Goal: Transaction & Acquisition: Purchase product/service

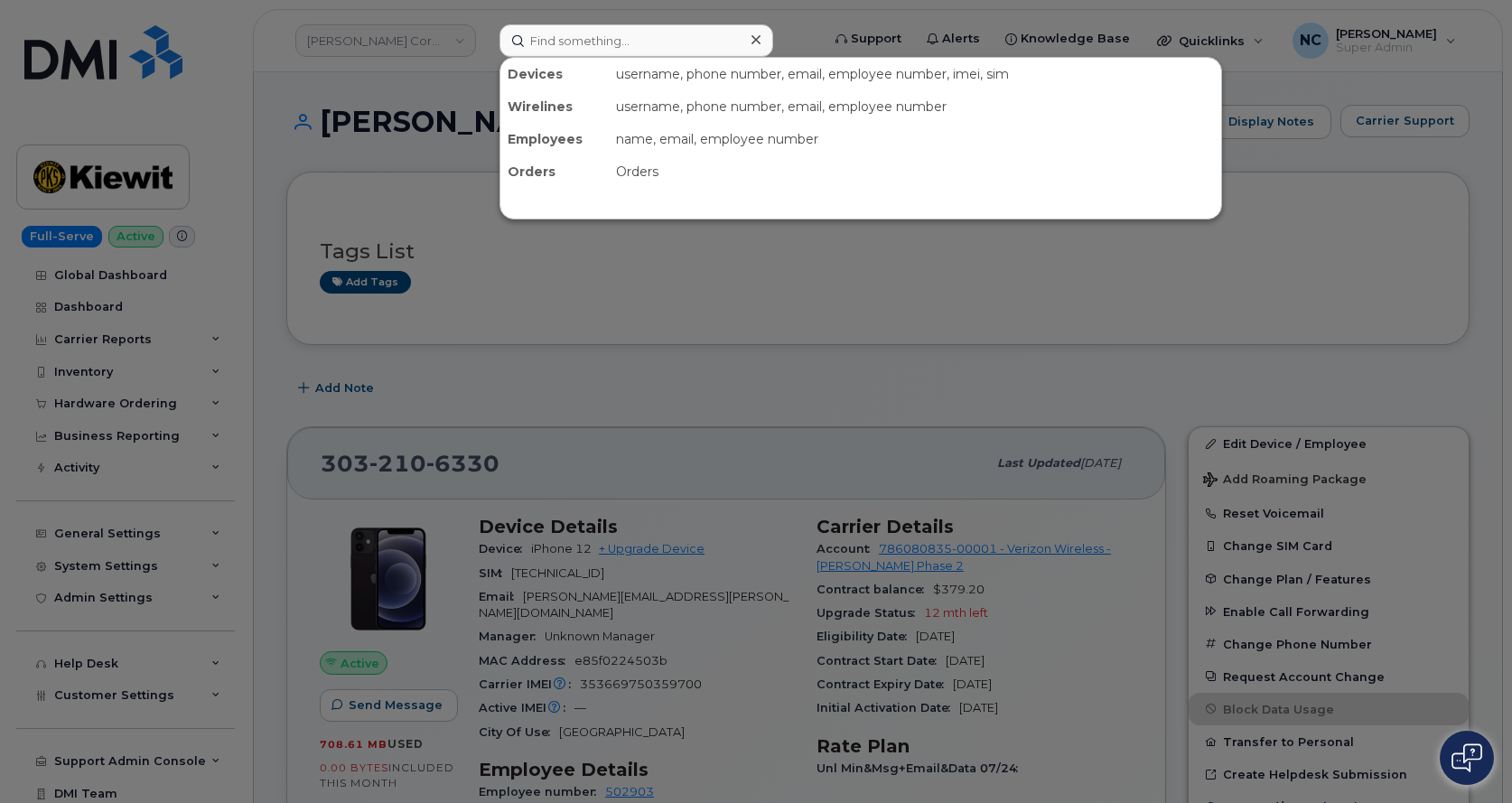
scroll to position [271, 0]
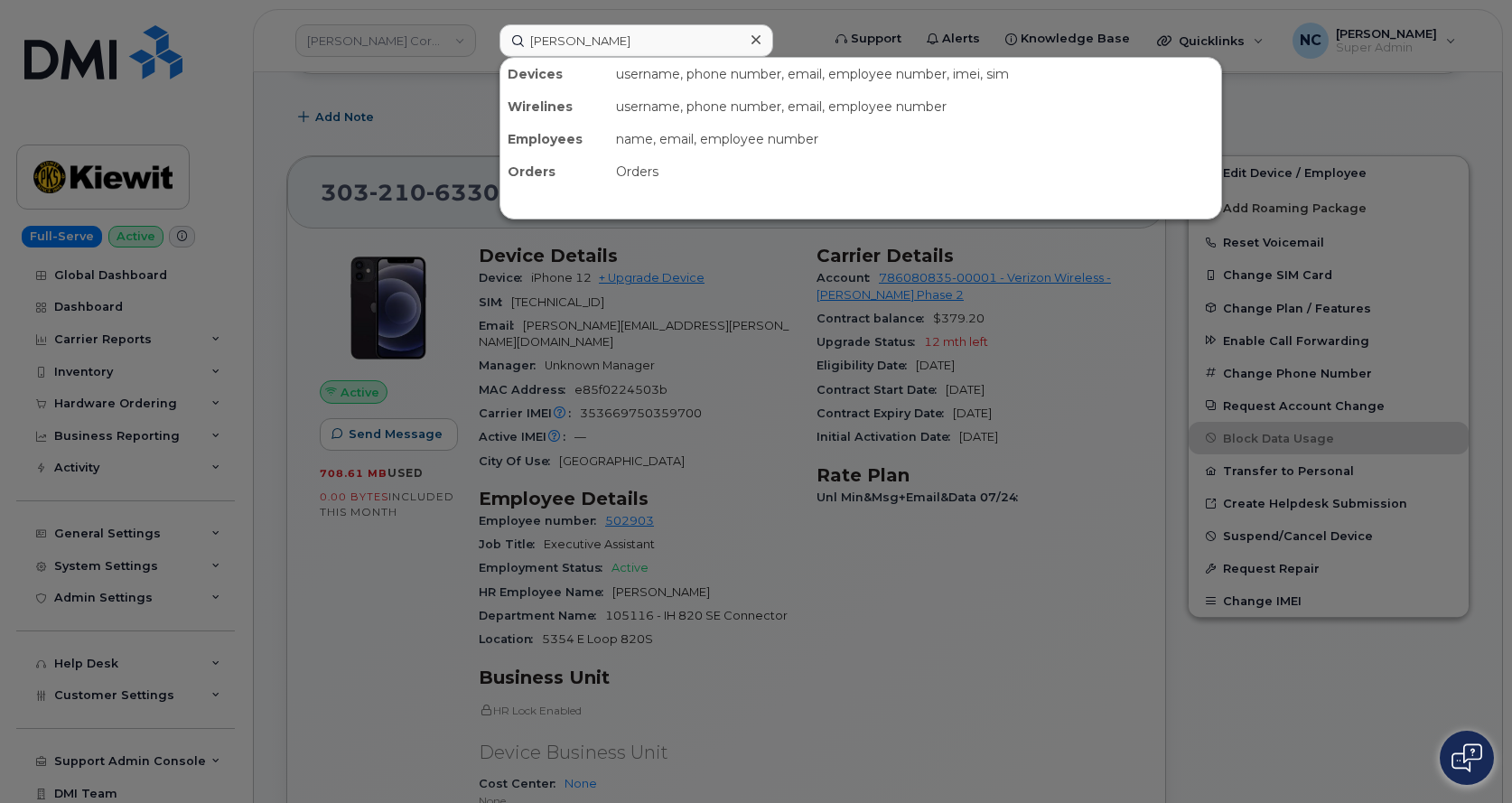
type input "[PERSON_NAME]"
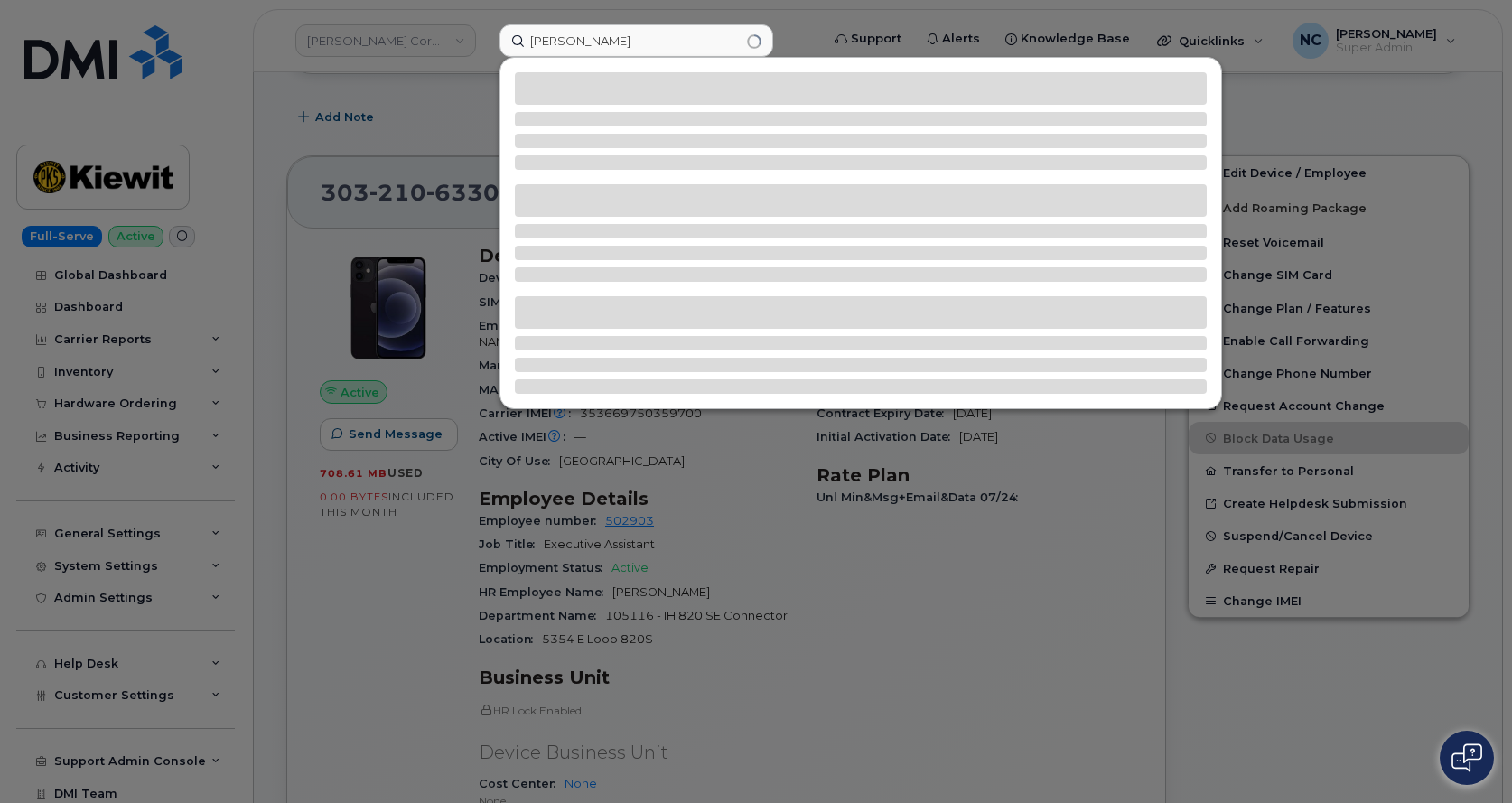
click at [346, 133] on div at bounding box center [756, 401] width 1512 height 803
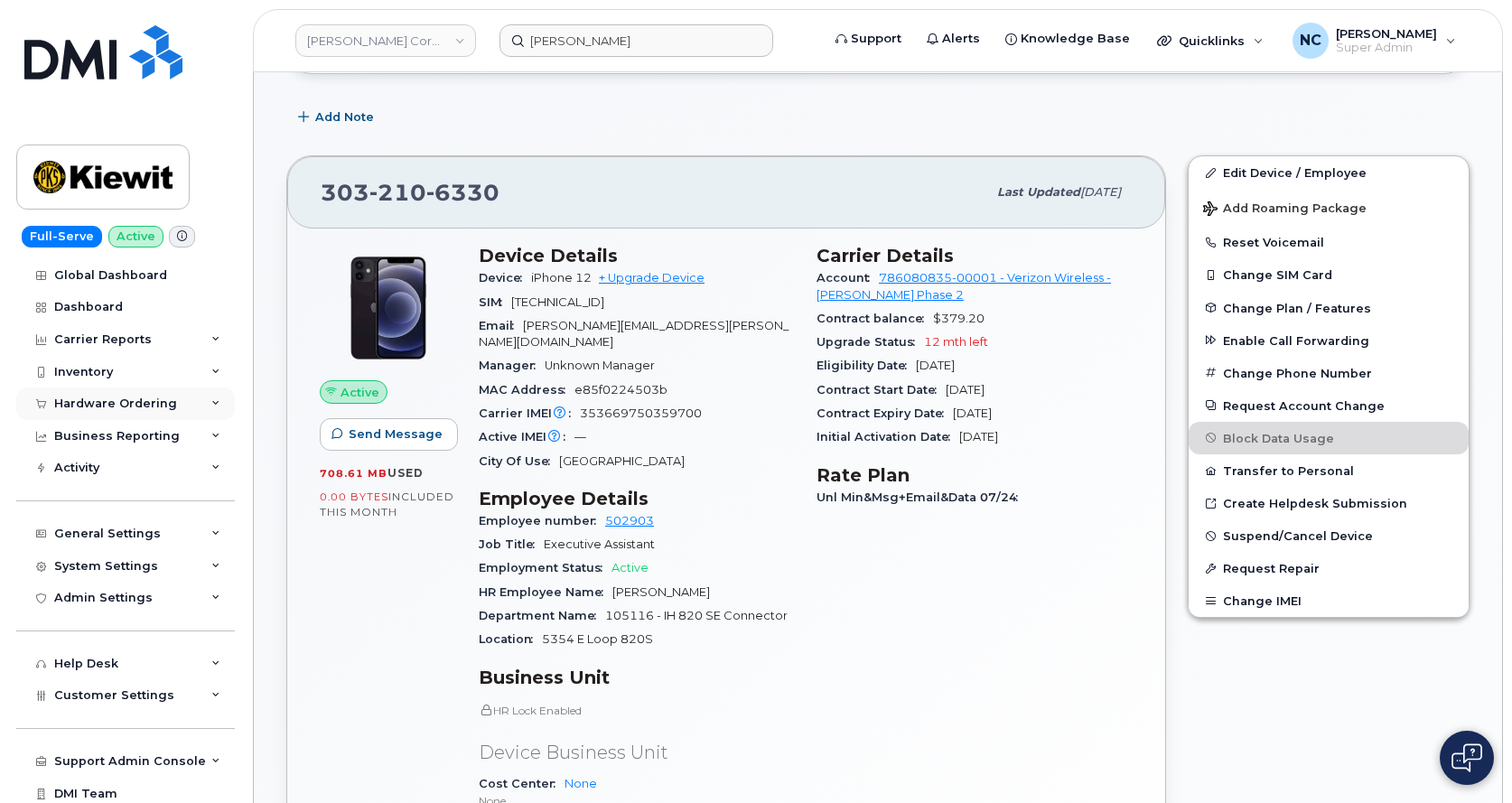
click at [154, 406] on div "Hardware Ordering" at bounding box center [116, 404] width 123 height 14
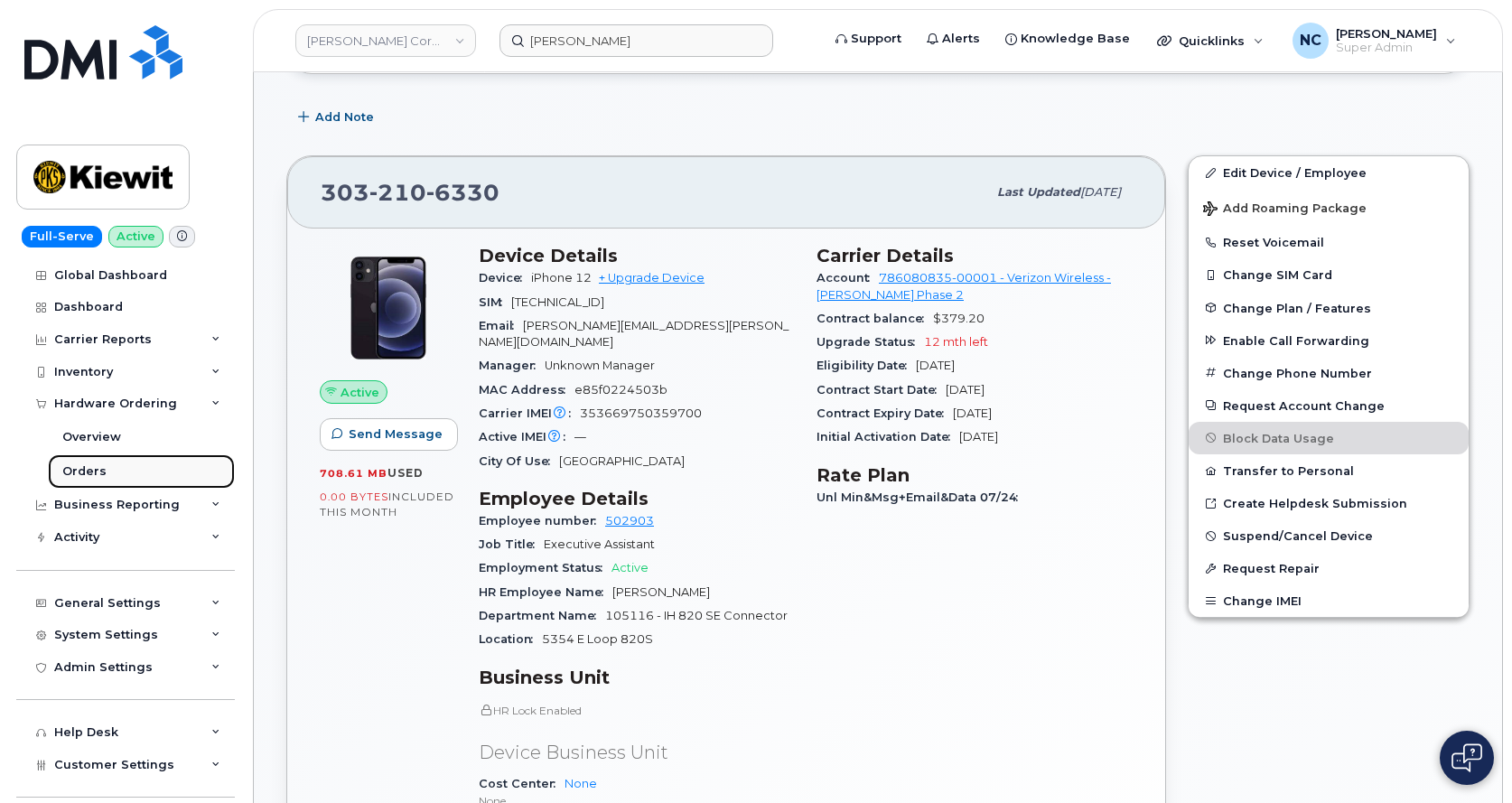
click at [77, 474] on div "Orders" at bounding box center [84, 472] width 44 height 16
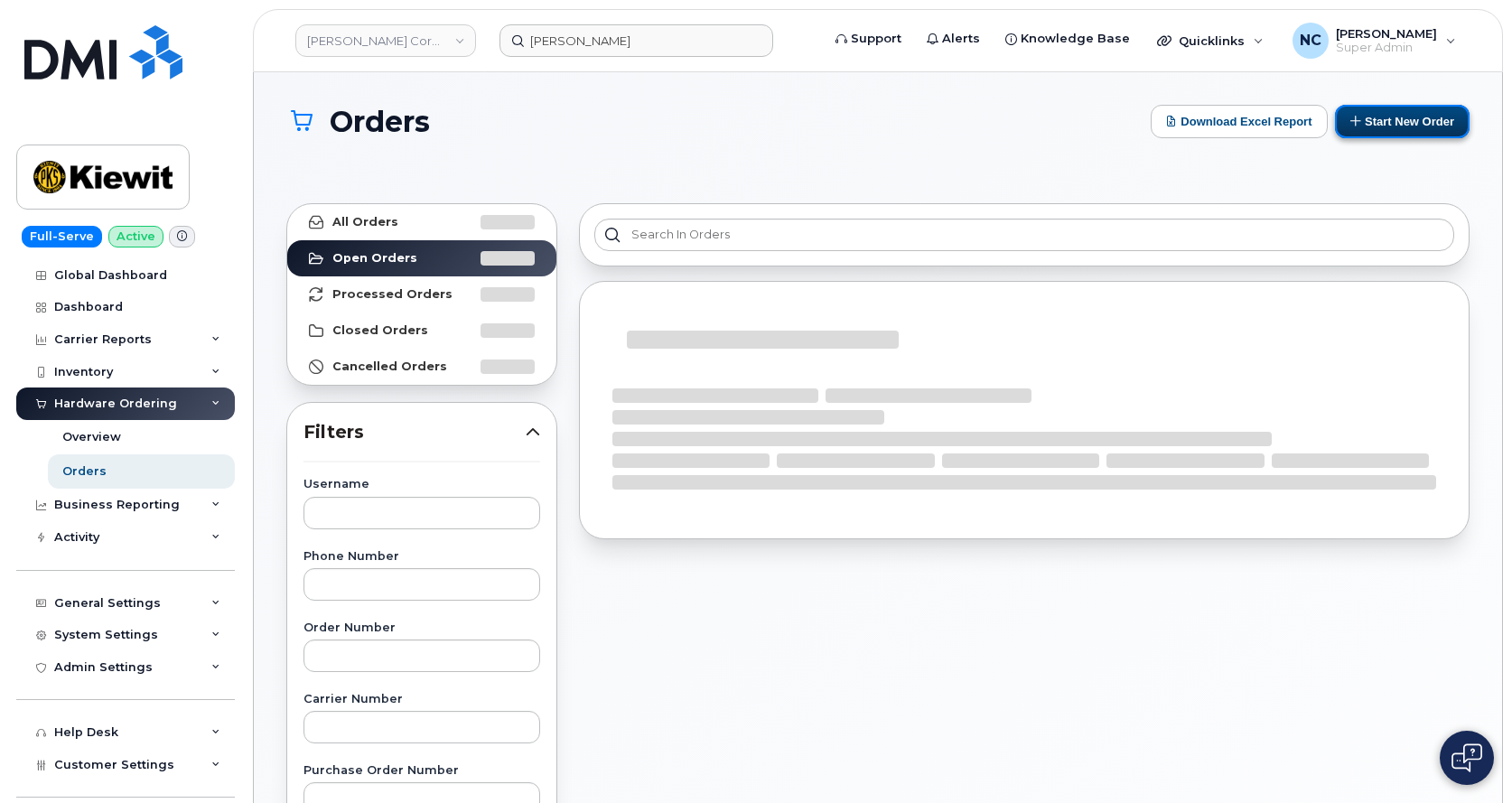
click at [1435, 127] on button "Start New Order" at bounding box center [1402, 121] width 135 height 33
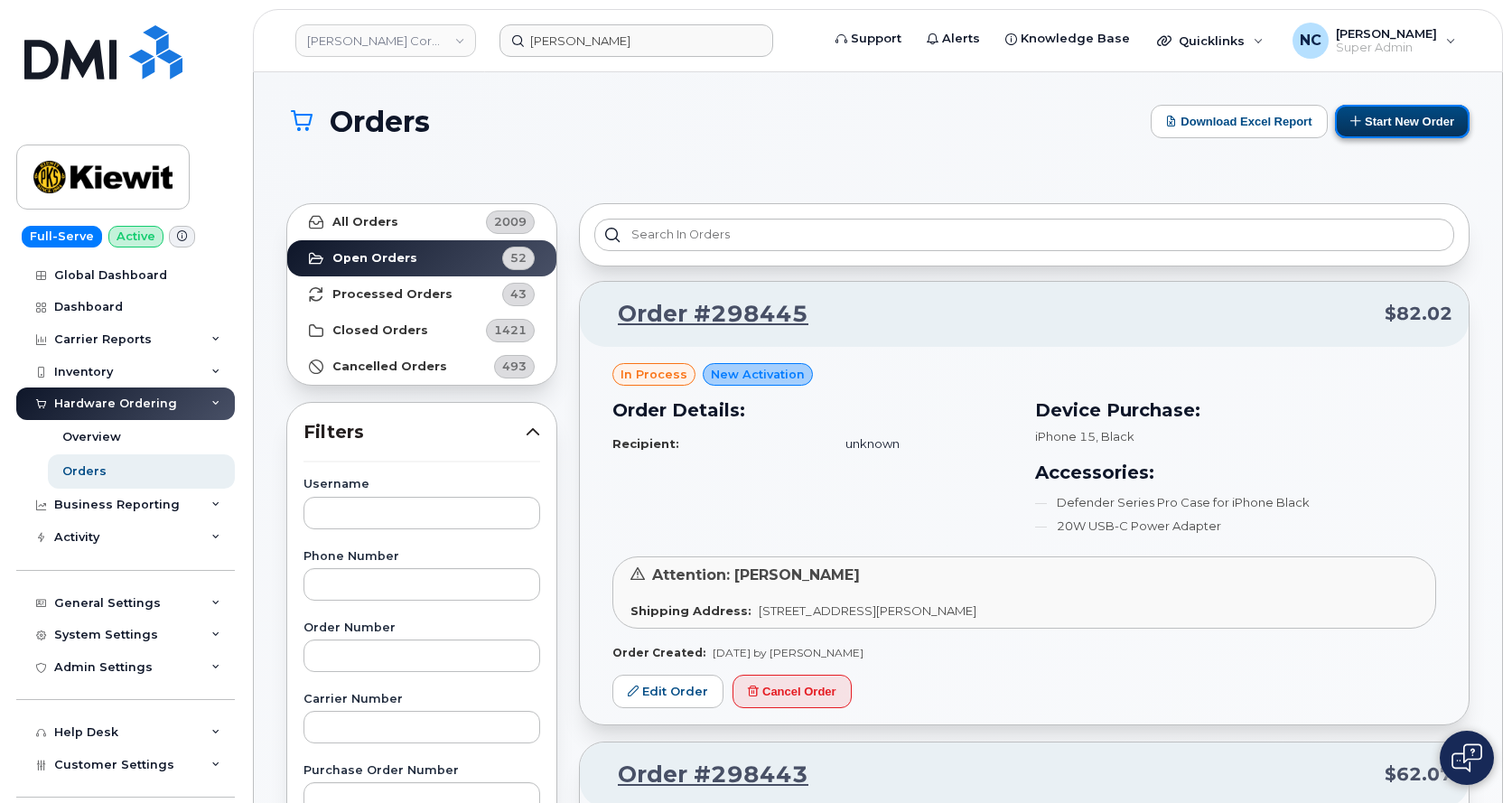
click at [1393, 118] on button "Start New Order" at bounding box center [1402, 121] width 135 height 33
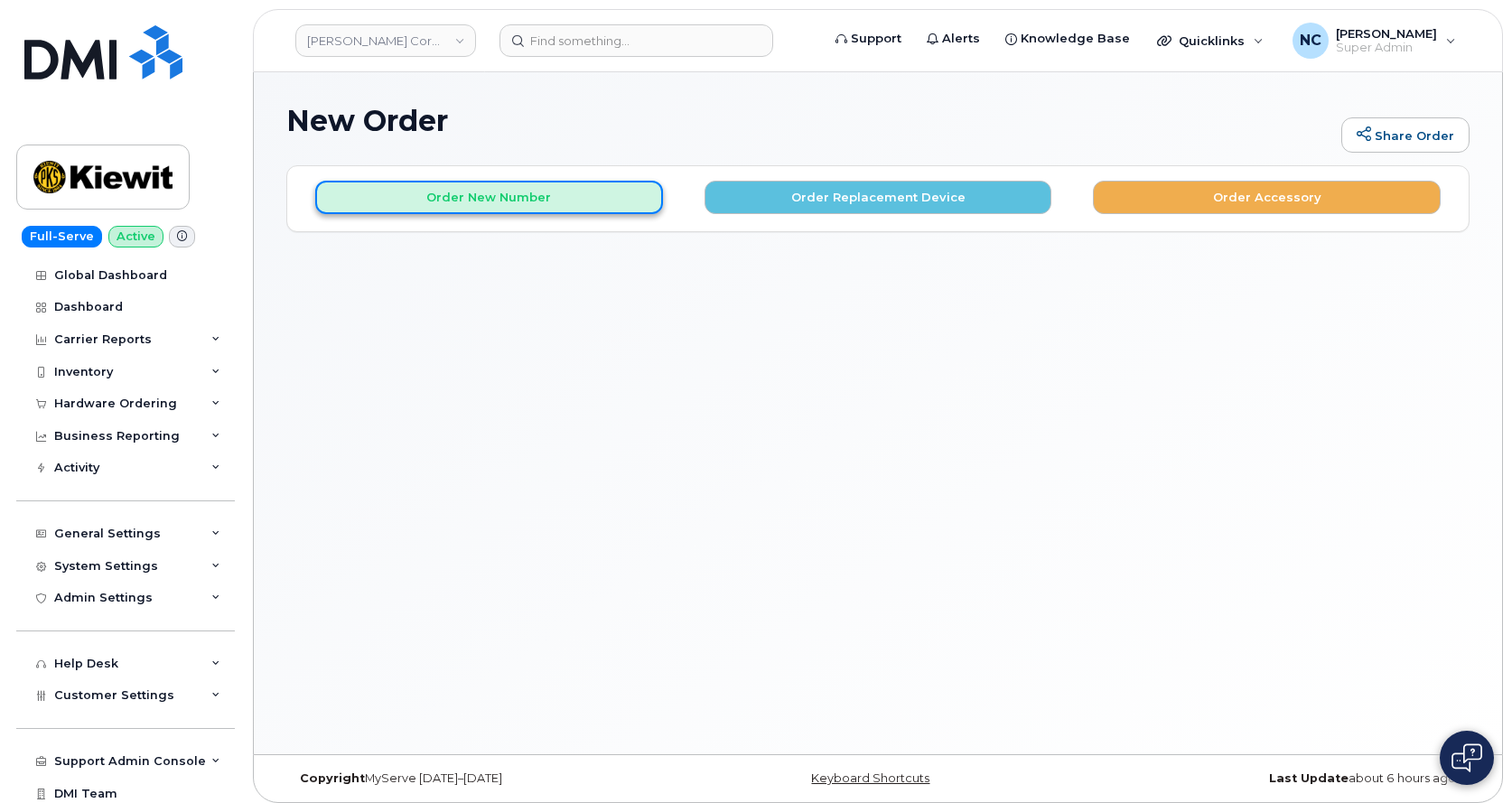
click at [552, 208] on button "Order New Number" at bounding box center [489, 196] width 348 height 33
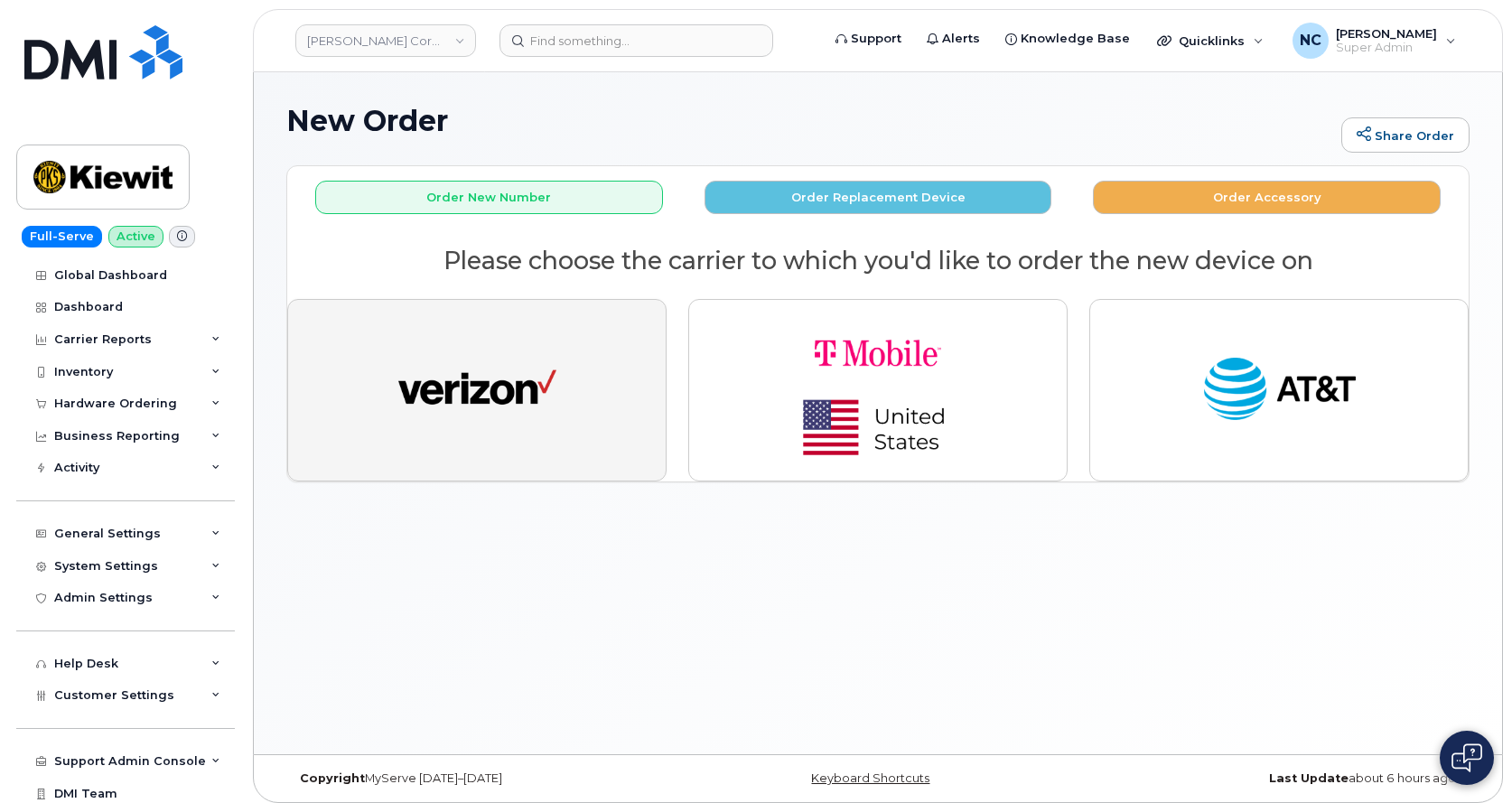
click at [511, 391] on img "button" at bounding box center [477, 390] width 158 height 81
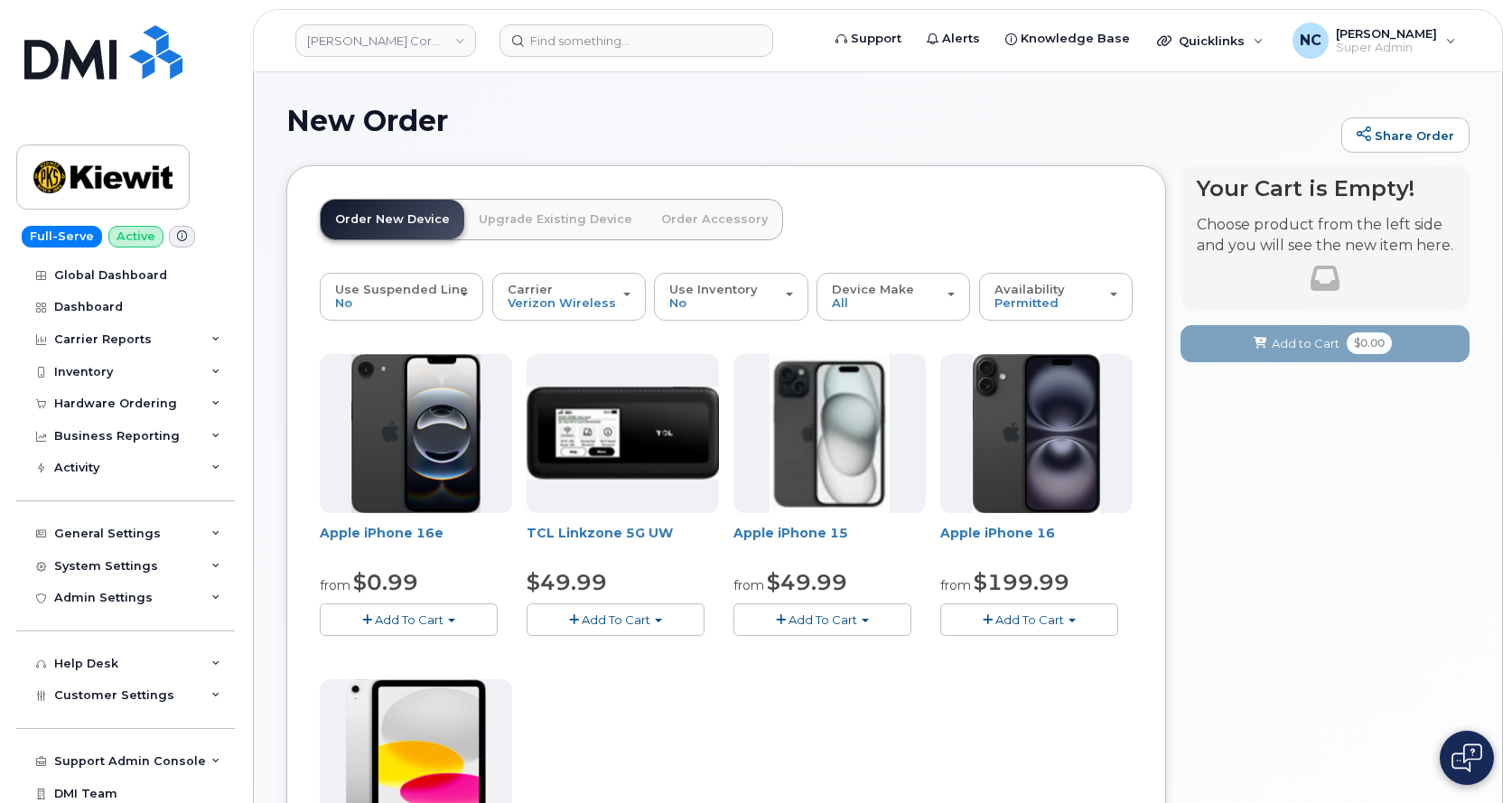
click at [819, 614] on span "Add To Cart" at bounding box center [823, 619] width 69 height 14
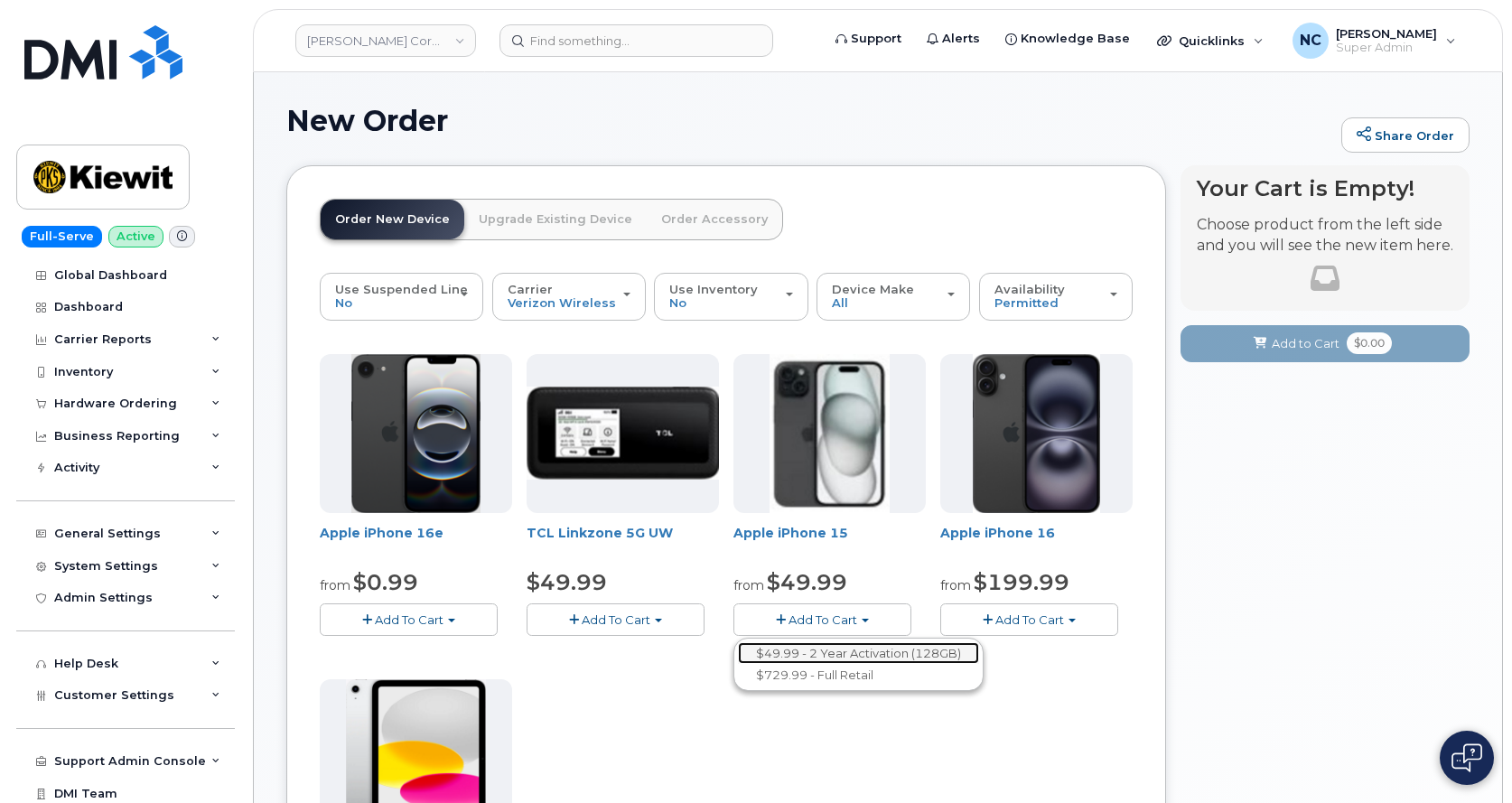
click at [818, 651] on link "$49.99 - 2 Year Activation (128GB)" at bounding box center [858, 653] width 241 height 23
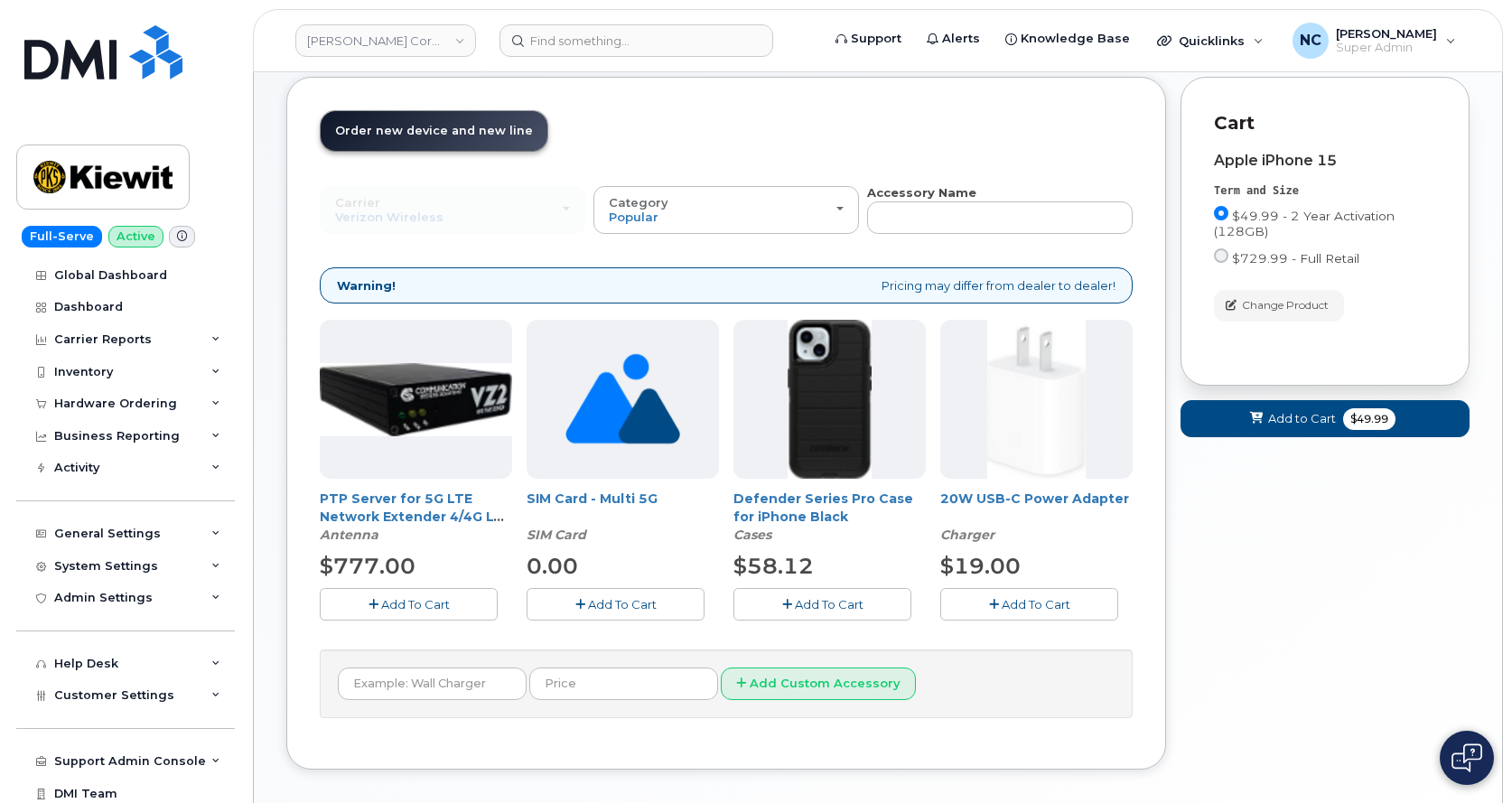
scroll to position [173, 0]
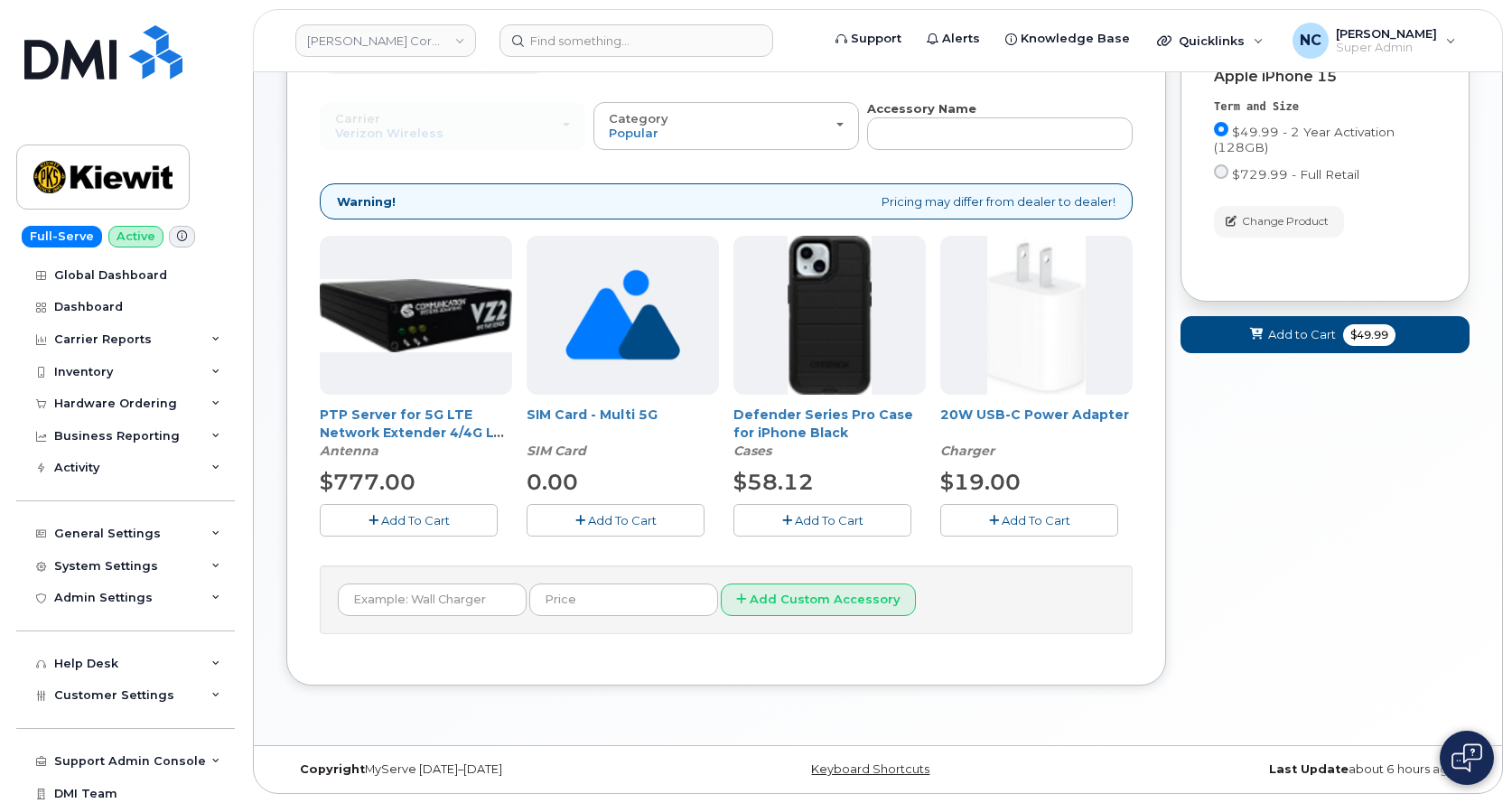
click at [783, 535] on button "Add To Cart" at bounding box center [822, 520] width 177 height 32
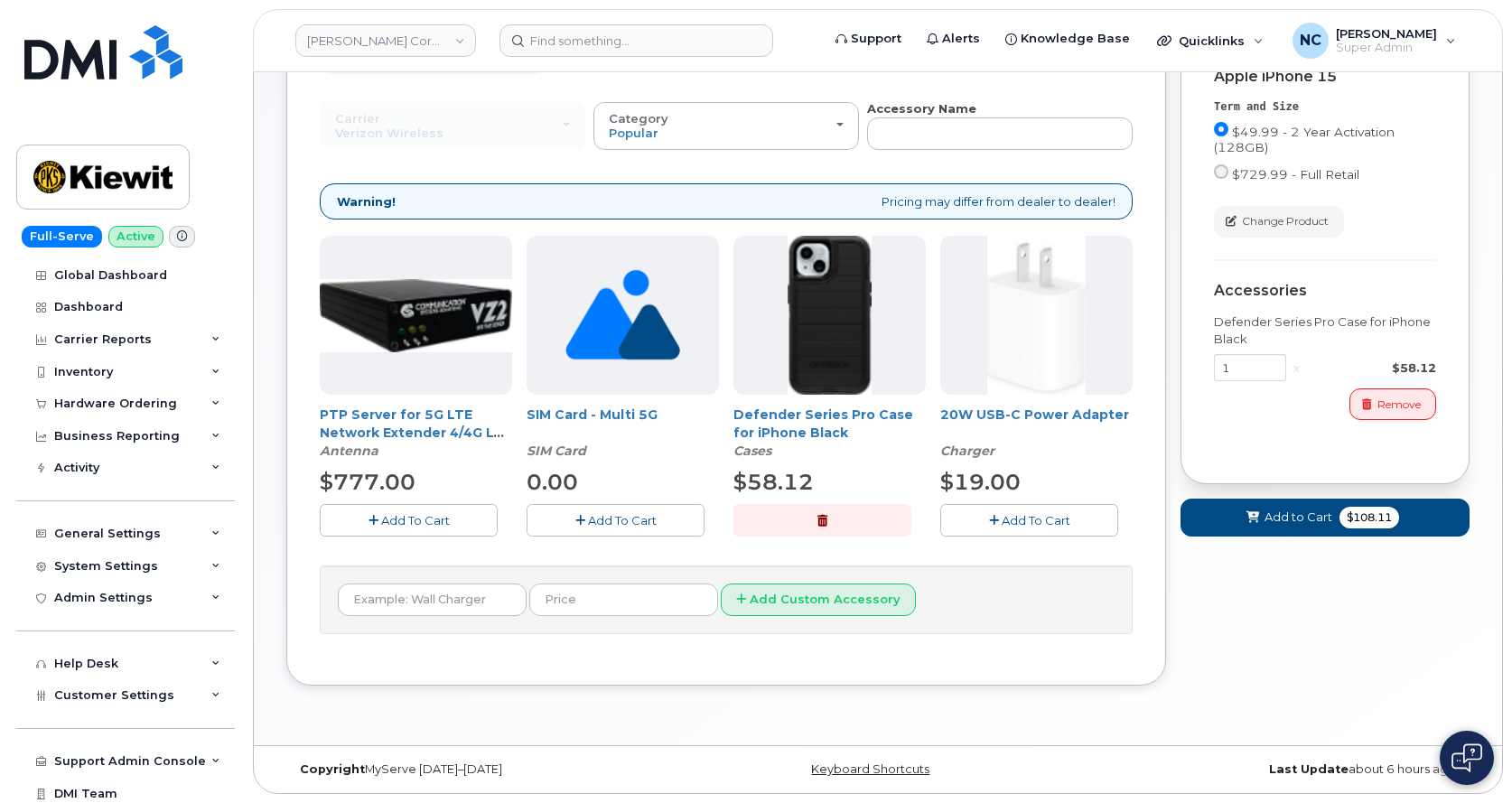
click at [985, 538] on div "PTP Server for 5G LTE Network Extender 4/4G LTE Network Extender 3 Antenna $777…" at bounding box center [726, 399] width 813 height 329
click at [1015, 519] on span "Add To Cart" at bounding box center [1036, 521] width 69 height 14
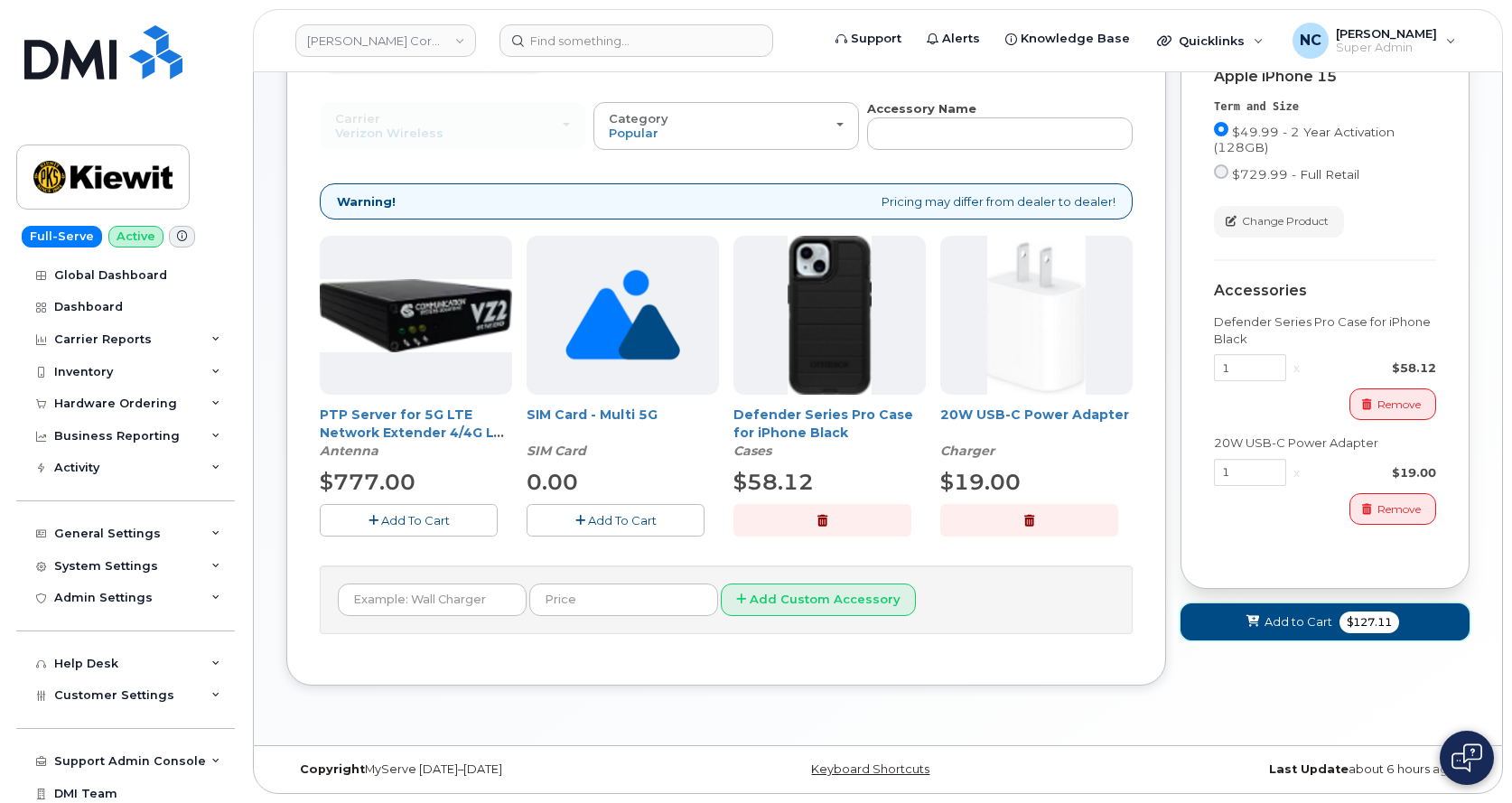
click at [1260, 609] on button "Add to Cart $127.11" at bounding box center [1325, 621] width 289 height 37
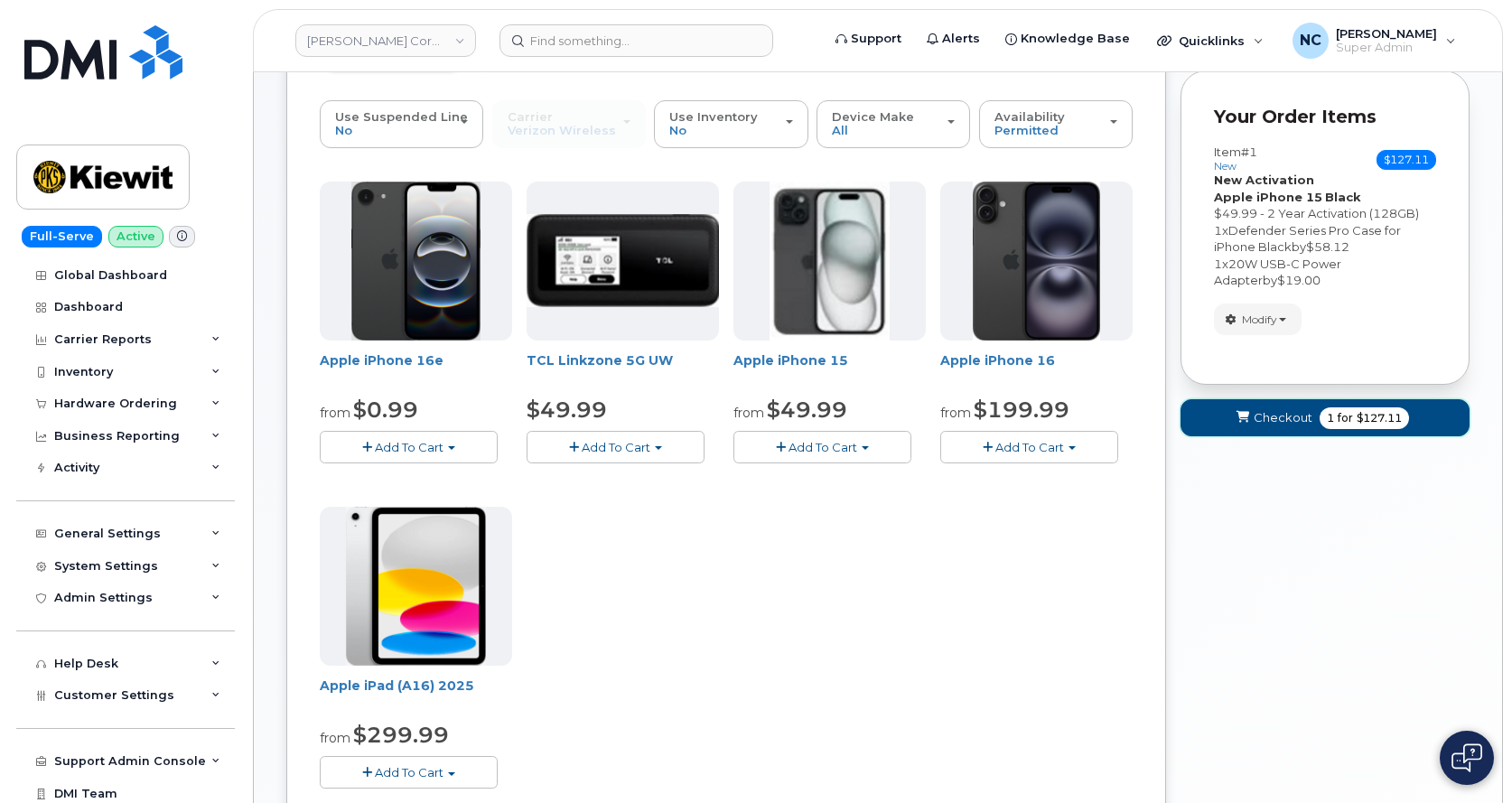
click at [1375, 407] on span "1 for $127.11" at bounding box center [1364, 418] width 90 height 22
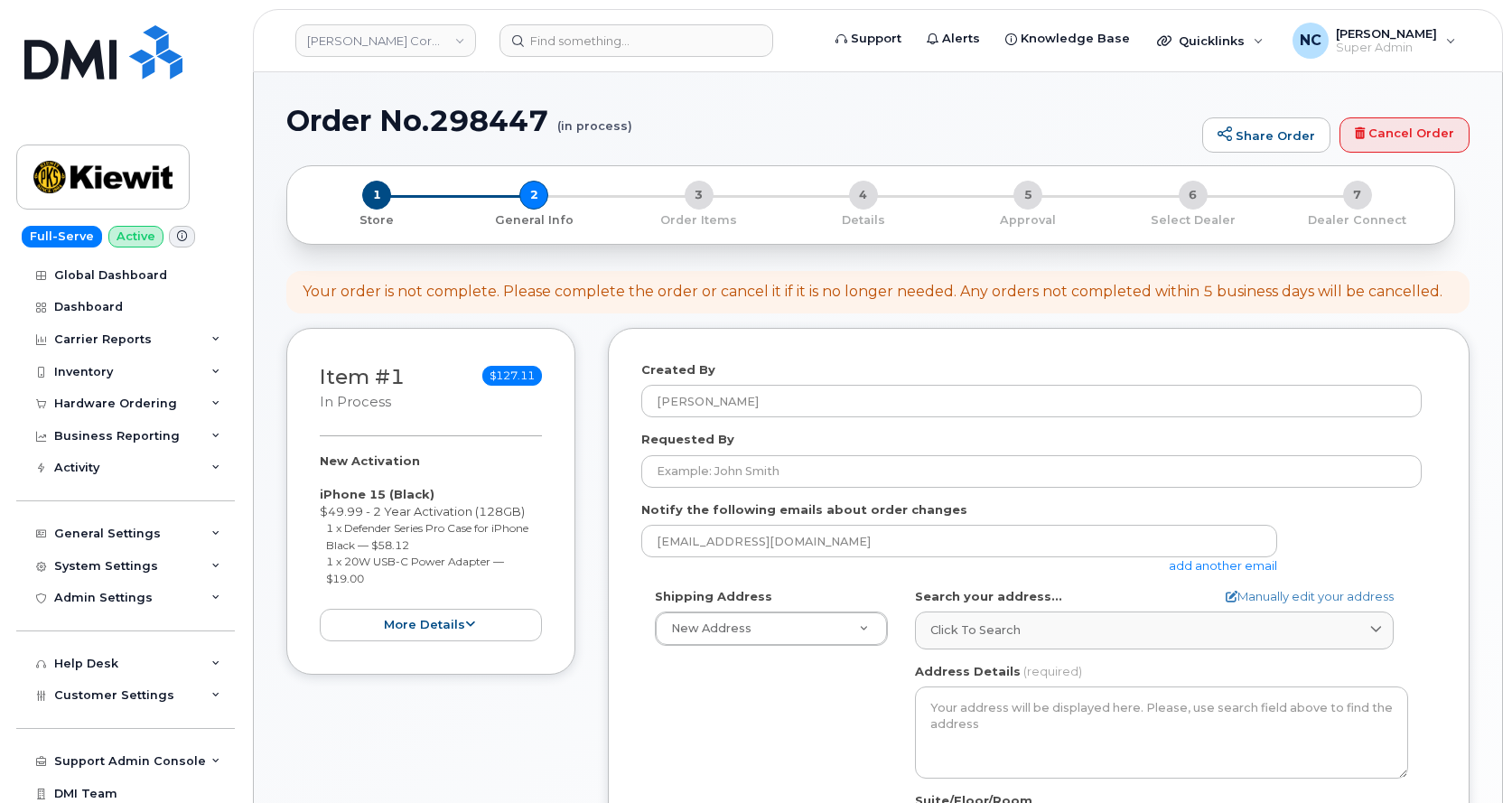
select select
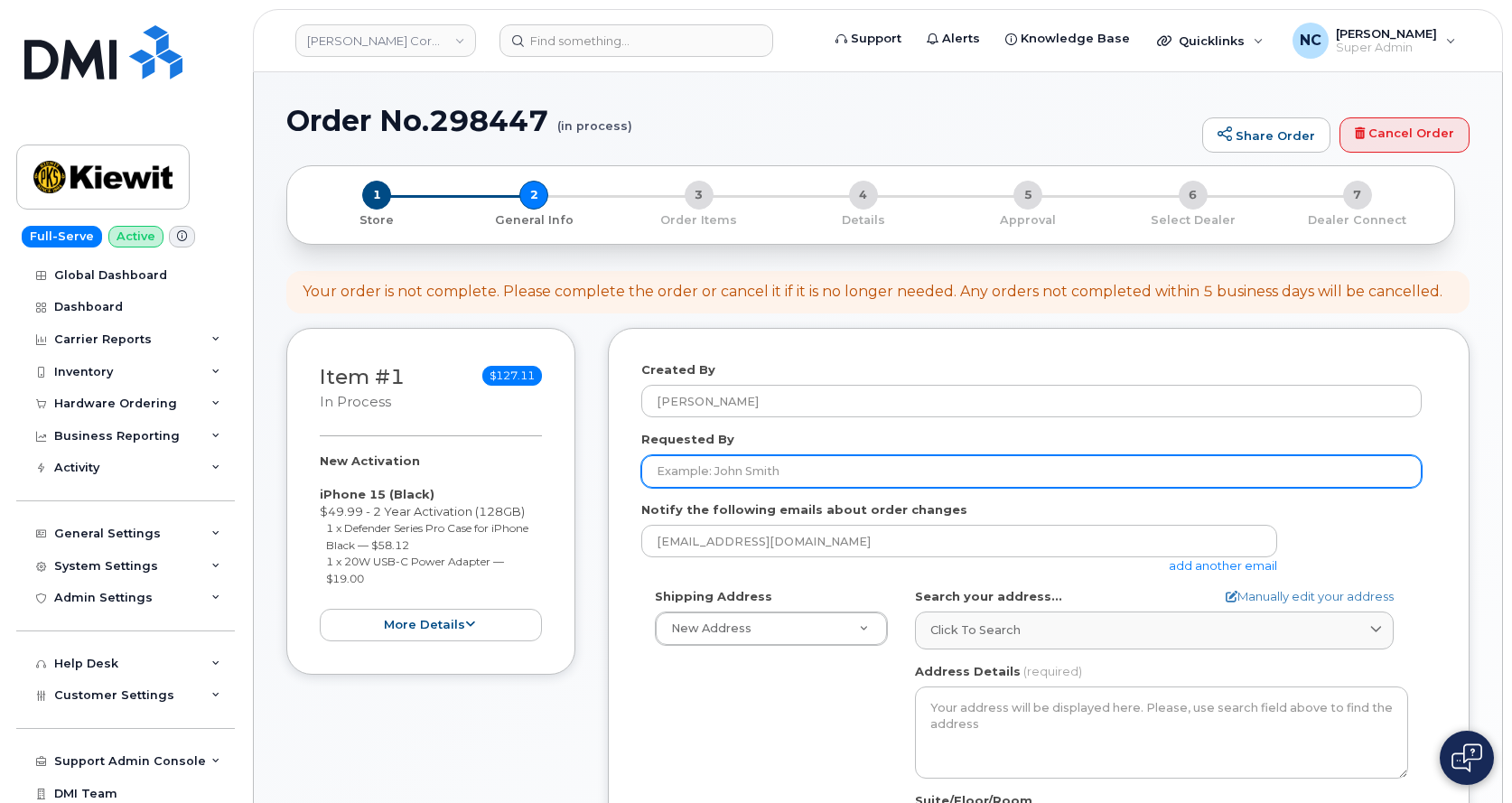
click at [775, 477] on input "Requested By" at bounding box center [1031, 472] width 780 height 33
paste input "[PERSON_NAME]"
type input "[PERSON_NAME]"
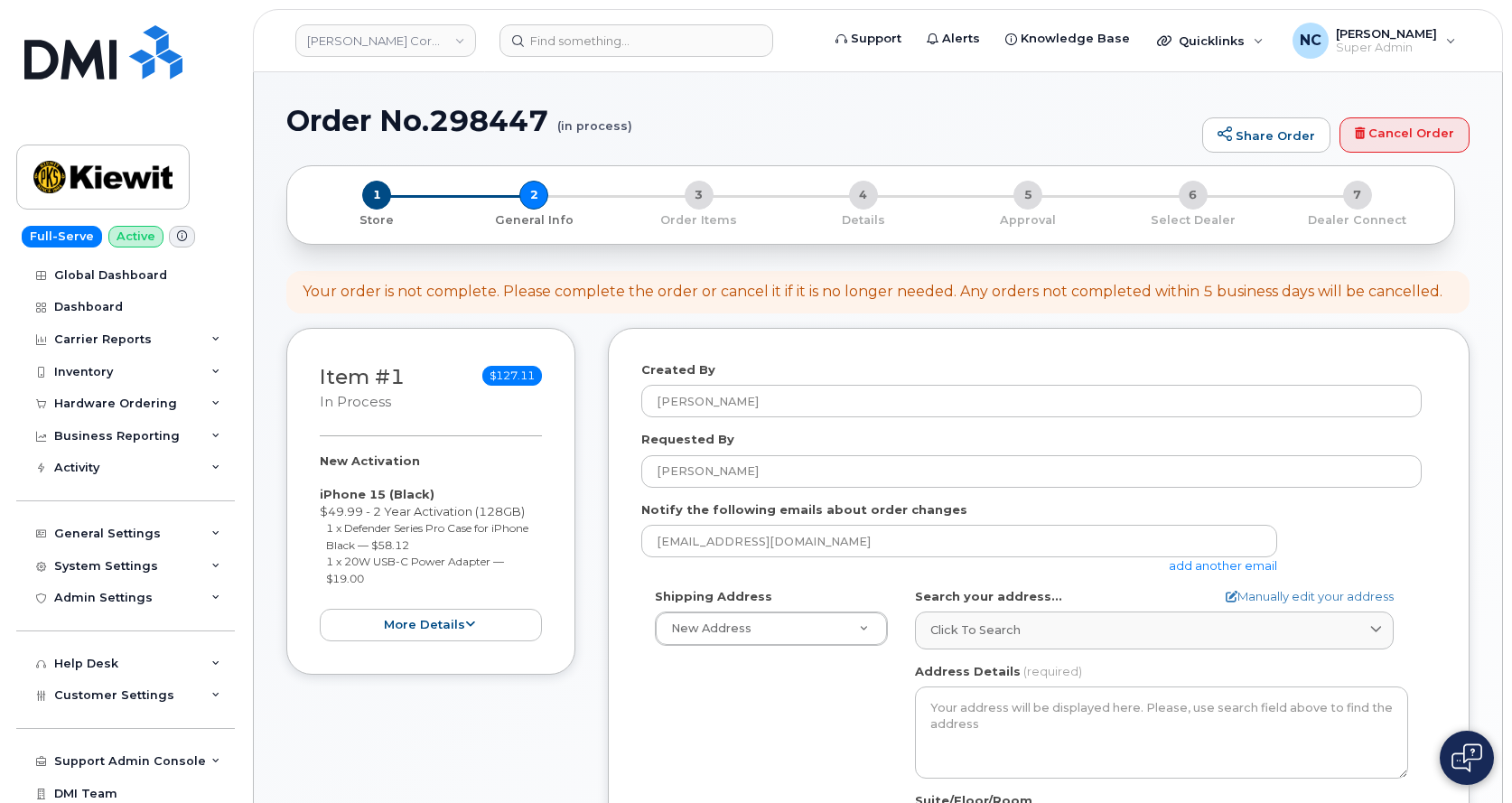
click at [1207, 569] on link "add another email" at bounding box center [1223, 565] width 109 height 14
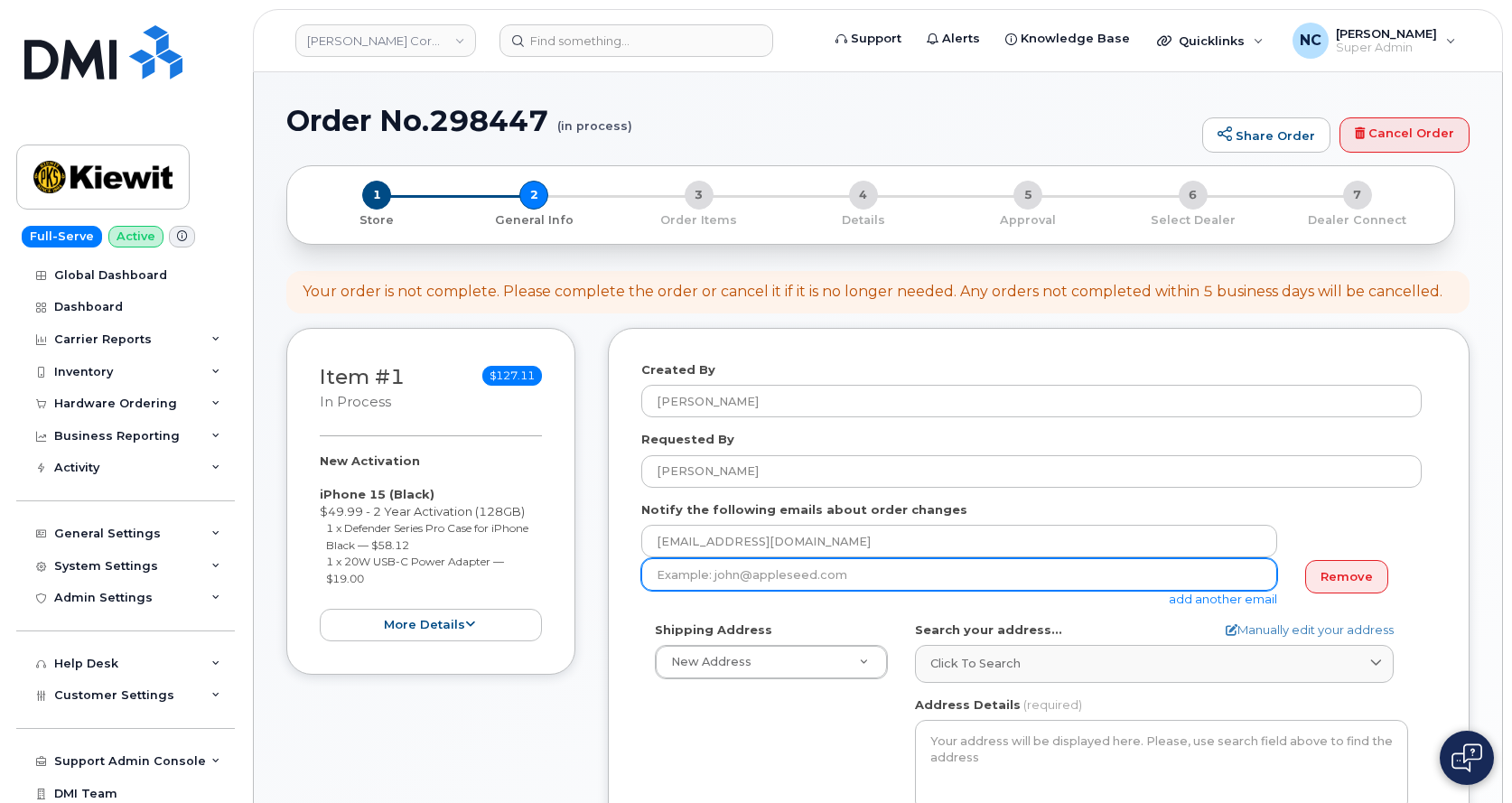
click at [885, 577] on input "email" at bounding box center [959, 574] width 636 height 33
paste input "MARSHALL.MEGELLAS@KIEWIT.COM"
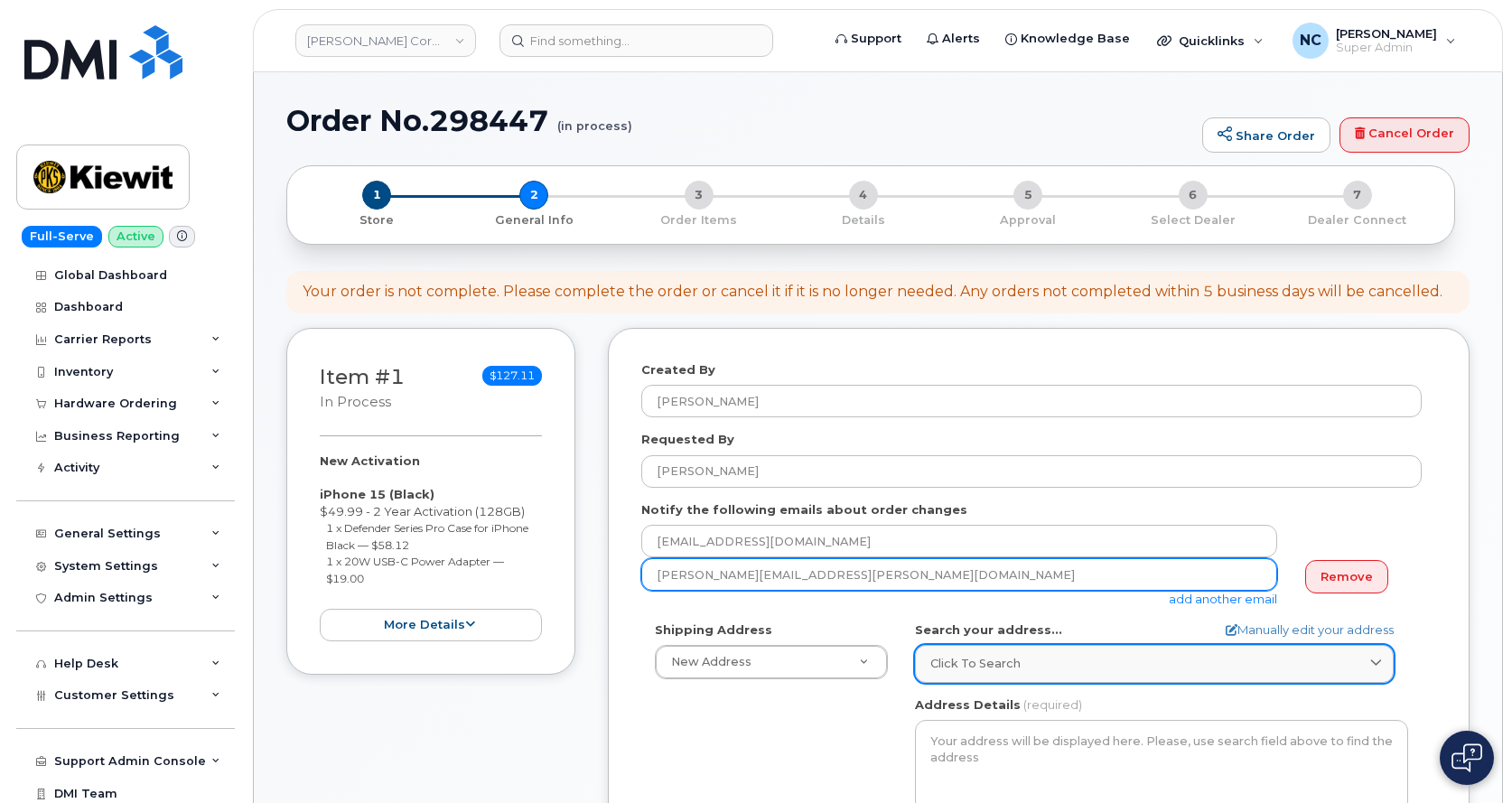
type input "MARSHALL.MEGELLAS@KIEWIT.COM"
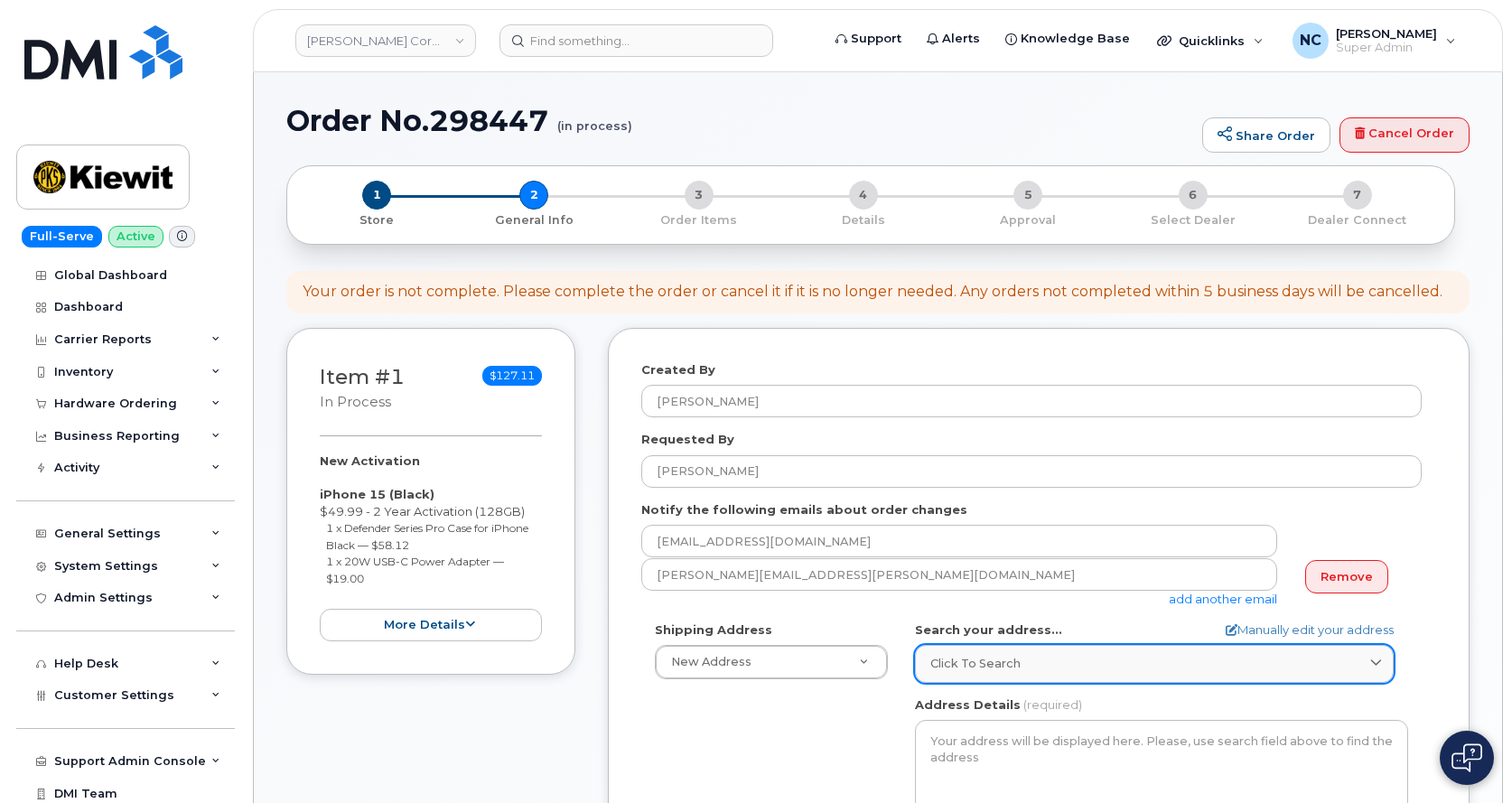
click at [976, 654] on link "Click to search" at bounding box center [1153, 663] width 479 height 37
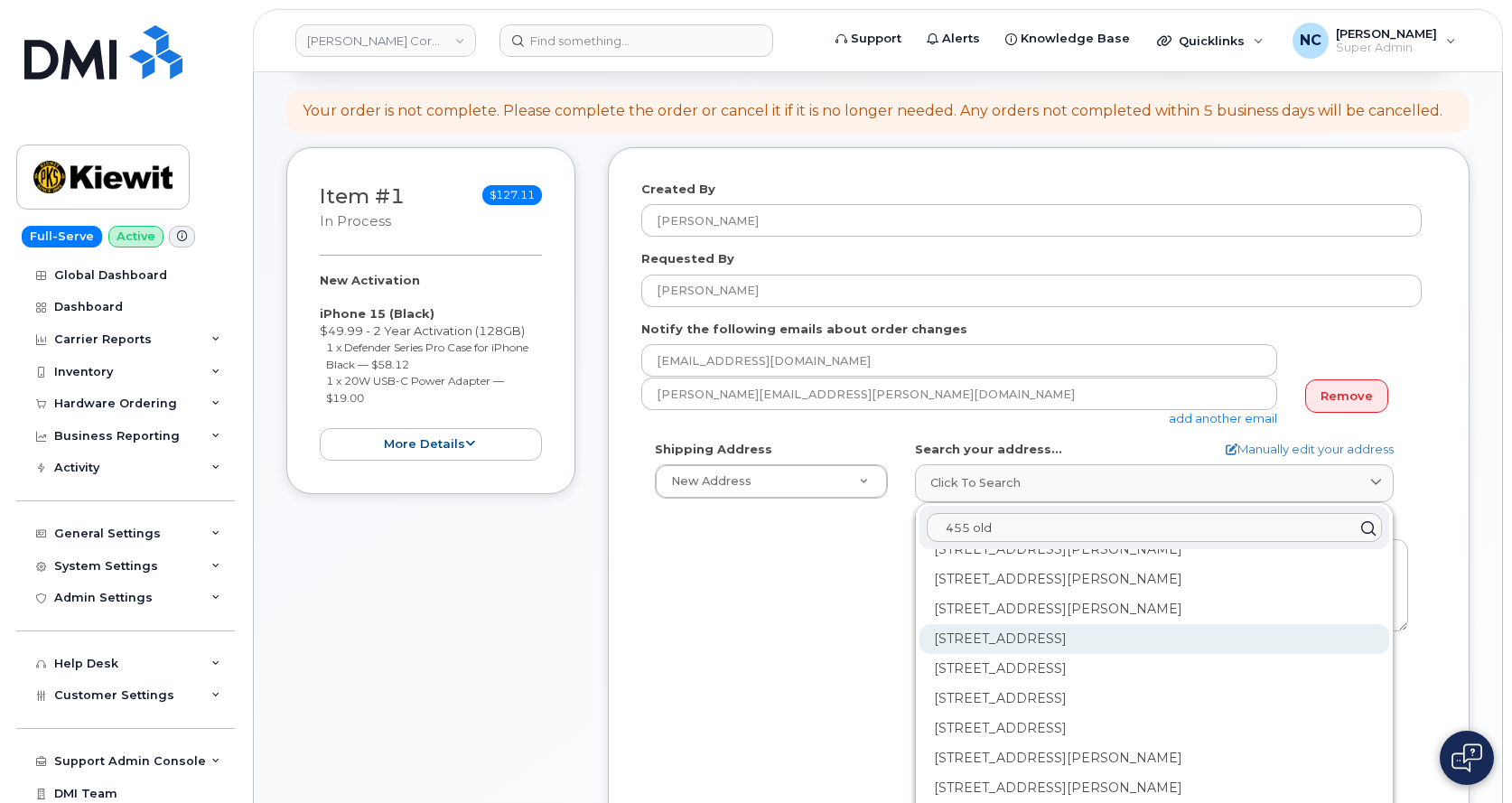
scroll to position [1806, 0]
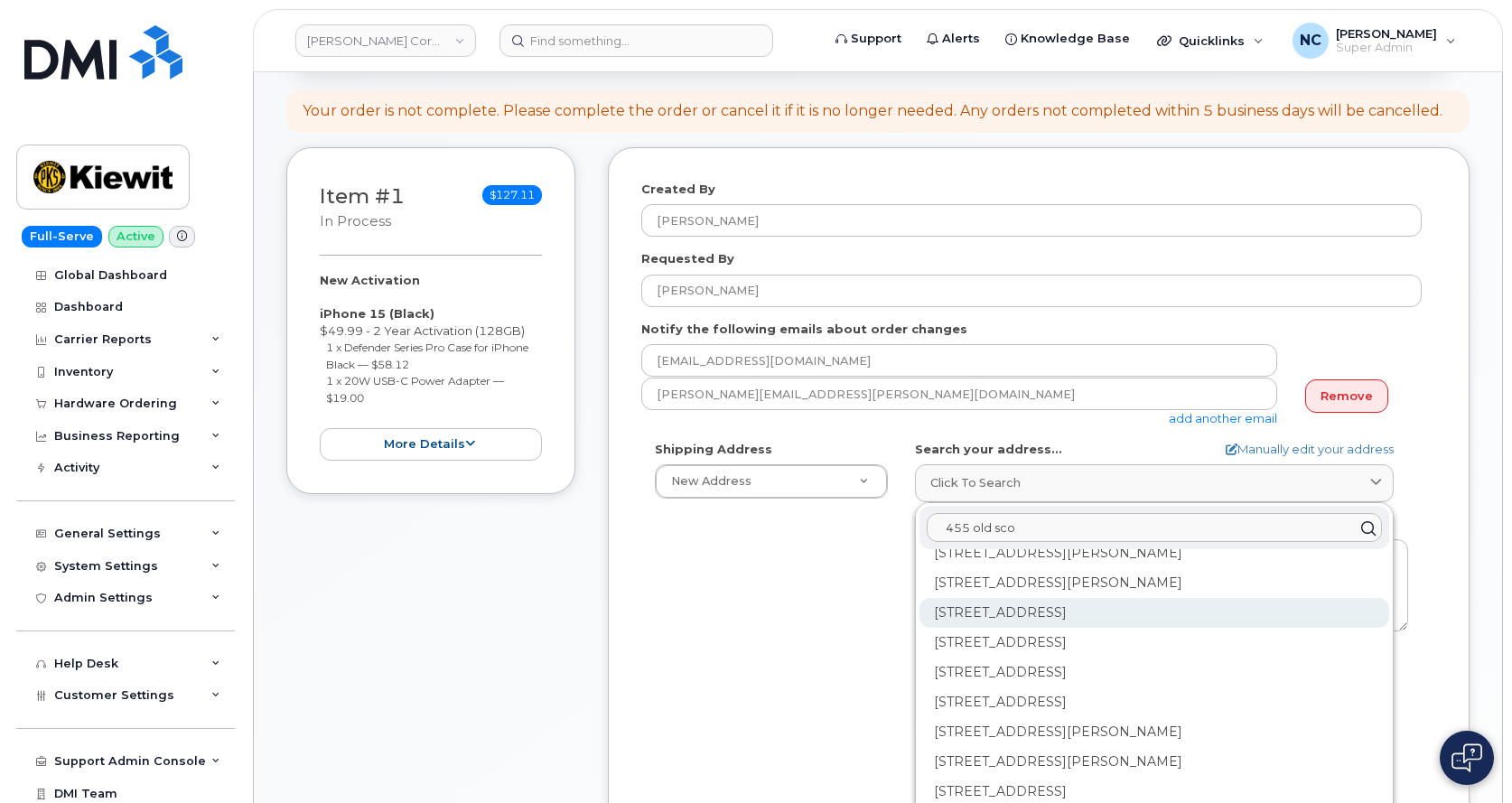
type input "455 old scot"
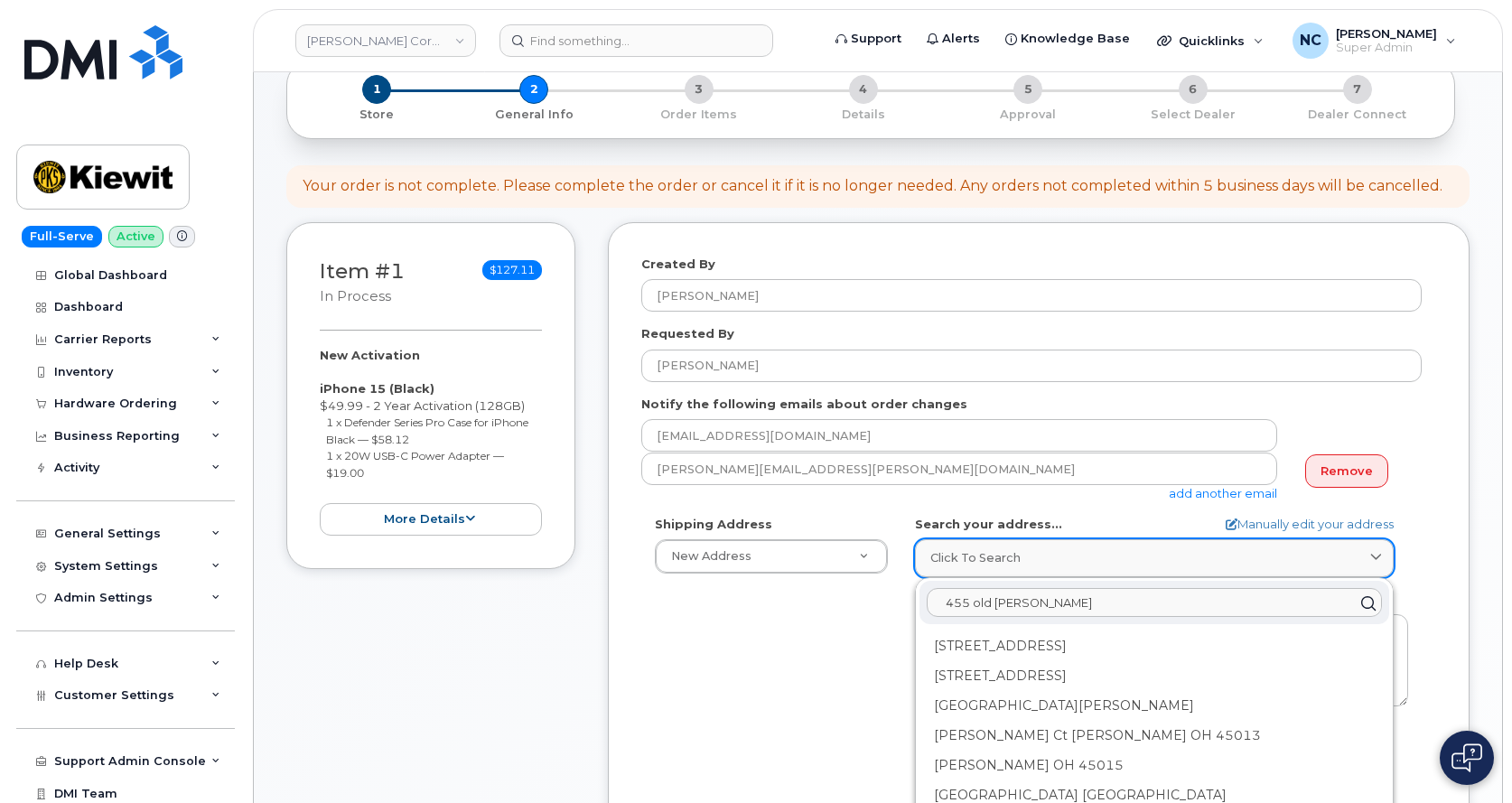
scroll to position [91, 0]
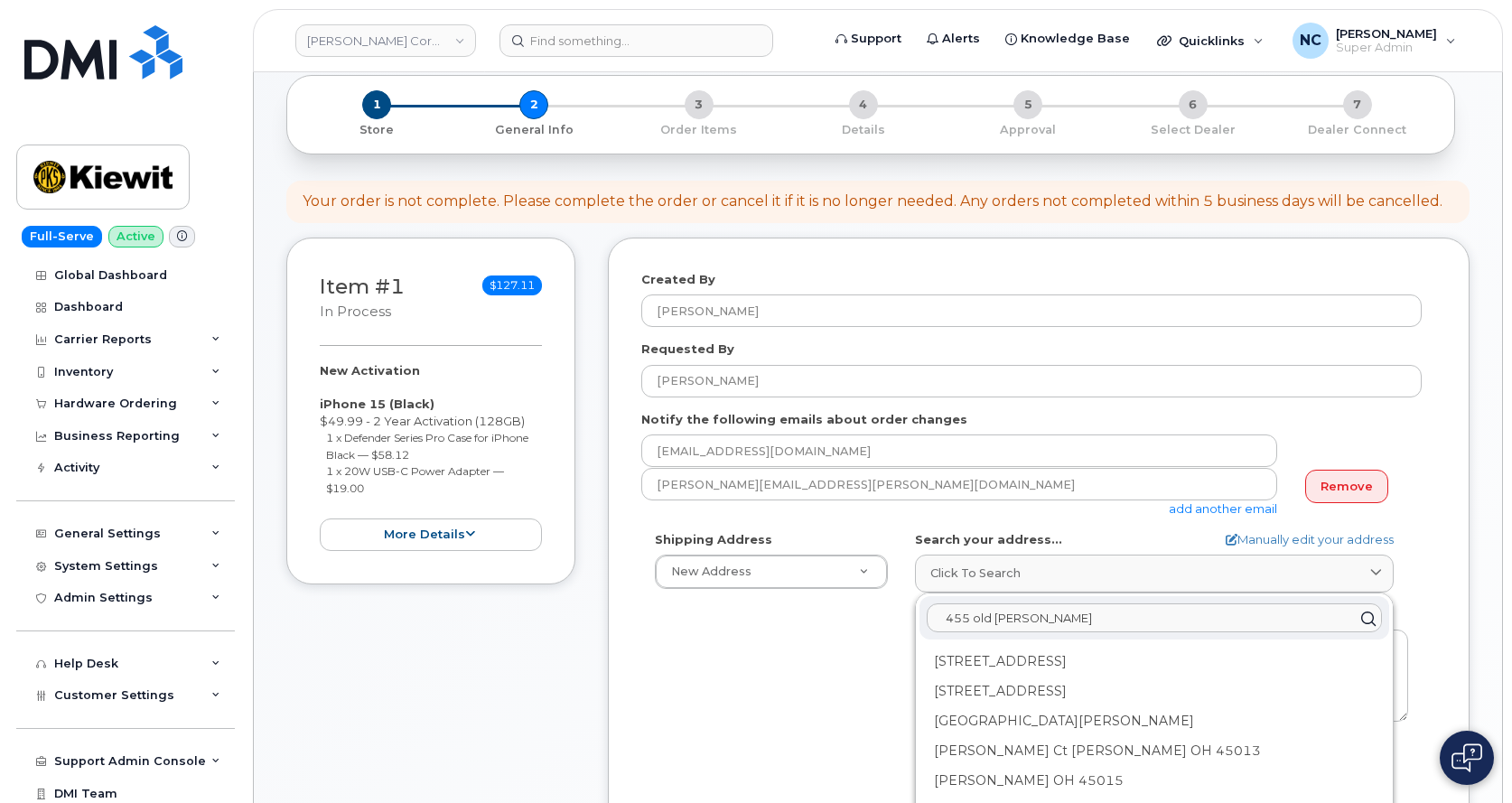
drag, startPoint x: 1081, startPoint y: 613, endPoint x: 850, endPoint y: 586, distance: 232.6
click at [819, 614] on div "Shipping Address New Address New Address 4677 Glenforest Dr NE 16301 Texas 249 …" at bounding box center [1031, 738] width 780 height 415
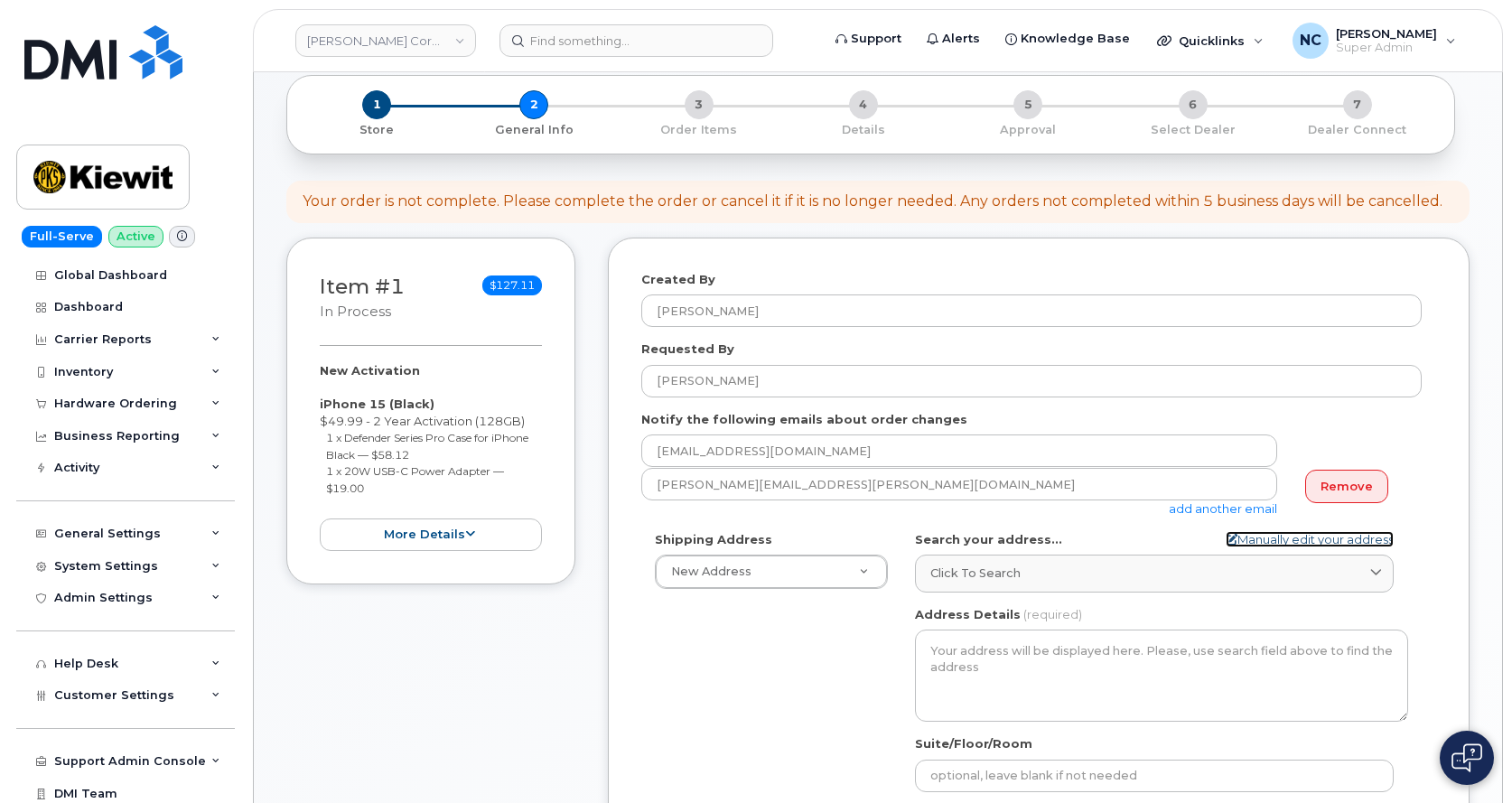
click at [1265, 542] on link "Manually edit your address" at bounding box center [1310, 539] width 168 height 17
select select
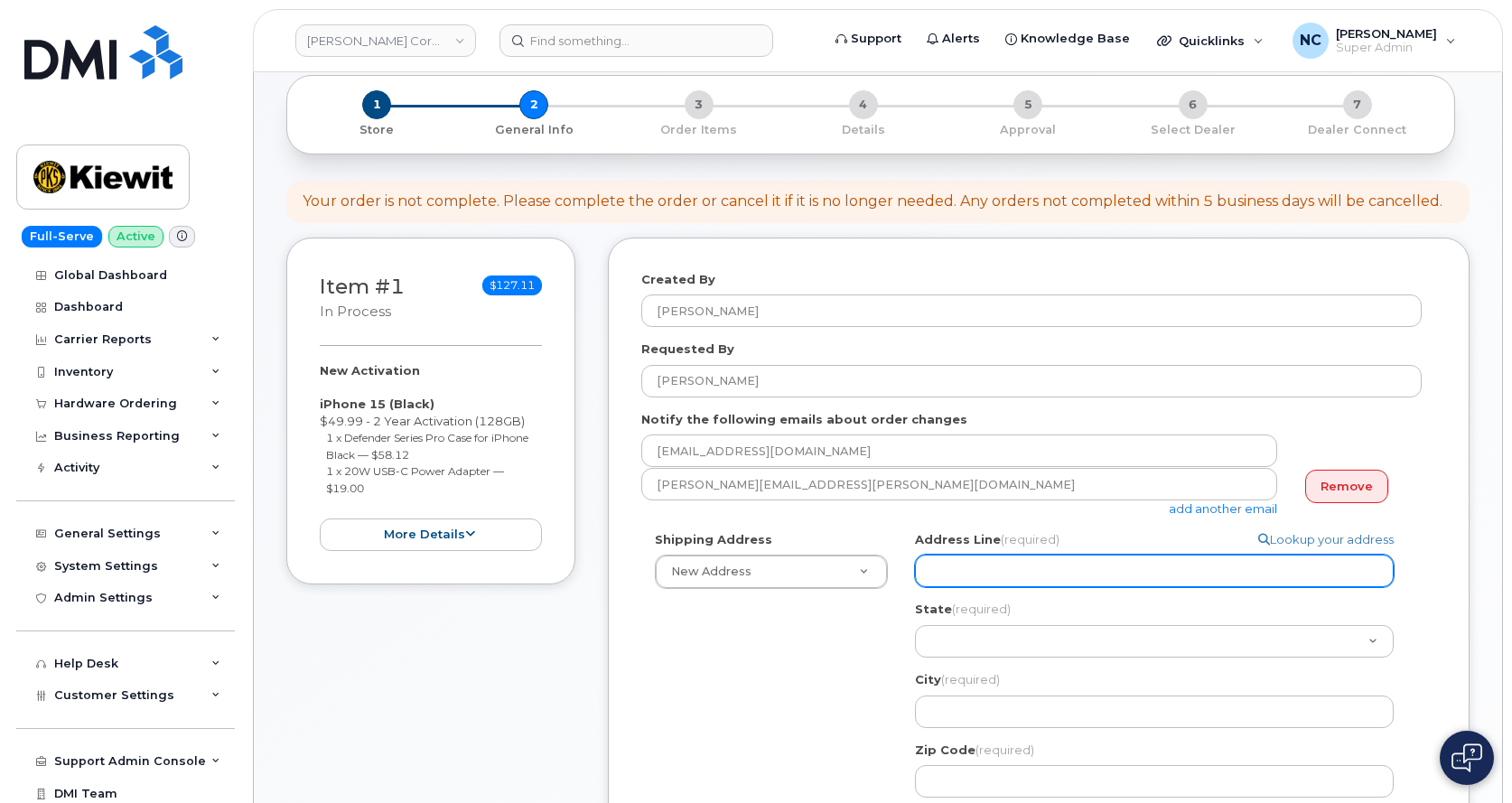
click at [968, 556] on input "Address Line (required)" at bounding box center [1153, 570] width 479 height 33
paste input "455 Old Scott RdCumberland City, TN 37050"
select select
type input "455 Old Scott RdCumberland City, TN 37050"
click at [1031, 570] on input "455 Old Scott RdCumberland City, TN 37050" at bounding box center [1153, 570] width 479 height 33
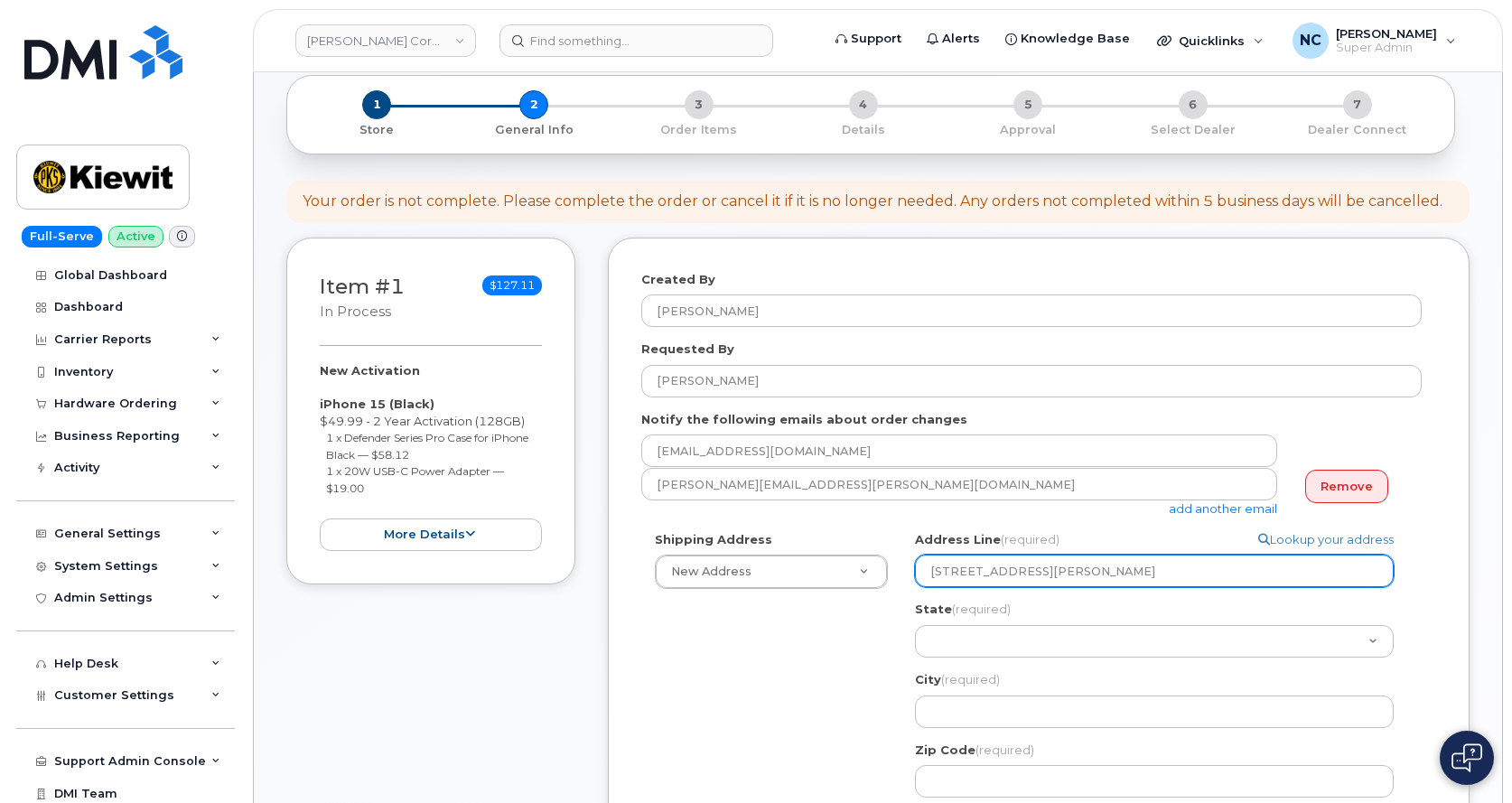
select select
type input "455 Old Scott Rd Cumberland City, TN 37050"
drag, startPoint x: 1032, startPoint y: 571, endPoint x: 1134, endPoint y: 579, distance: 102.3
click at [1134, 579] on input "455 Old Scott Rd Cumberland City, TN 37050" at bounding box center [1153, 570] width 479 height 33
select select
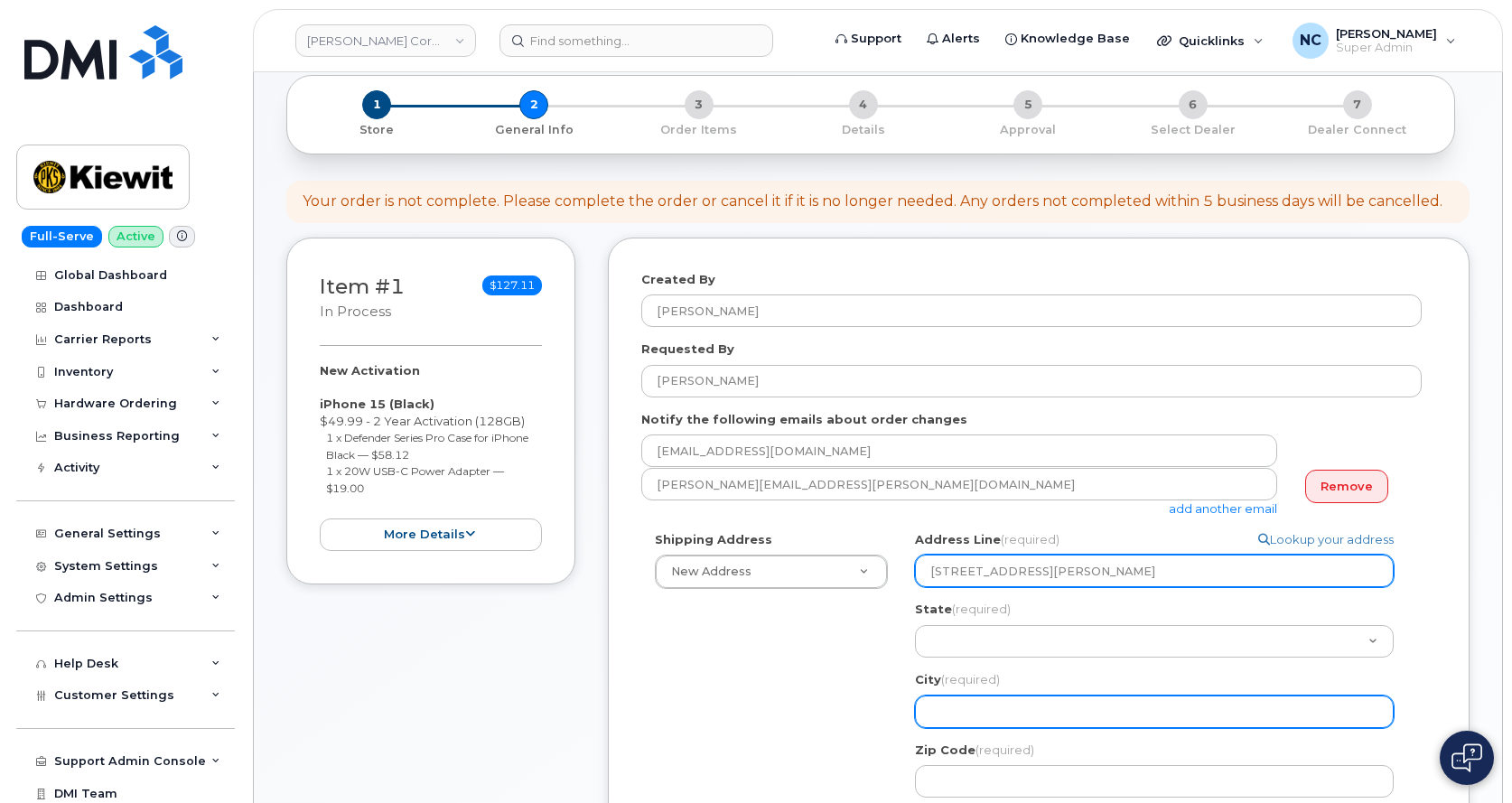
type input "455 Old Scott Rd, TN 37050"
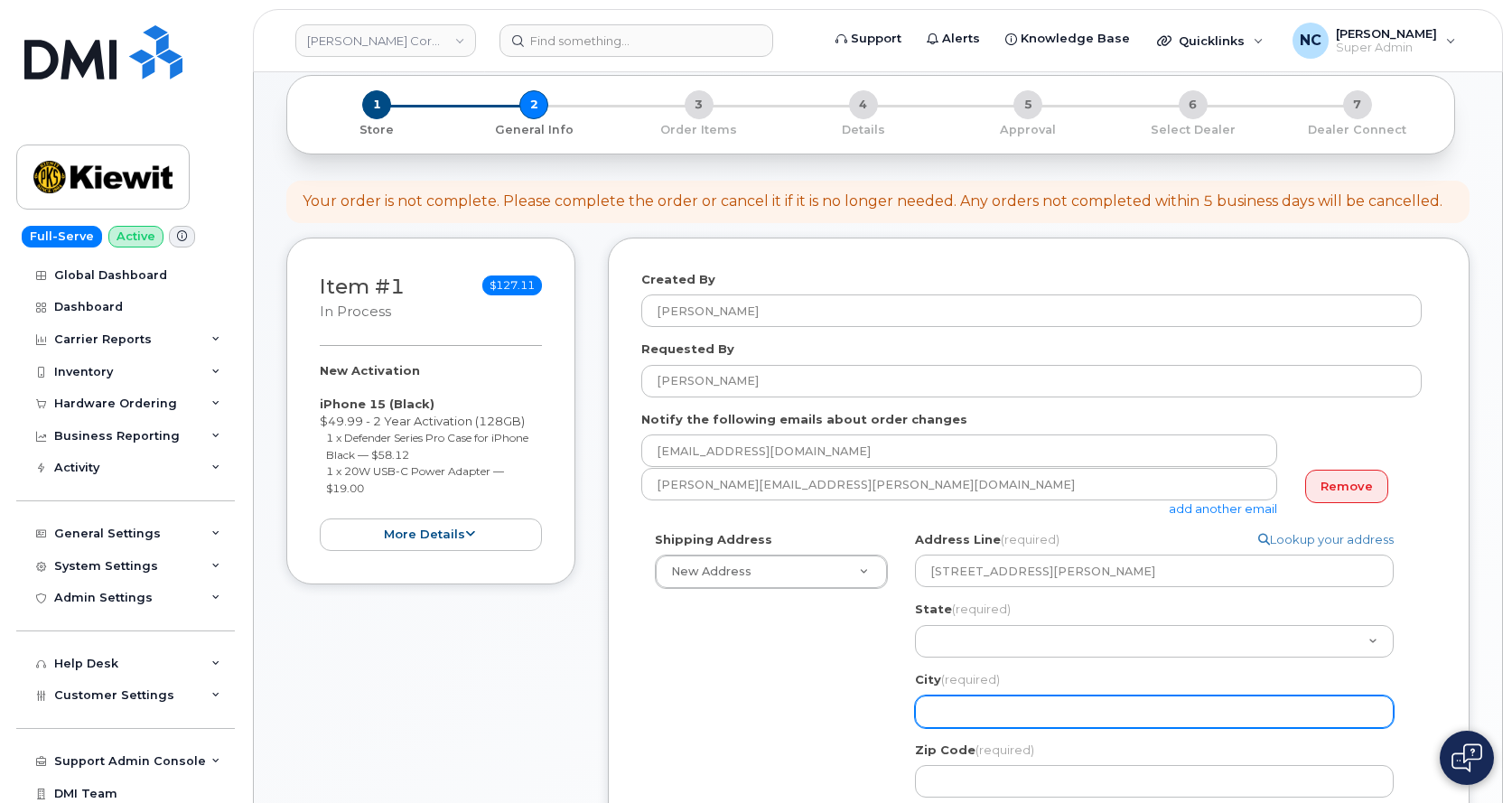
click at [971, 709] on input "City (required)" at bounding box center [1153, 712] width 479 height 33
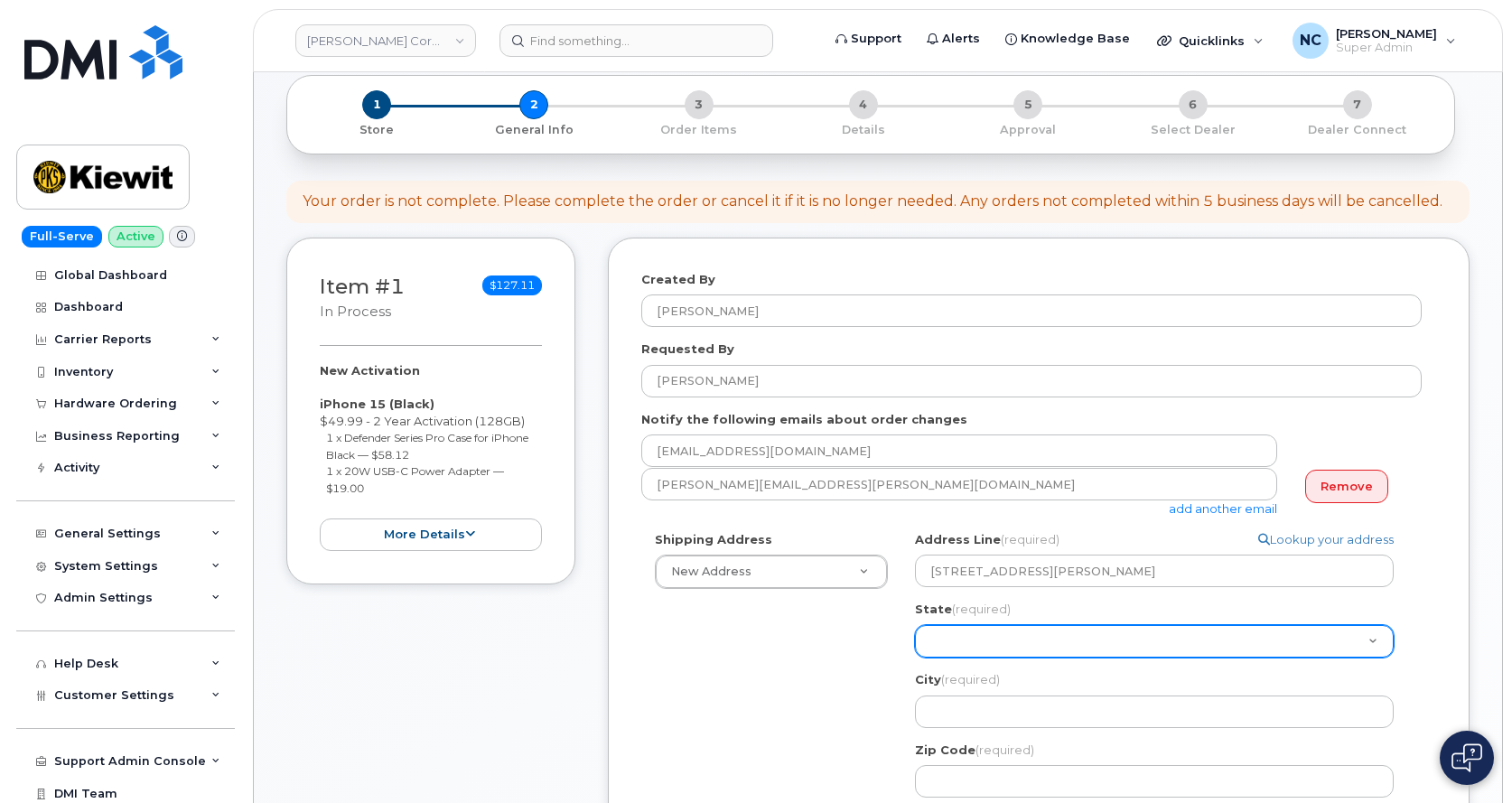
click at [959, 652] on select "Alabama Alaska American Samoa Arizona Arkansas California Colorado Connecticut …" at bounding box center [1153, 641] width 479 height 33
select select "TN"
click at [914, 625] on select "Alabama Alaska American Samoa Arizona Arkansas California Colorado Connecticut …" at bounding box center [1153, 641] width 479 height 33
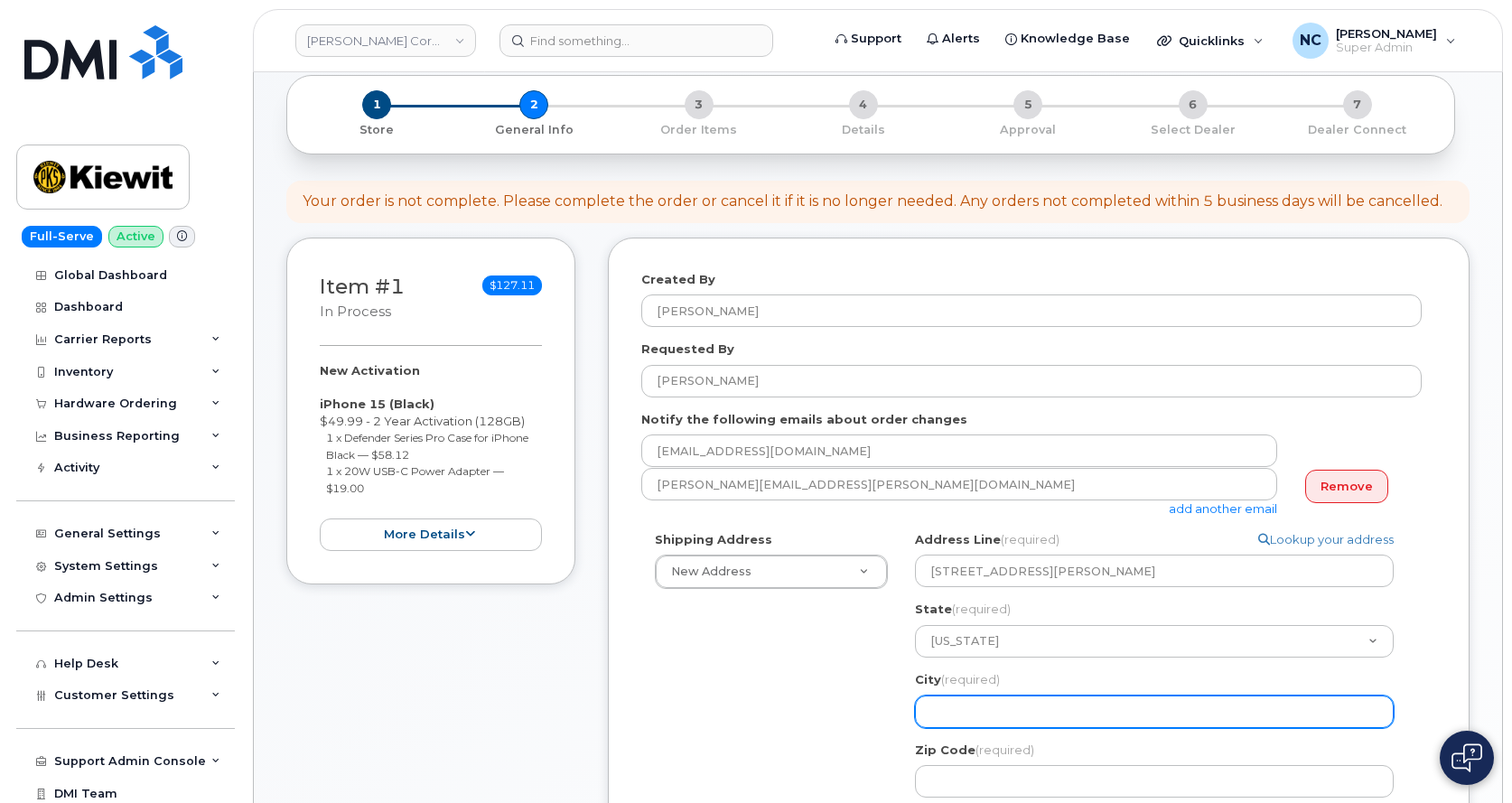
click at [971, 716] on input "City (required)" at bounding box center [1153, 712] width 479 height 33
paste input "Cumberland City"
select select
type input "Cumberland City"
click at [932, 710] on input "Cumberland City" at bounding box center [1153, 712] width 479 height 33
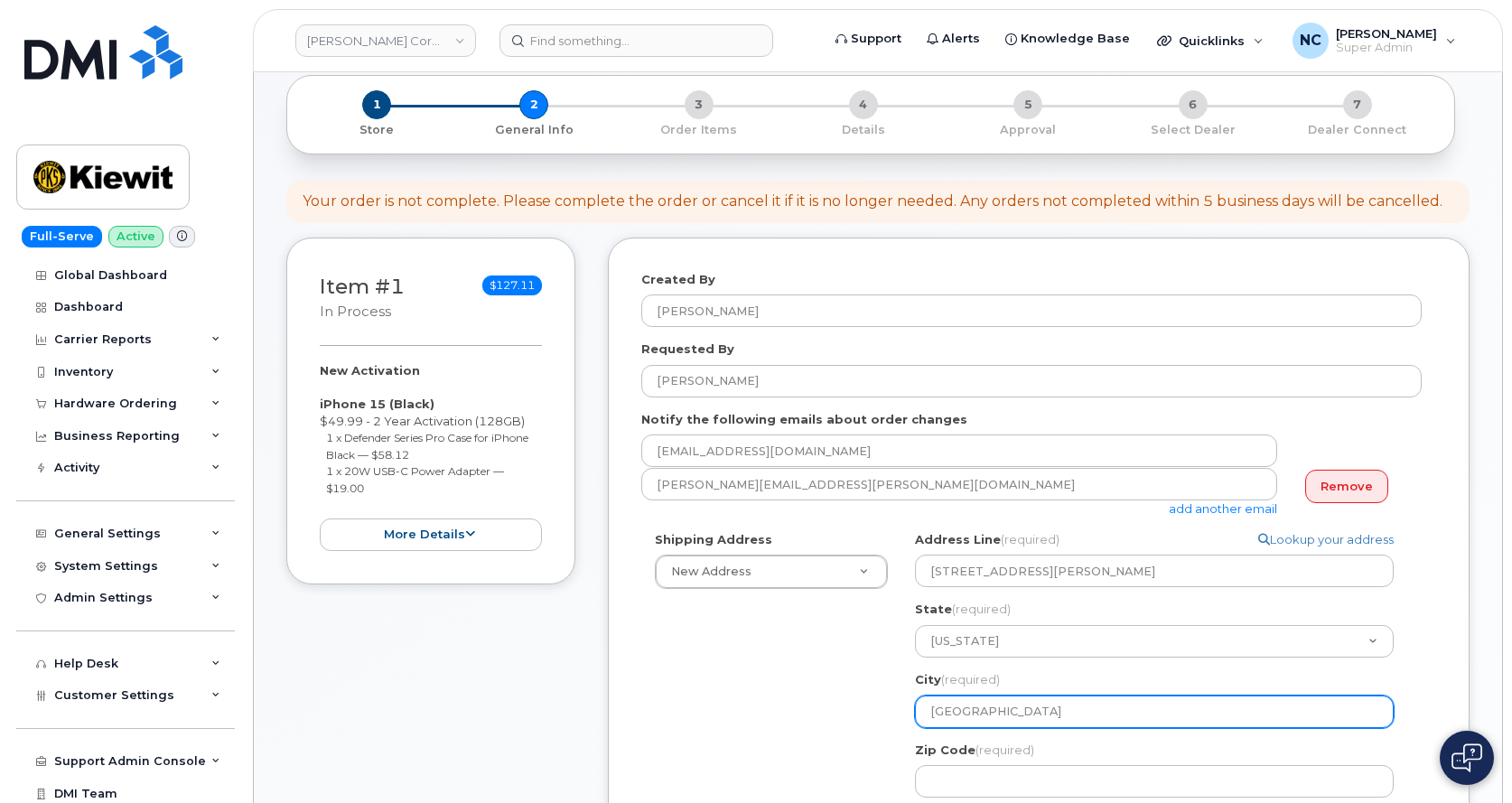
select select
type input "]Cumberland City"
select select
type input "]\Cumberland City"
select select
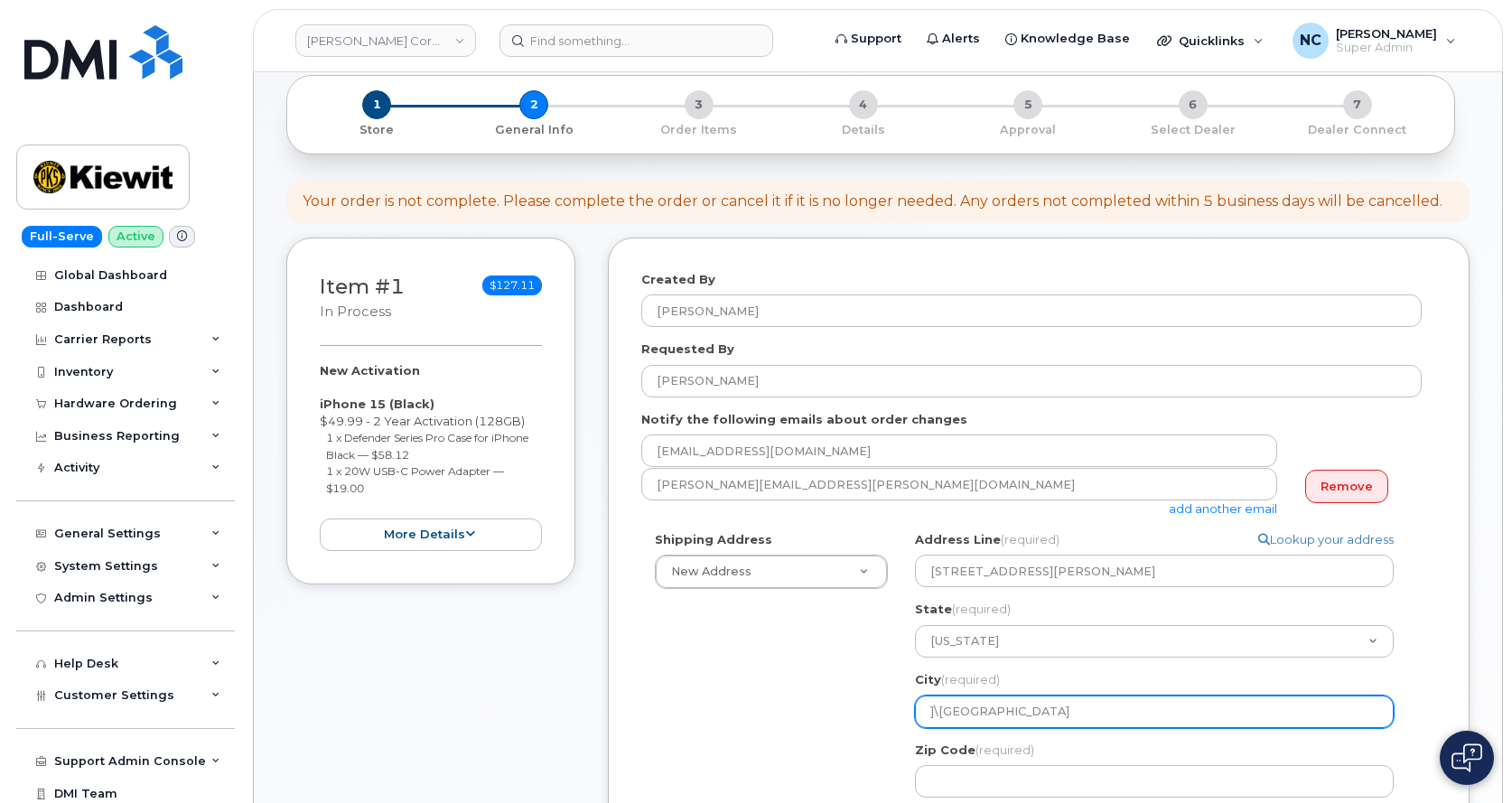
type input "]\\Cumberland City"
select select
type input "]\\\Cumberland City"
select select
type input "]\\Cumberland City"
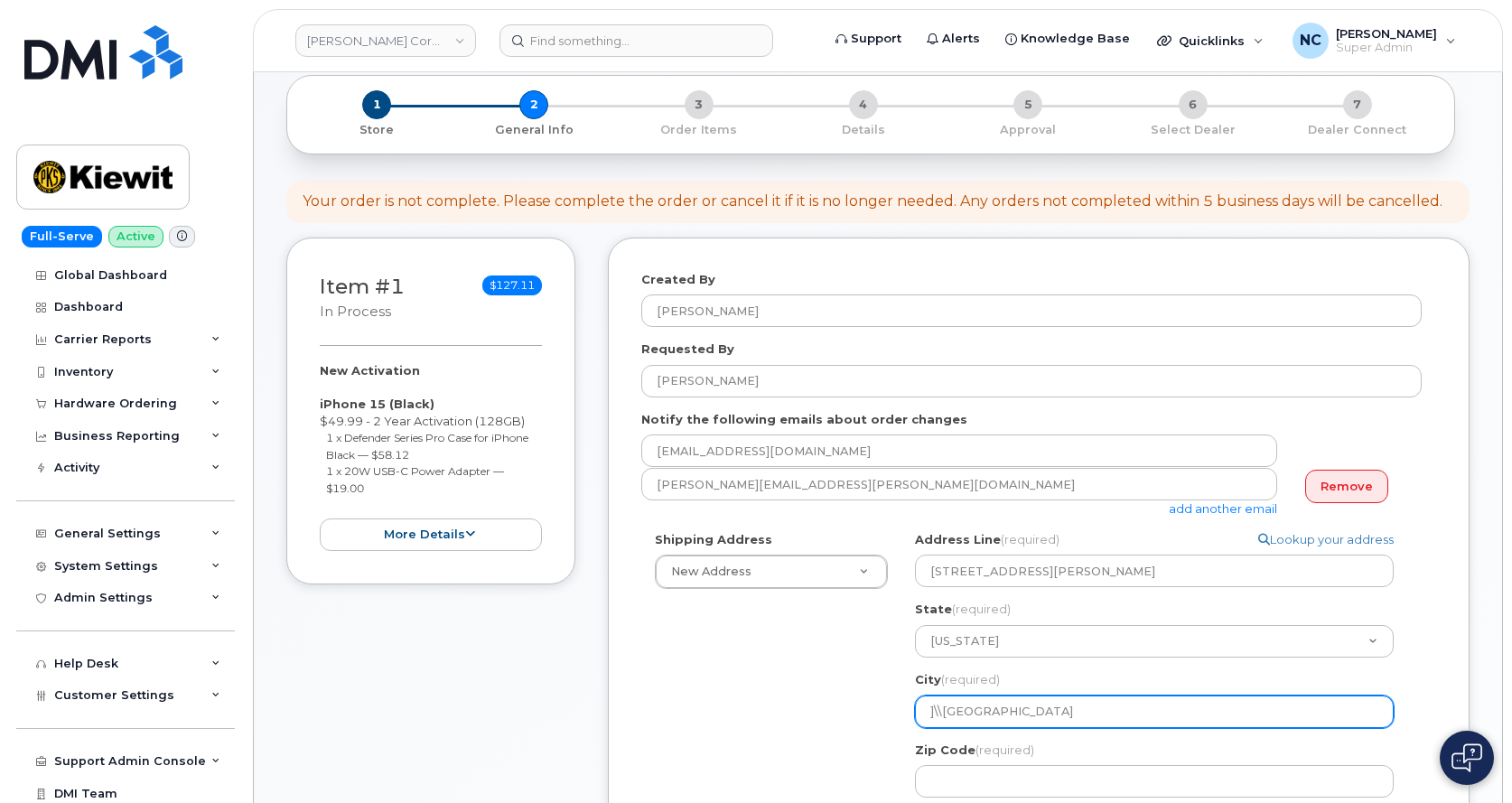
select select
type input "]\Cumberland City"
select select
type input "]Cumberland City"
select select
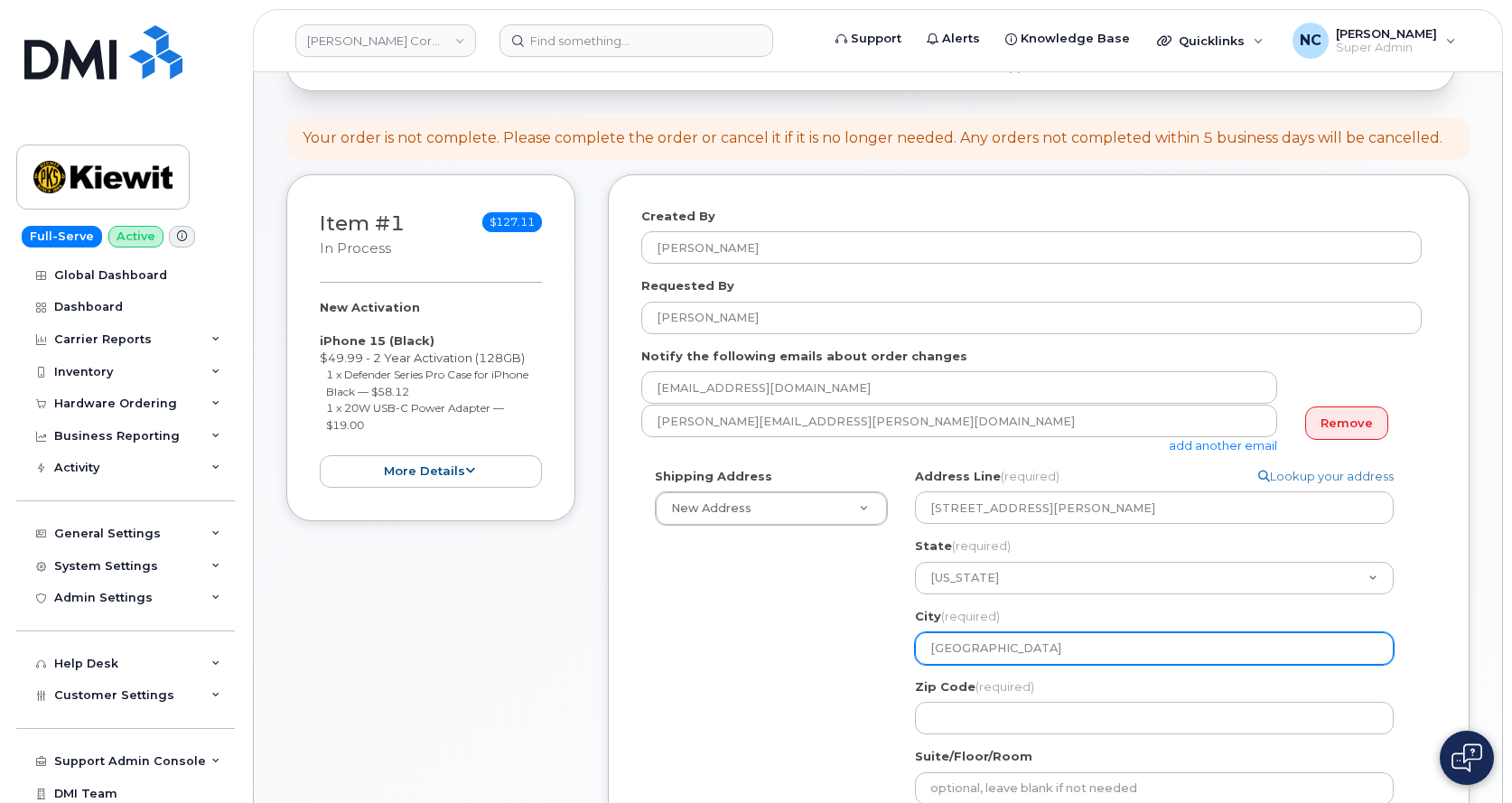
scroll to position [180, 0]
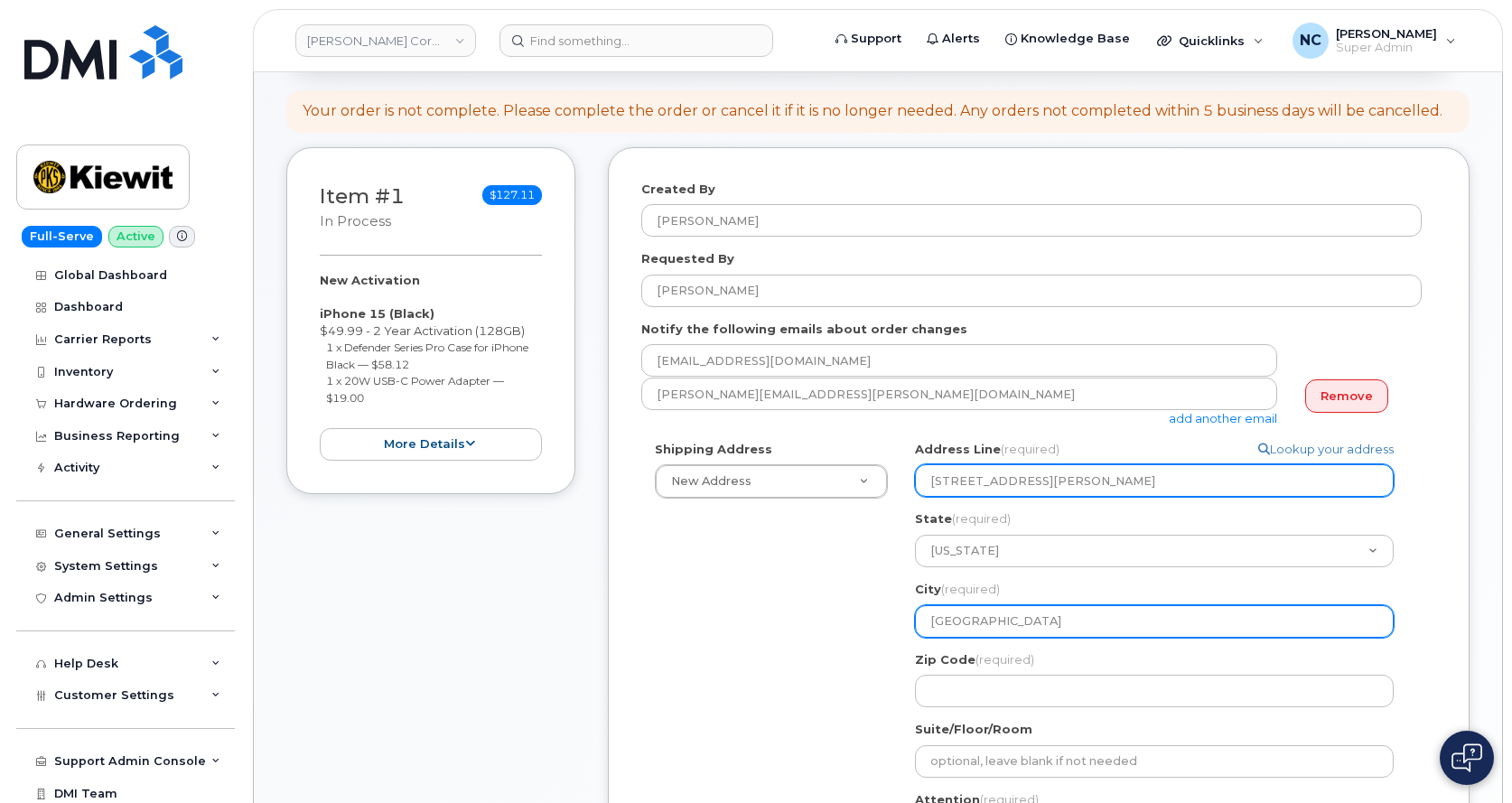
type input "Cumberland City"
drag, startPoint x: 1057, startPoint y: 488, endPoint x: 1153, endPoint y: 486, distance: 96.0
click at [1153, 486] on input "455 Old Scott Rd, TN 37050" at bounding box center [1153, 481] width 479 height 33
select select
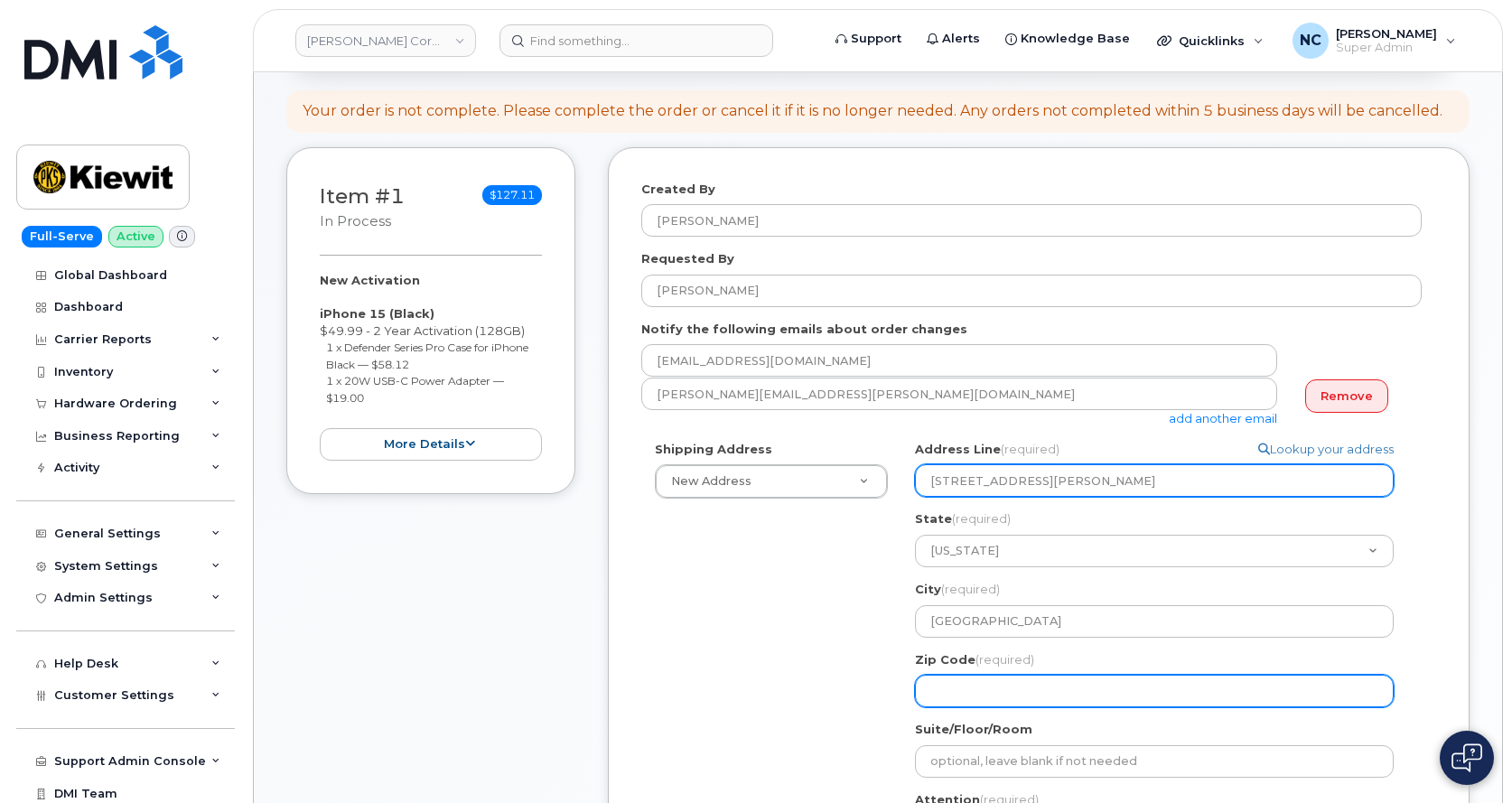
type input "455 Old Scott Rd, TN"
click at [998, 682] on input "Zip Code (required)" at bounding box center [1153, 691] width 479 height 33
paste input "37050"
select select
type input "37050"
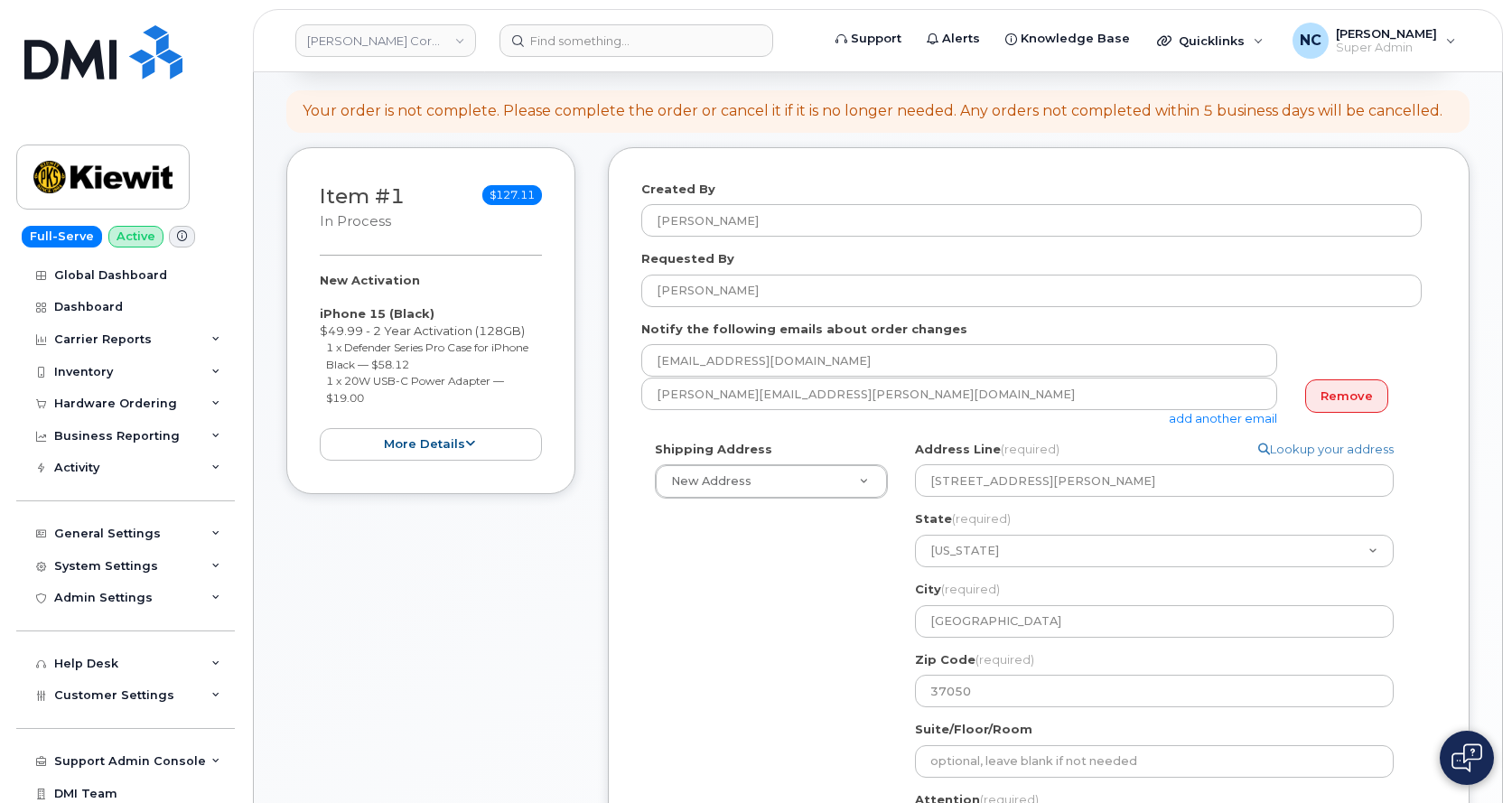
click at [1084, 436] on form "Created By Nicholas Capella Requested By Marshall Megellas Notify the following…" at bounding box center [1038, 578] width 795 height 798
drag, startPoint x: 1034, startPoint y: 483, endPoint x: 1150, endPoint y: 482, distance: 116.0
click at [1143, 482] on input "455 Old Scott Rd, TN" at bounding box center [1153, 481] width 479 height 33
select select
type input "455 Old Scott Rd,"
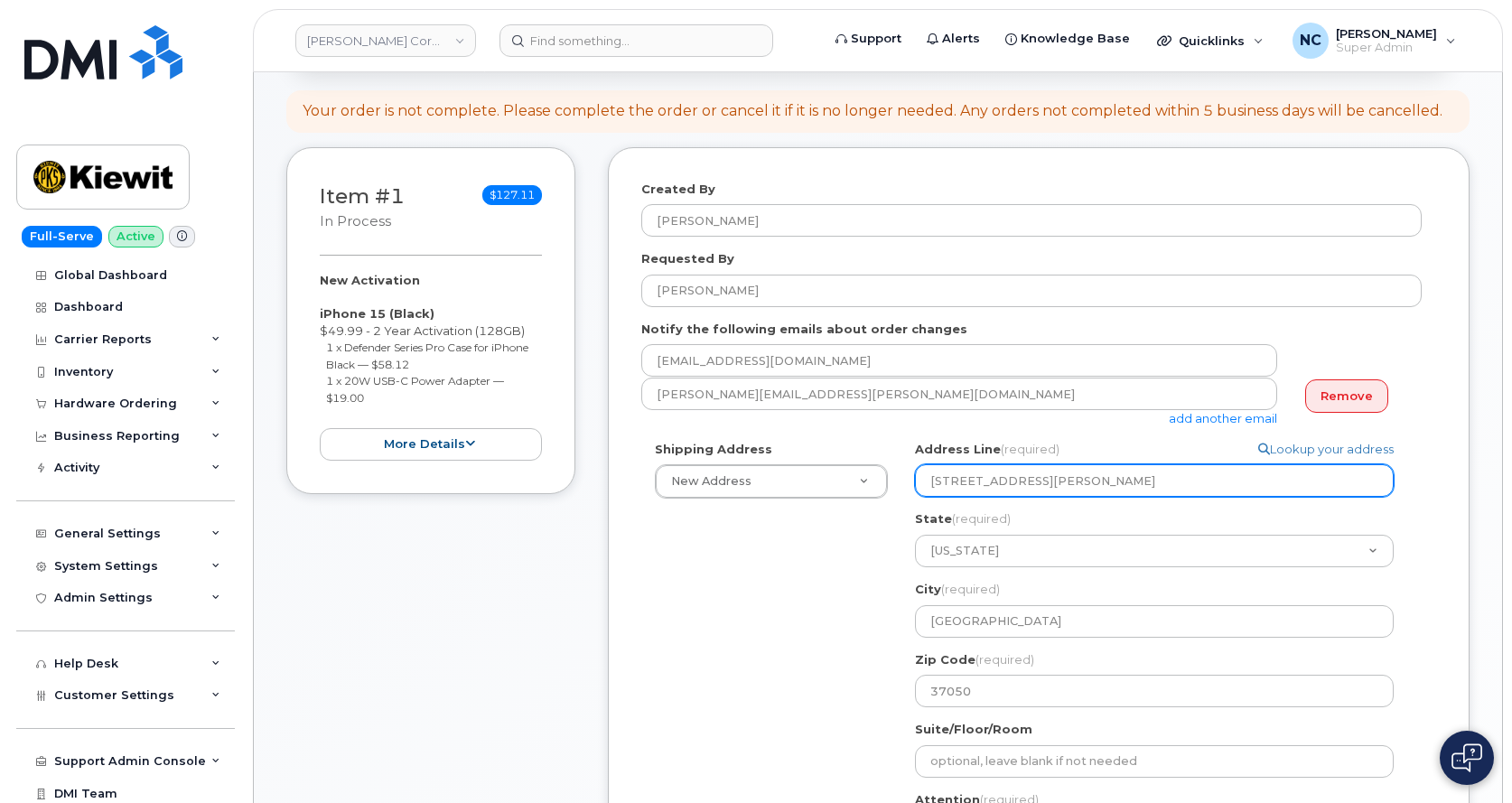
select select
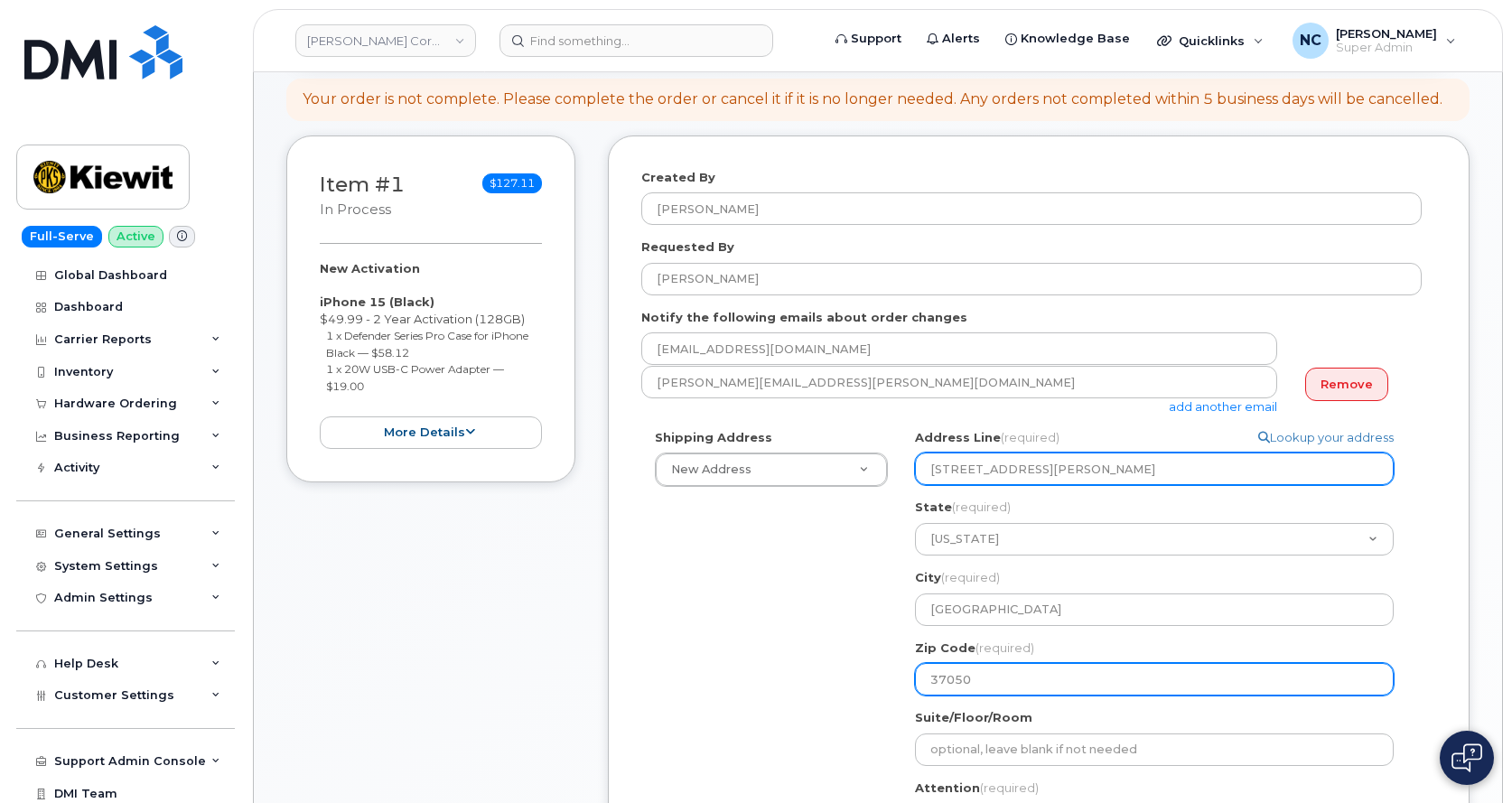
scroll to position [361, 0]
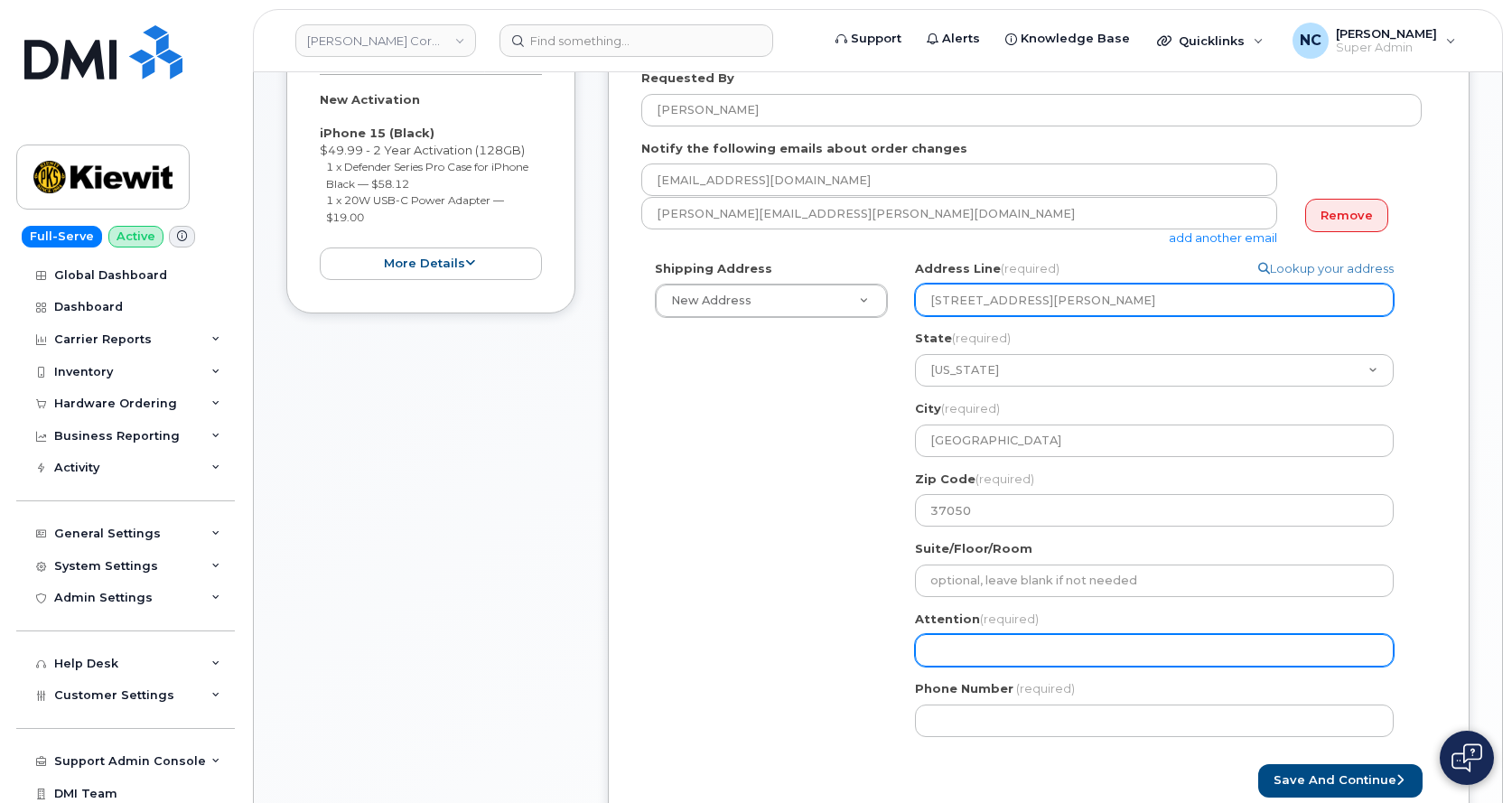
type input "455 Old Scott Rd"
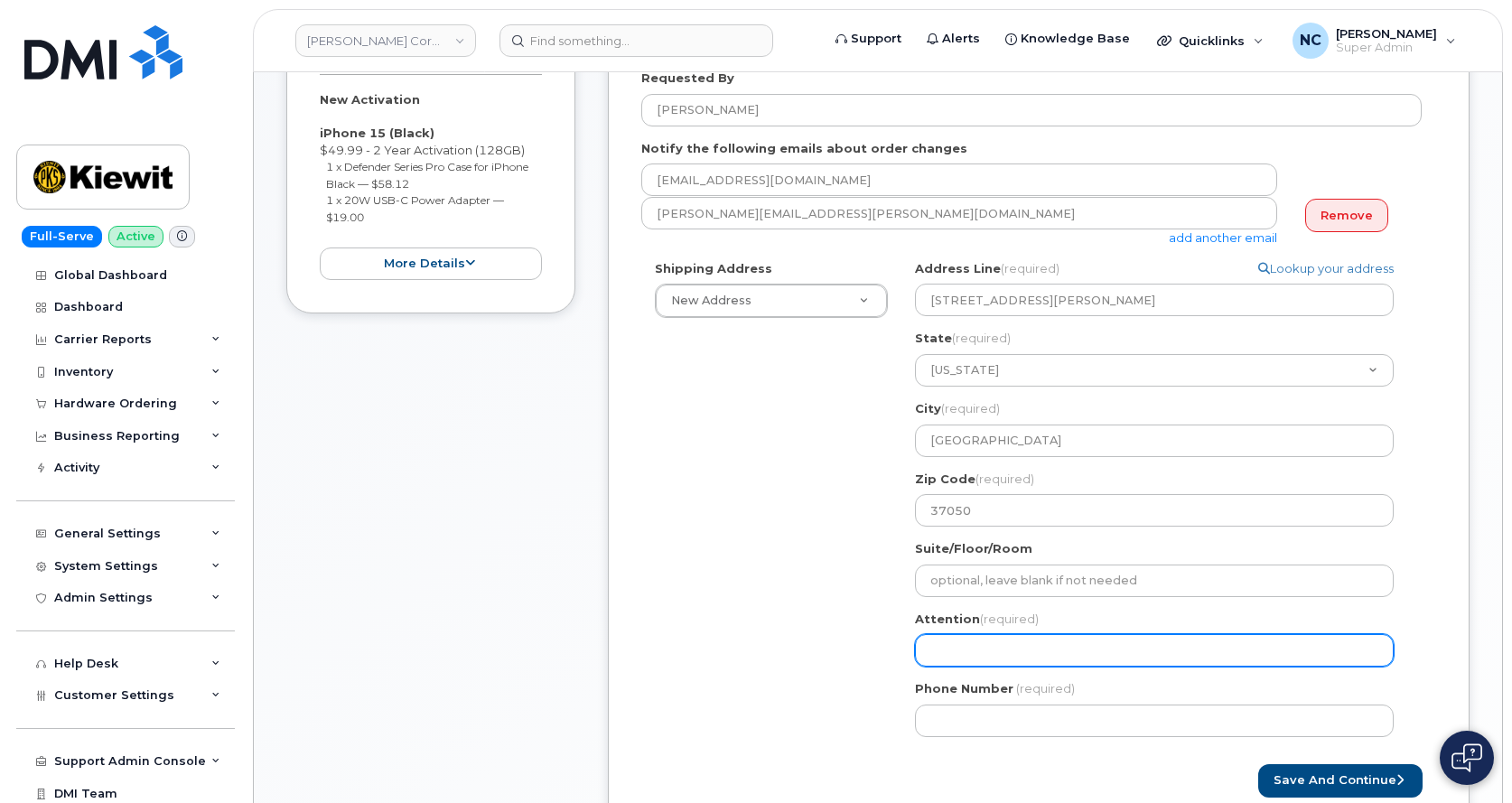
click at [996, 638] on input "Attention (required)" at bounding box center [1153, 650] width 479 height 33
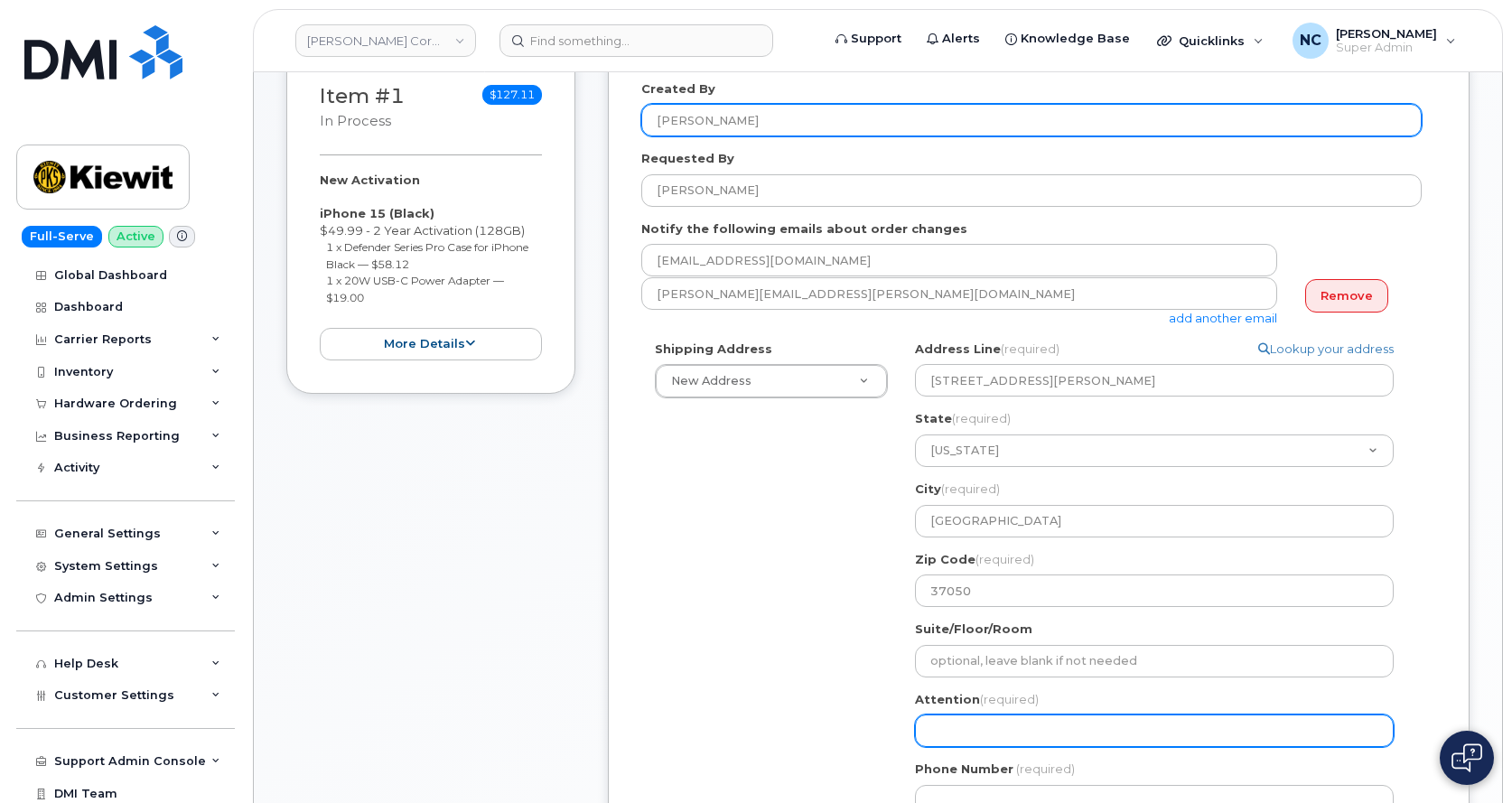
scroll to position [180, 0]
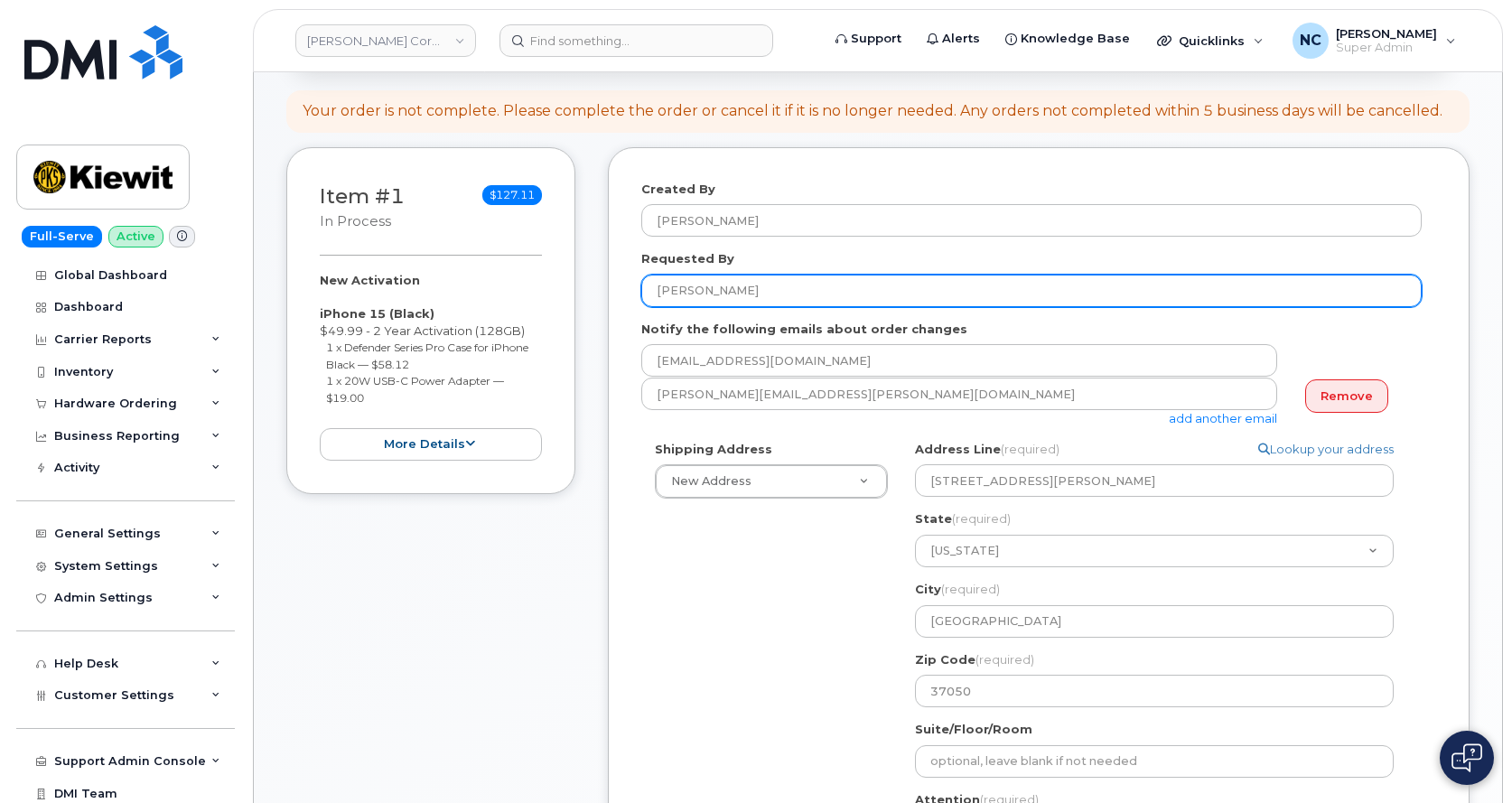
click at [885, 307] on form "Created By Nicholas Capella Requested By Marshall Megellas Notify the following…" at bounding box center [1038, 578] width 795 height 798
click at [884, 301] on input "Marshall Megellas" at bounding box center [1031, 291] width 780 height 33
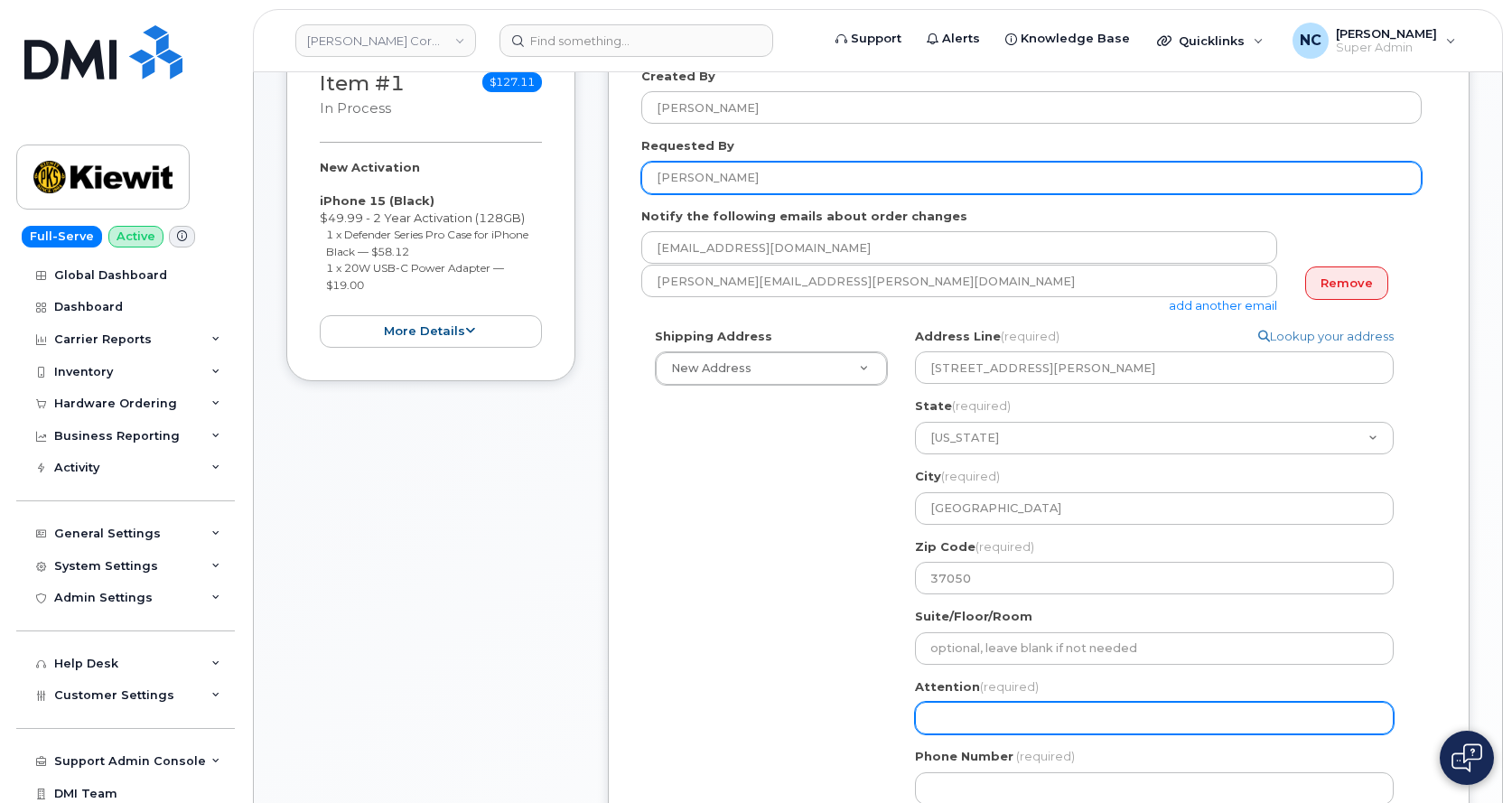
scroll to position [452, 0]
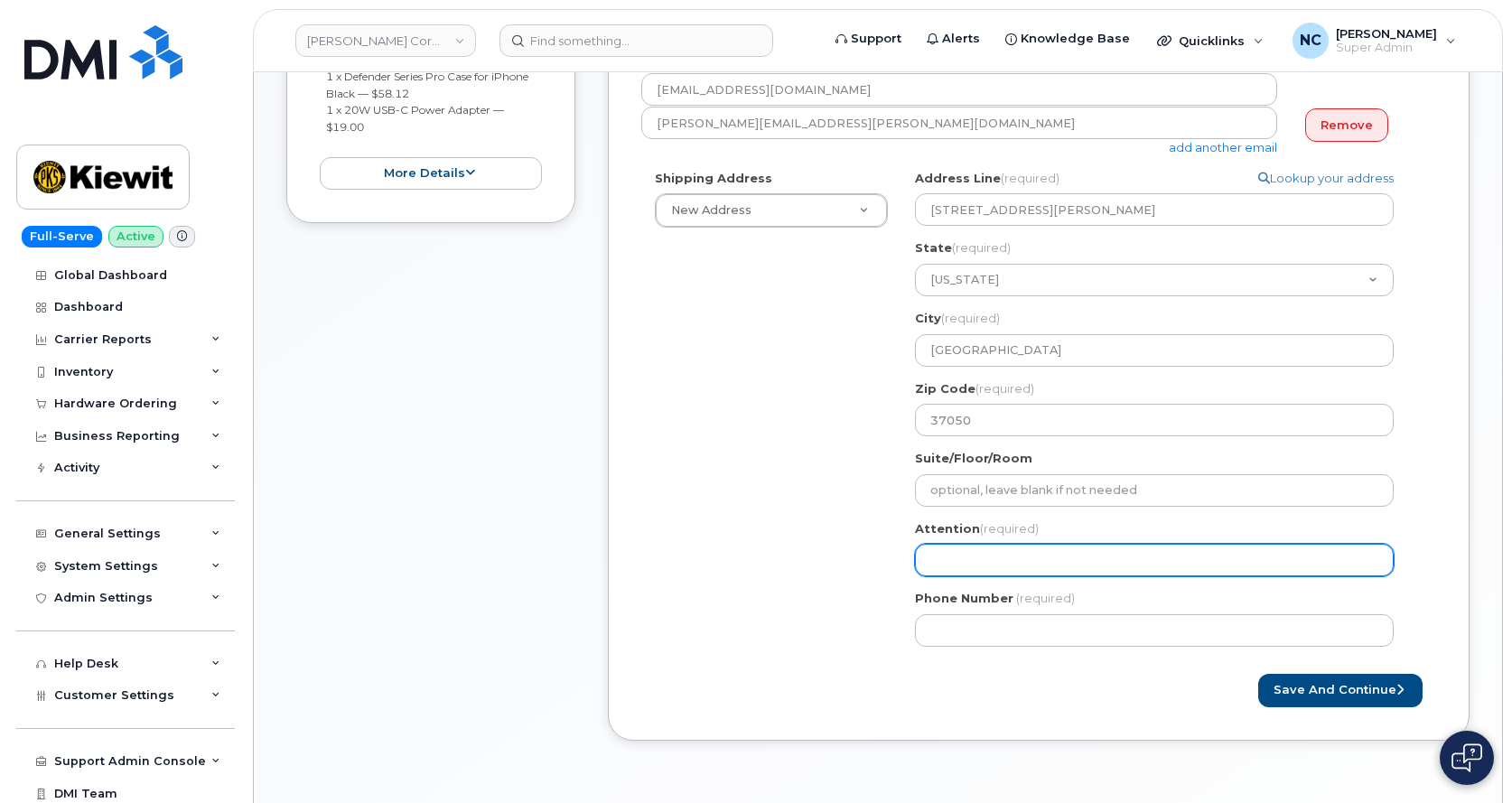
click at [980, 560] on input "Attention (required)" at bounding box center [1153, 559] width 479 height 33
paste input "Marshall Megellas"
select select
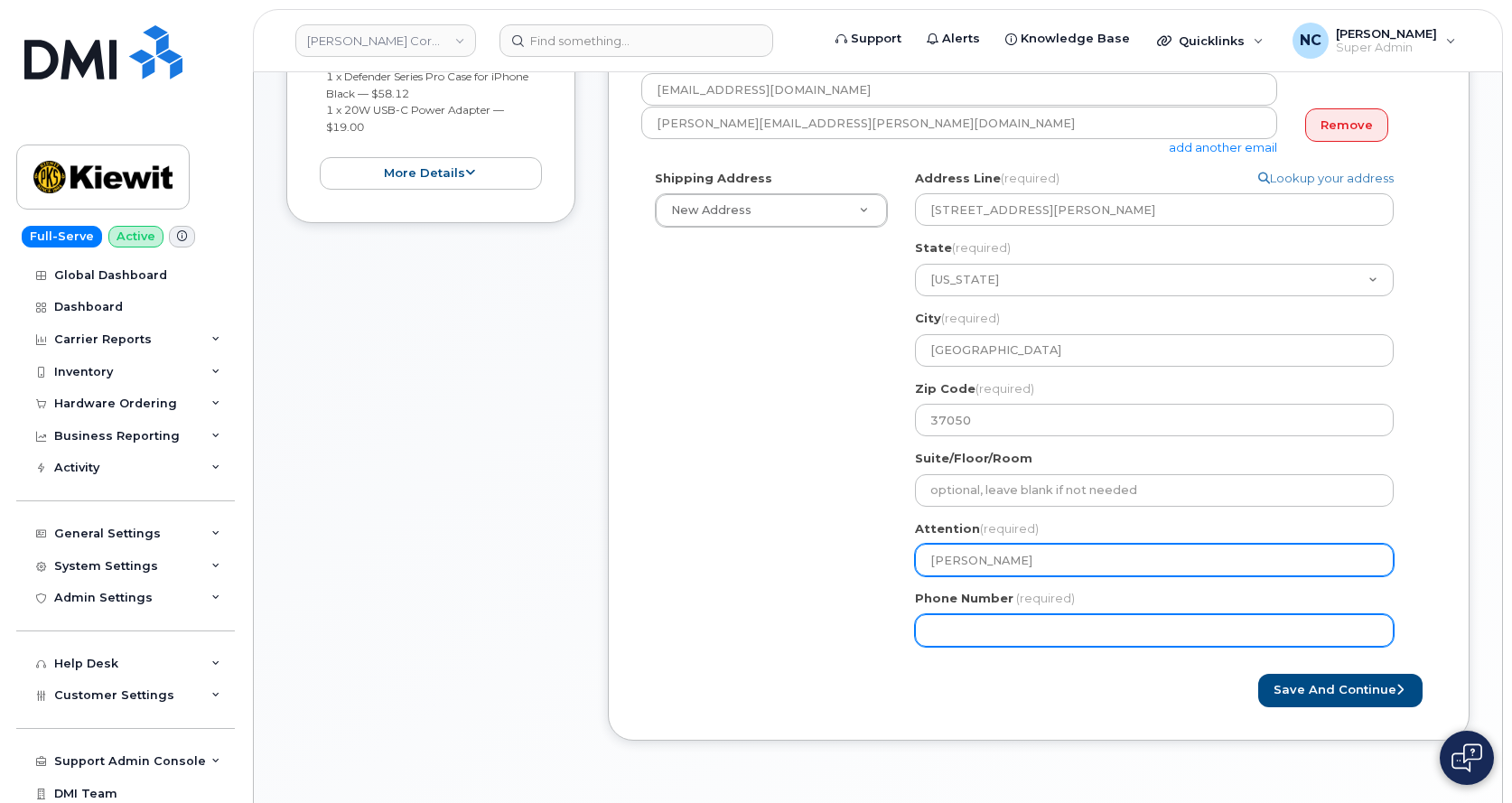
type input "Marshall Megellas"
click at [935, 622] on input "Phone Number" at bounding box center [1153, 630] width 479 height 33
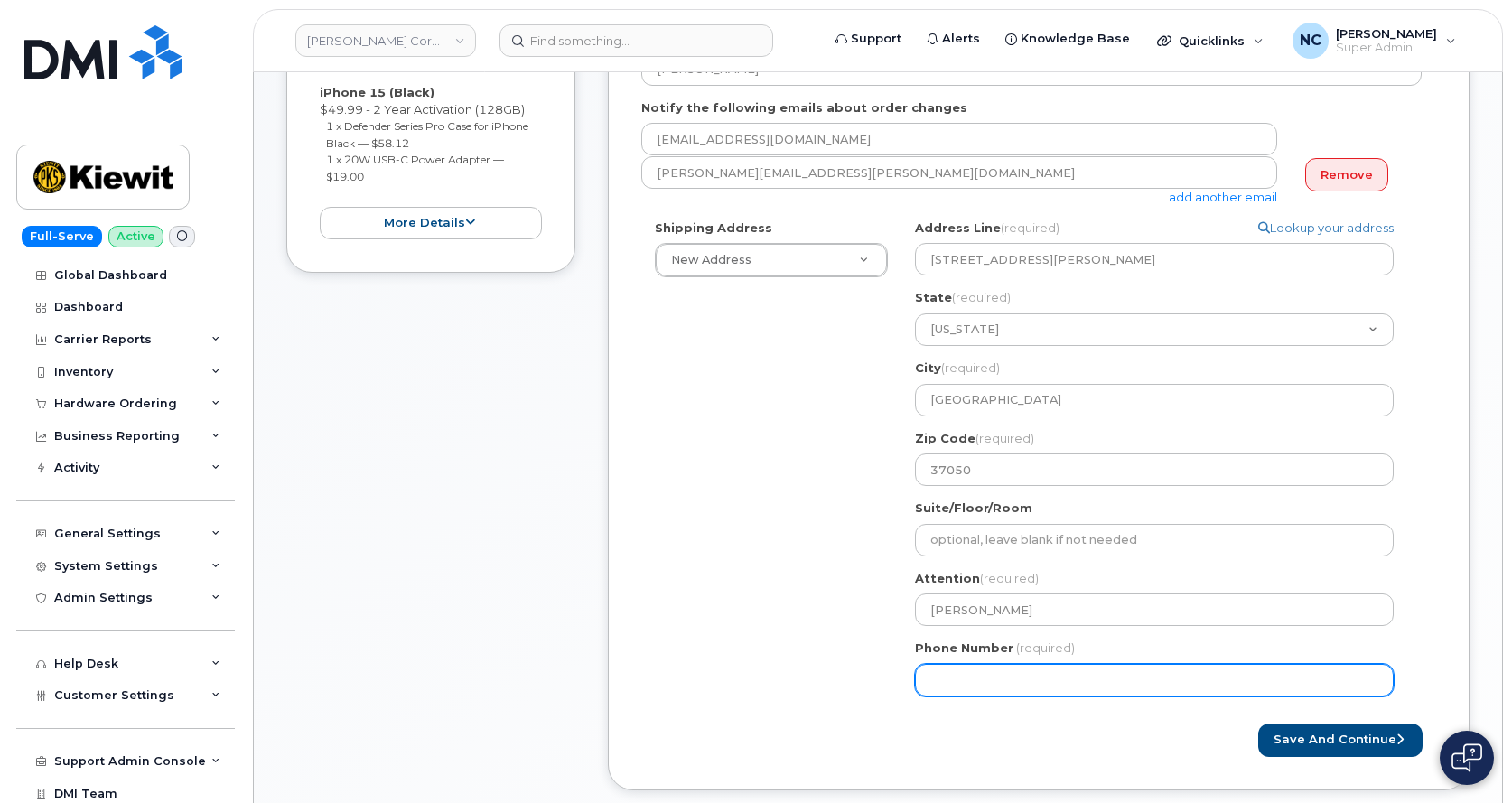
scroll to position [361, 0]
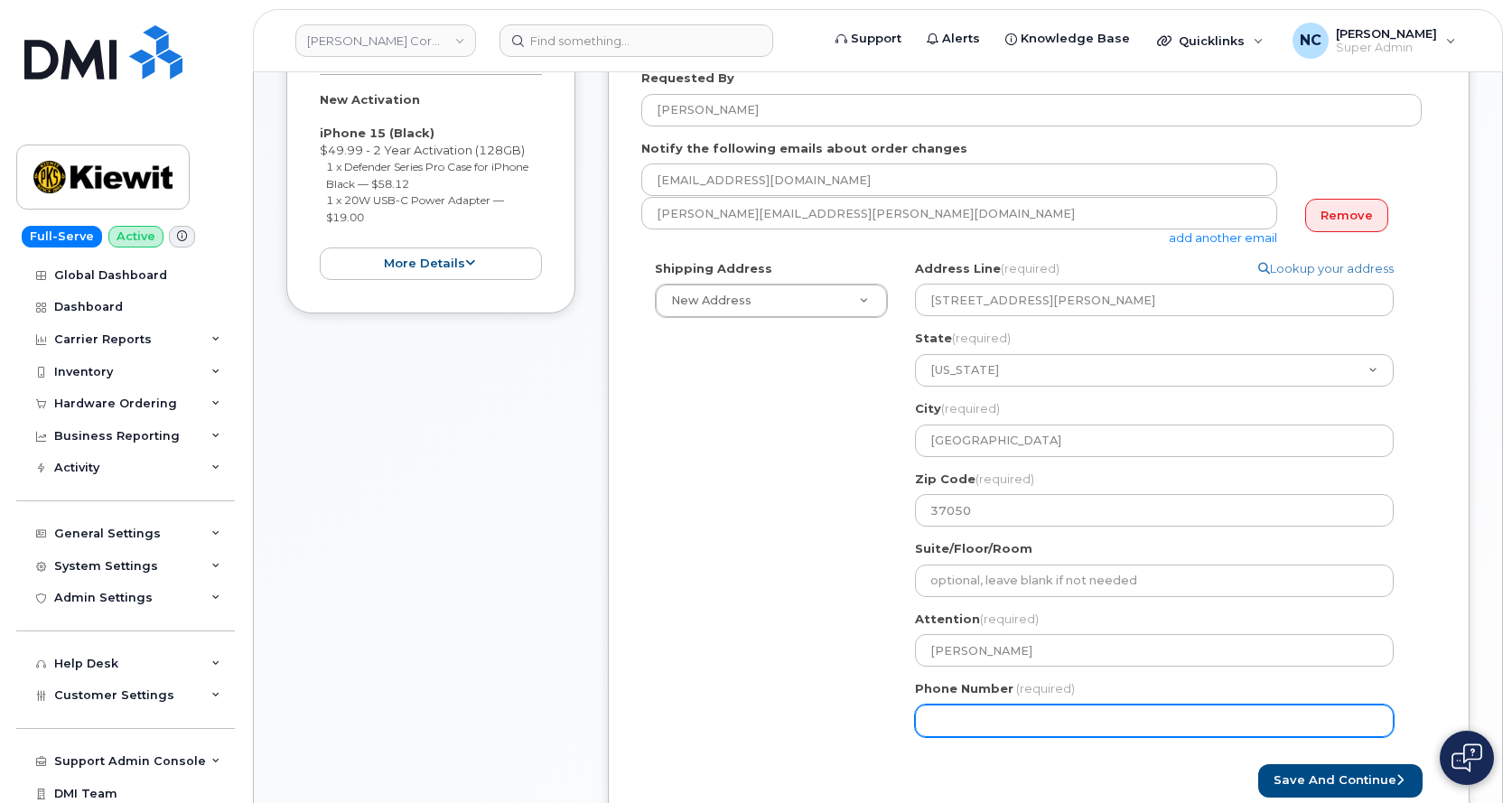
click at [963, 712] on input "Phone Number" at bounding box center [1153, 721] width 479 height 33
type input "417337835"
select select
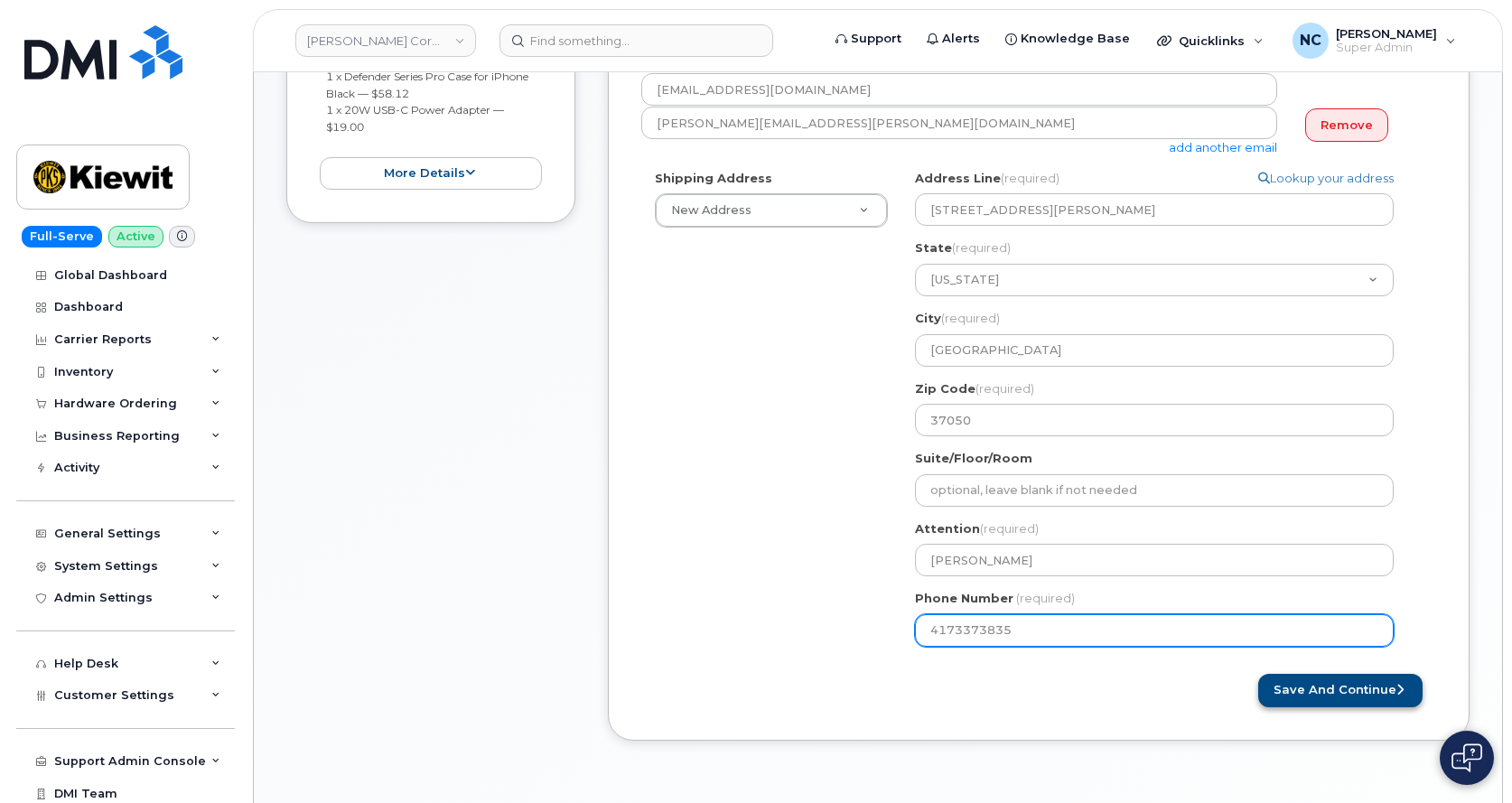
type input "4173373835"
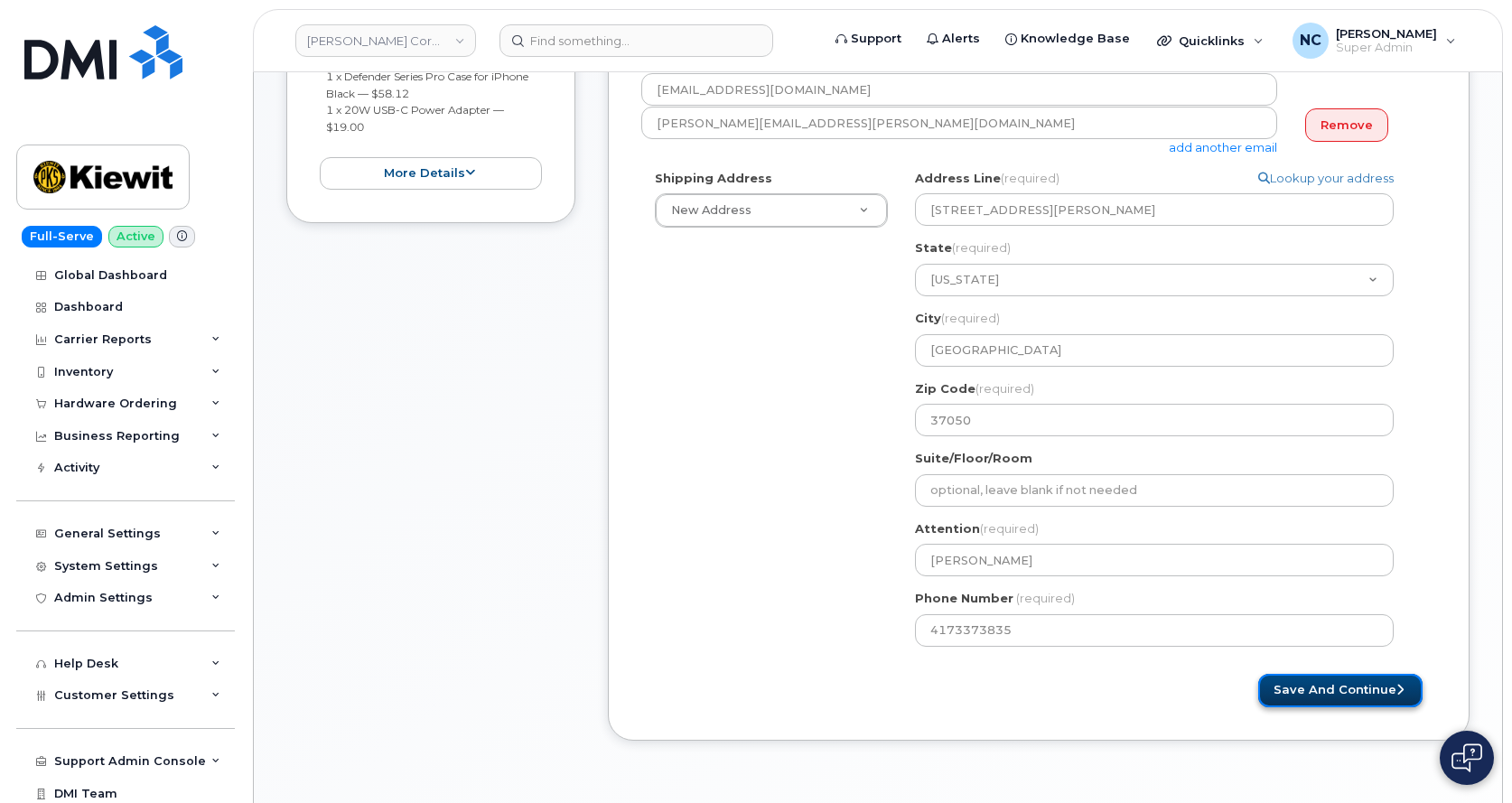
click at [1345, 687] on button "Save and Continue" at bounding box center [1340, 690] width 165 height 33
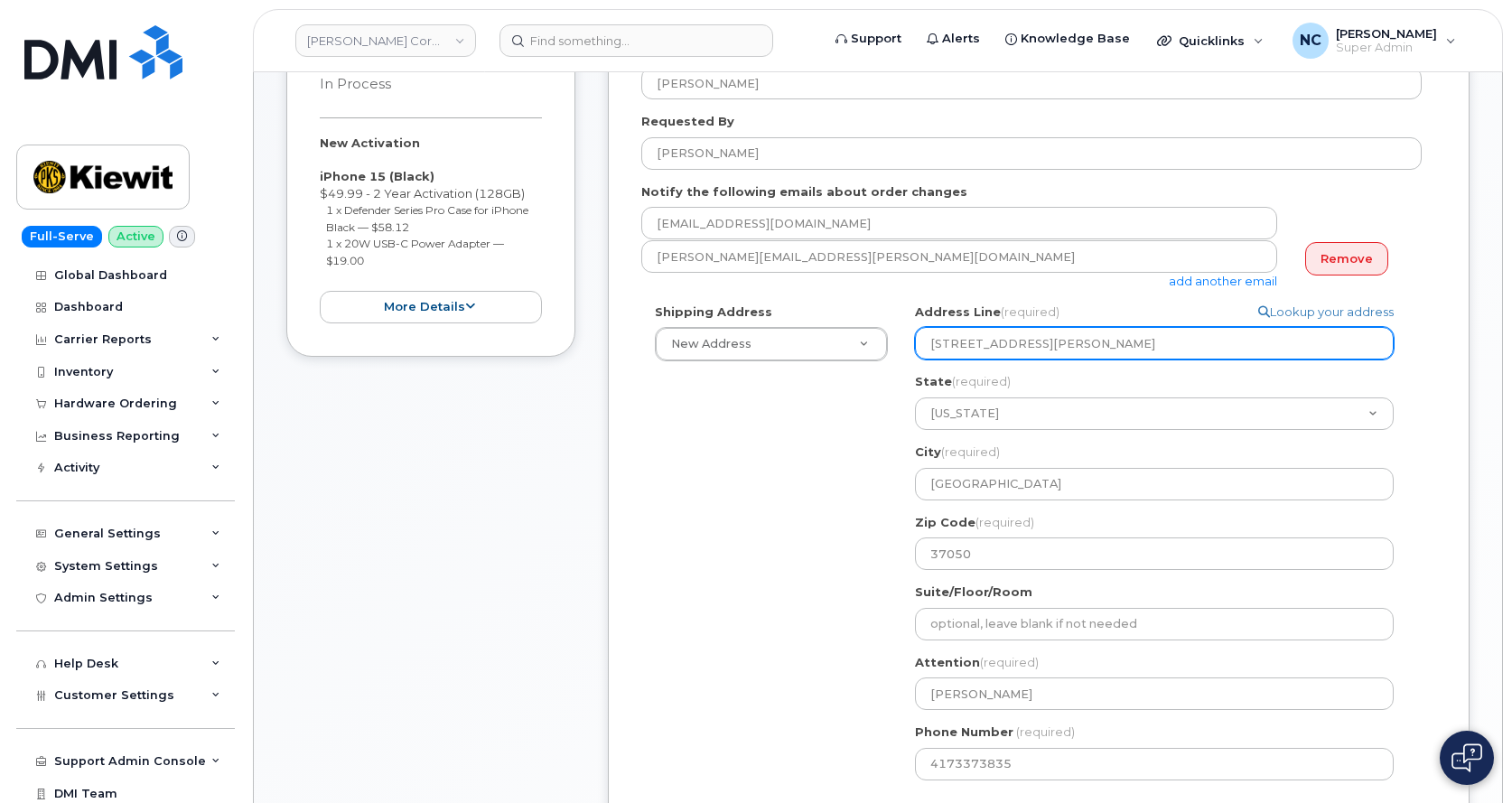
scroll to position [91, 0]
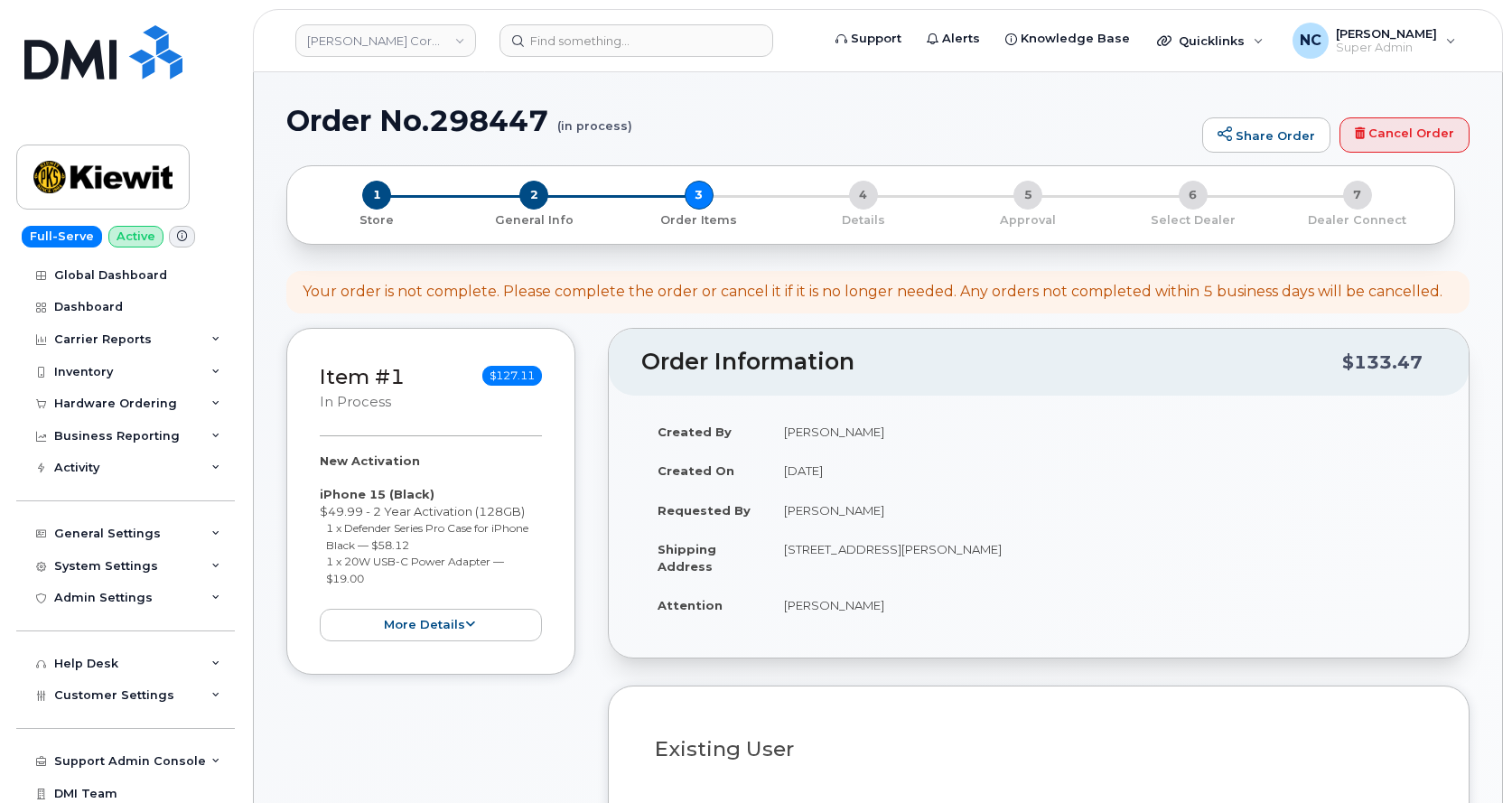
select select
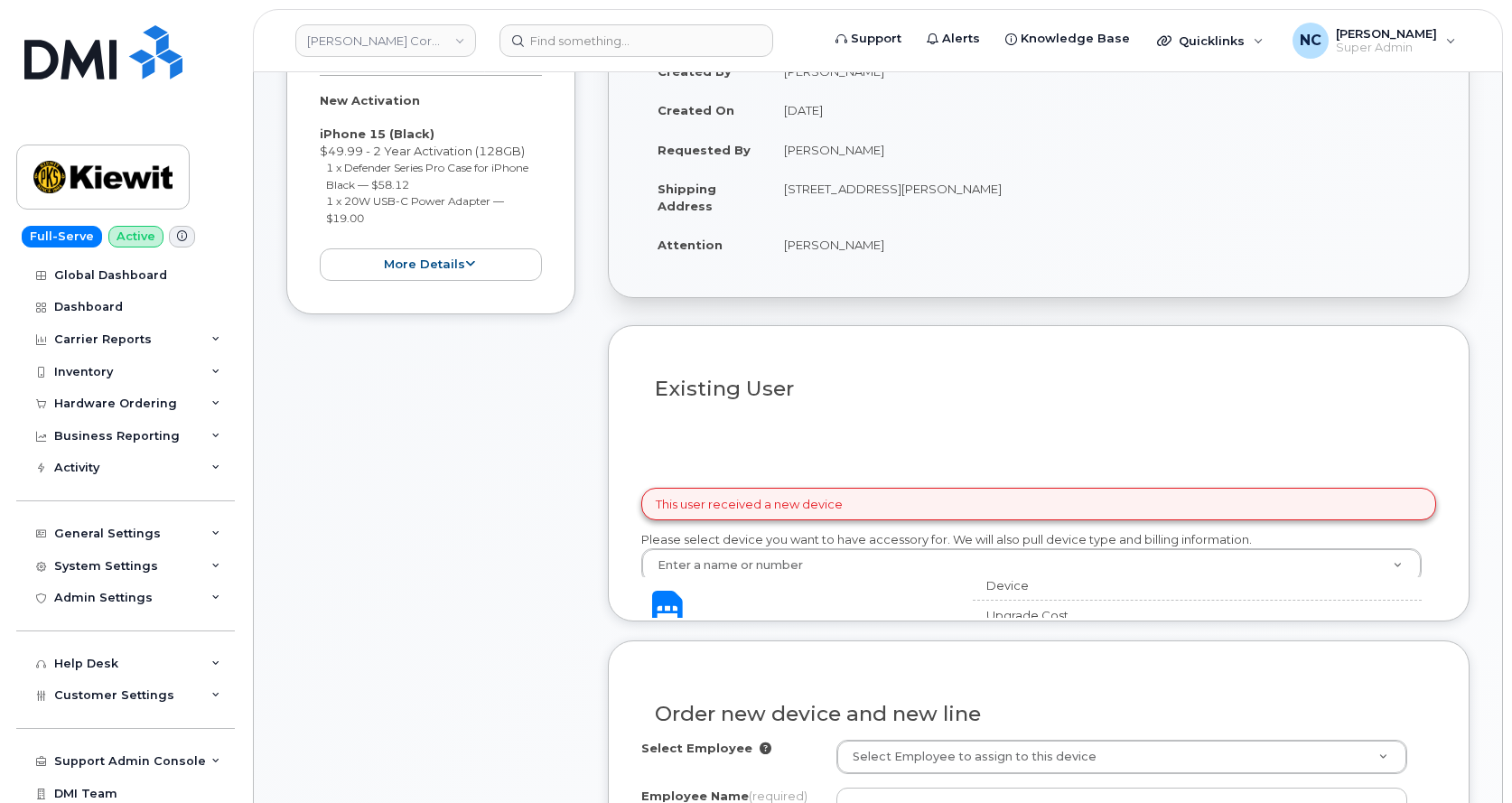
scroll to position [361, 0]
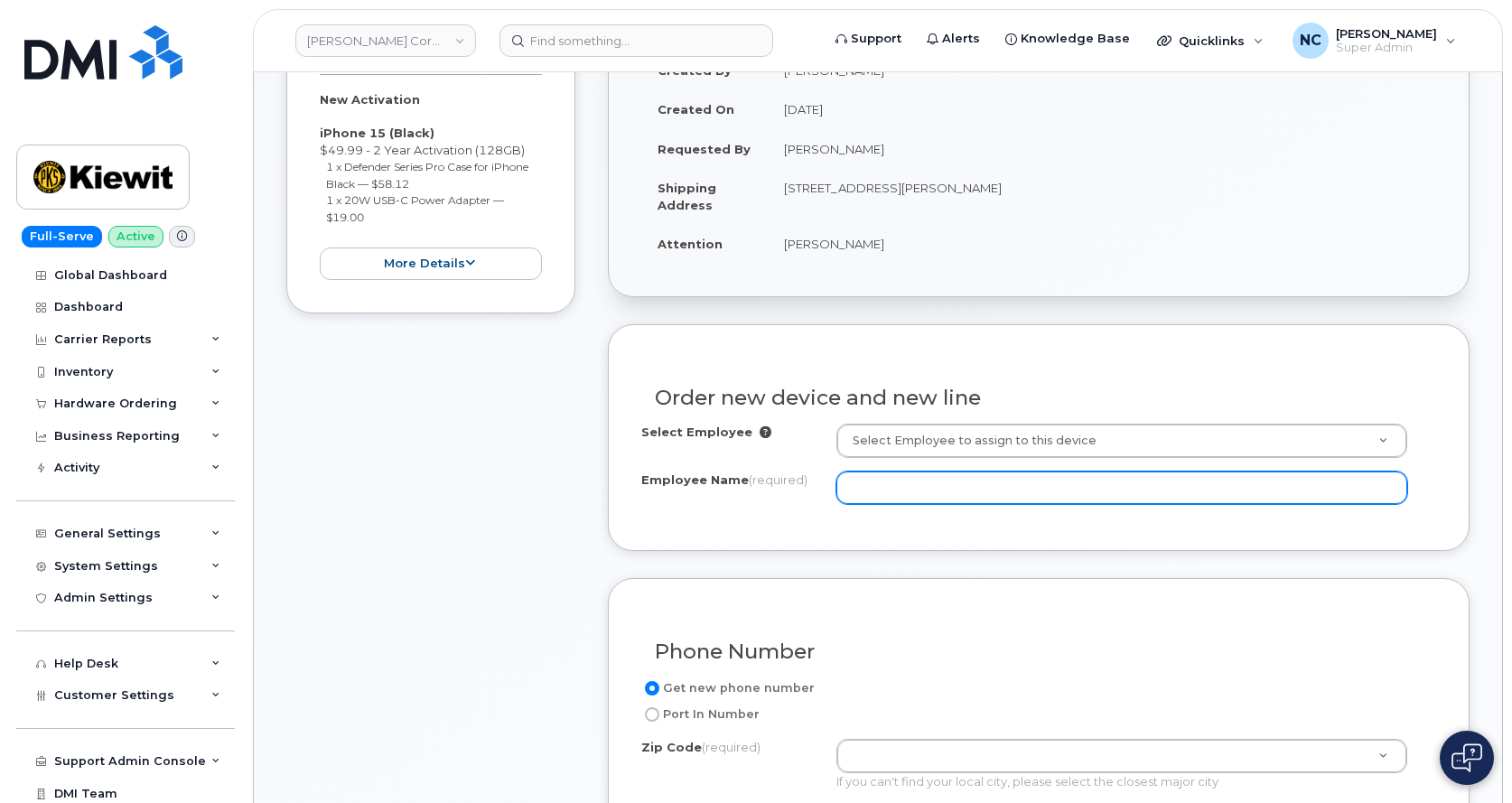
click at [1003, 488] on input "Employee Name (required)" at bounding box center [1122, 488] width 570 height 33
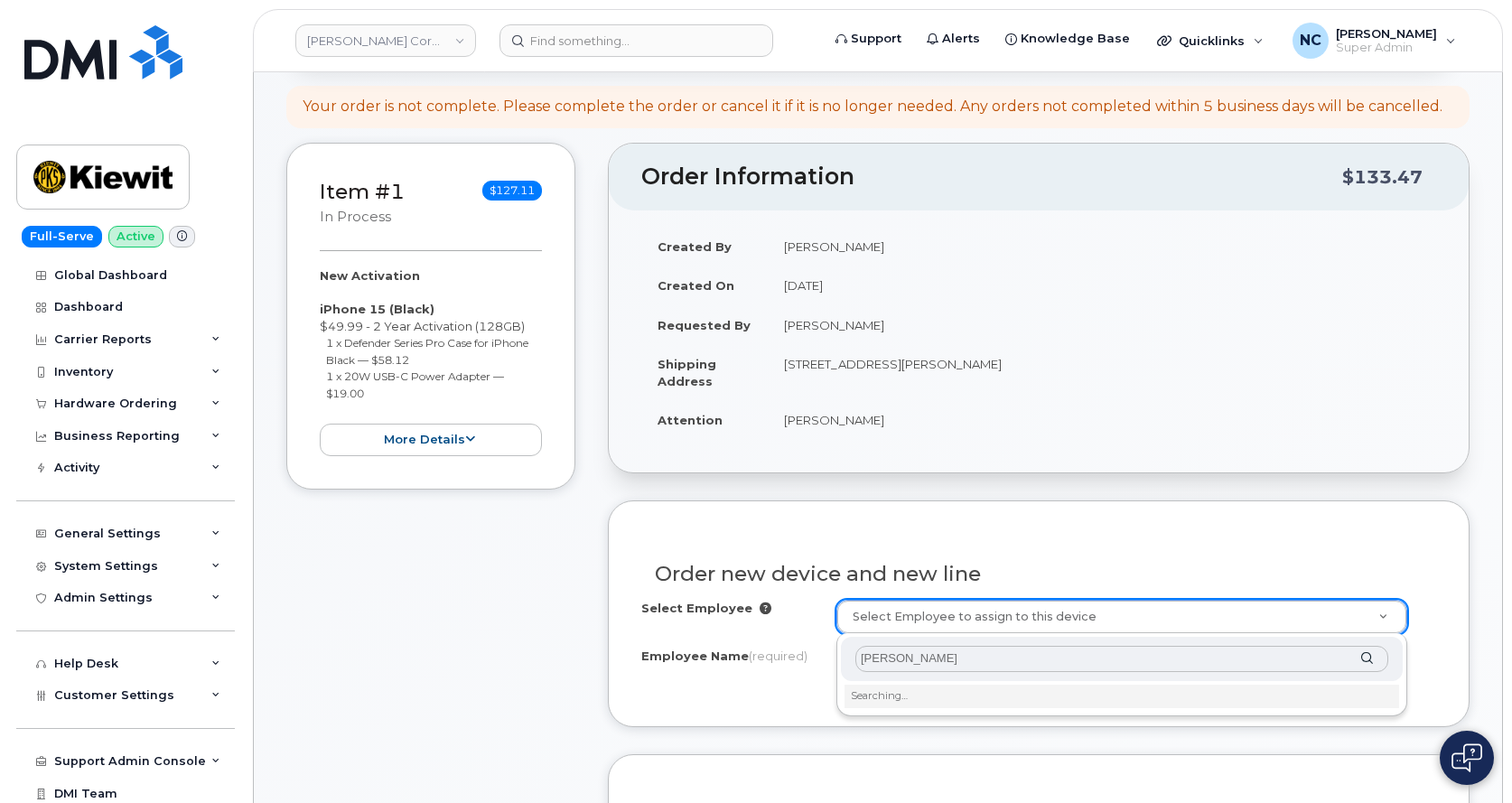
scroll to position [180, 0]
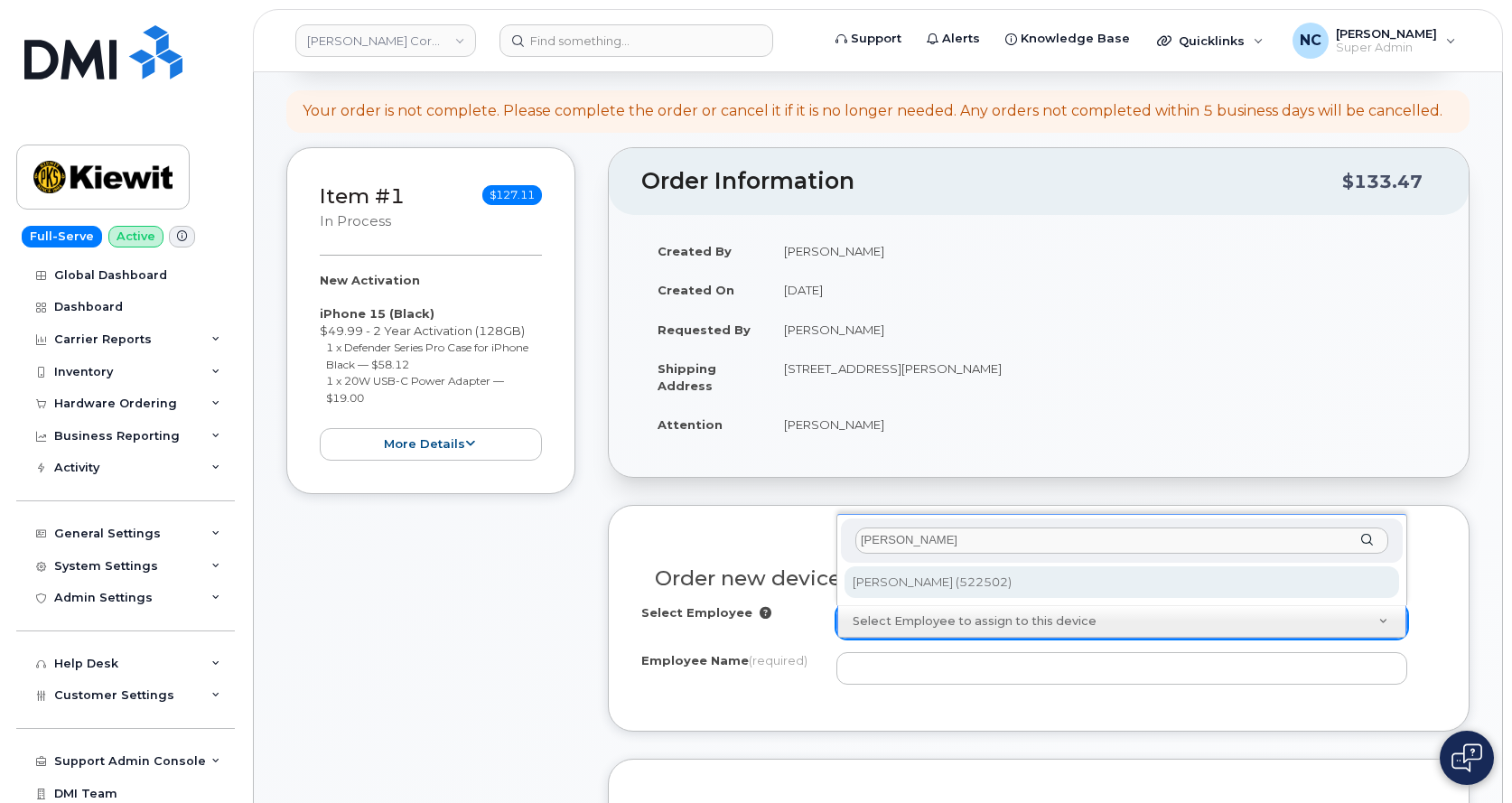
type input "marshall meg"
type input "2165476"
type input "Marshall Megellas"
type input "8900 Renner Blvd"
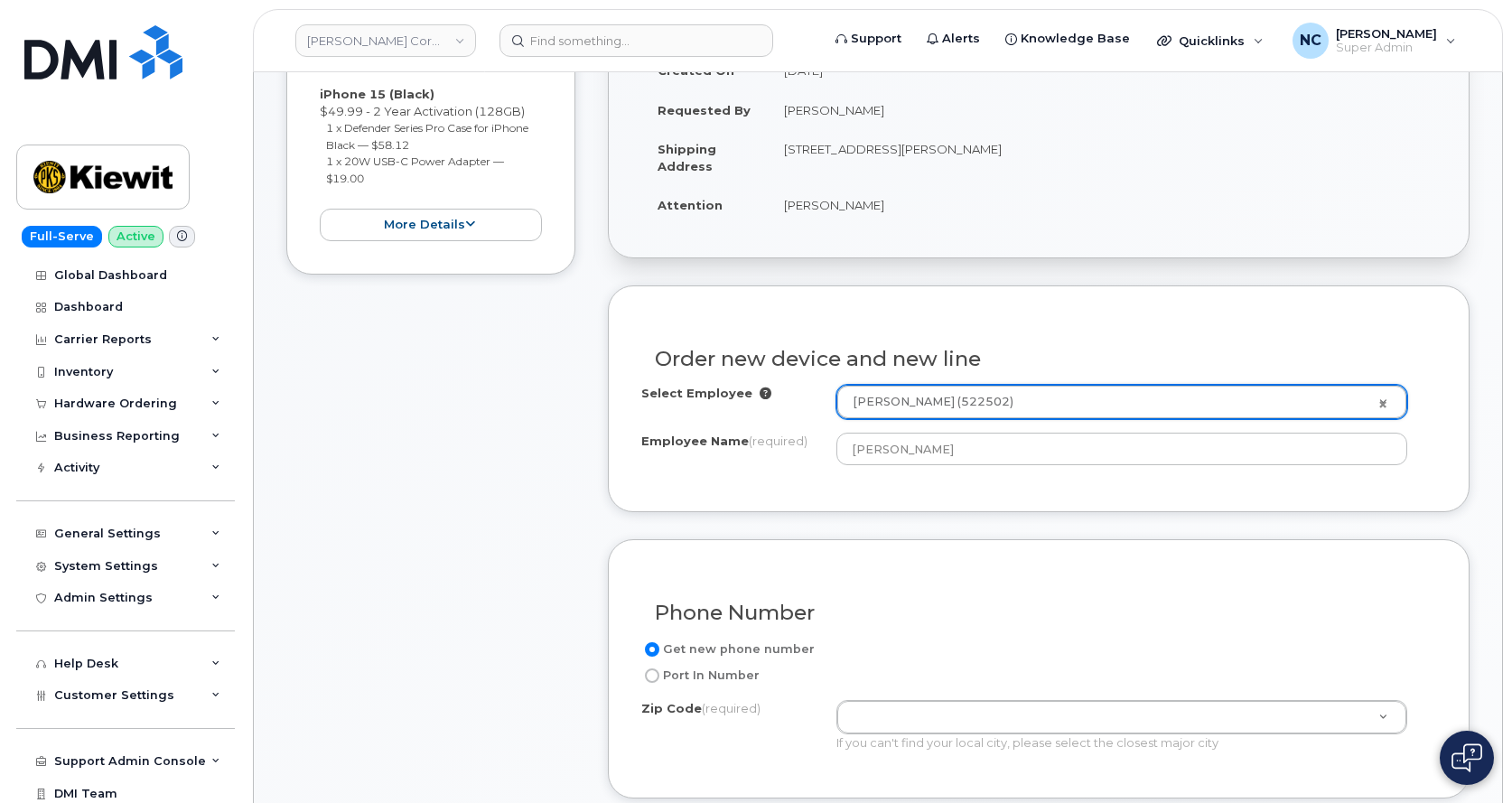
scroll to position [541, 0]
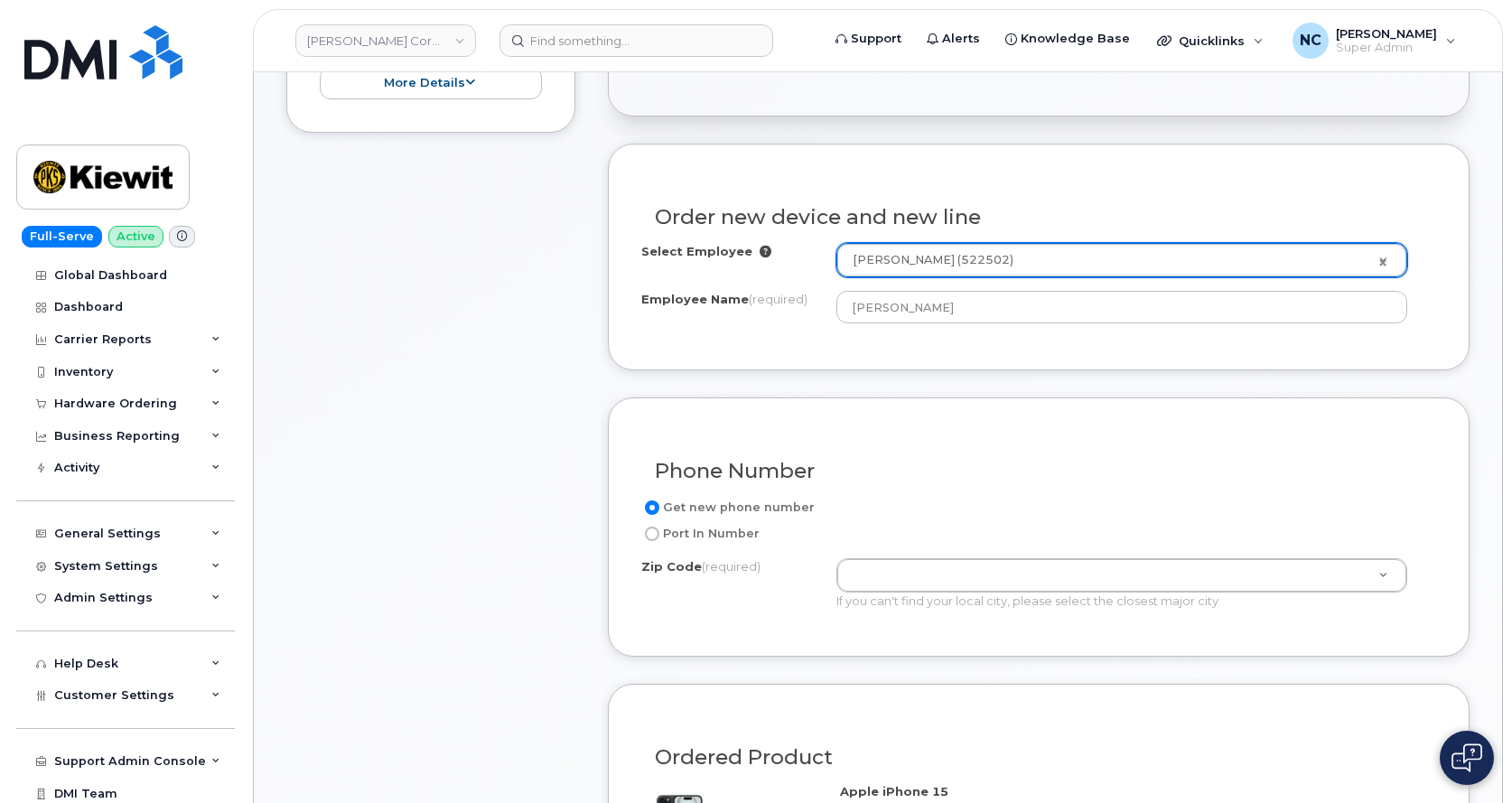
click at [923, 593] on div "If you can't find your local city, please select the closest major city" at bounding box center [1122, 600] width 570 height 17
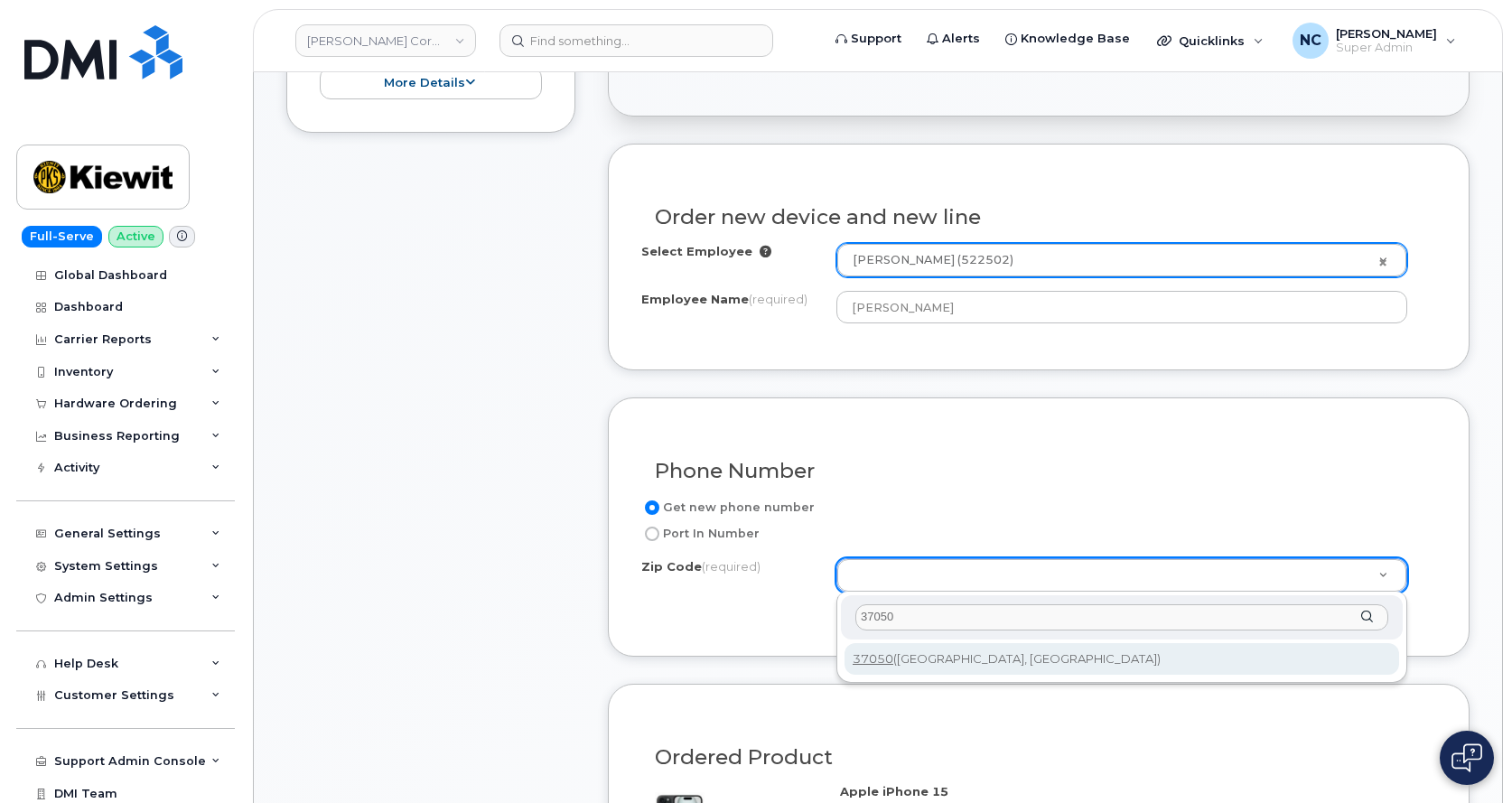
type input "37050"
type input "37050 (Cumberland City, TN)"
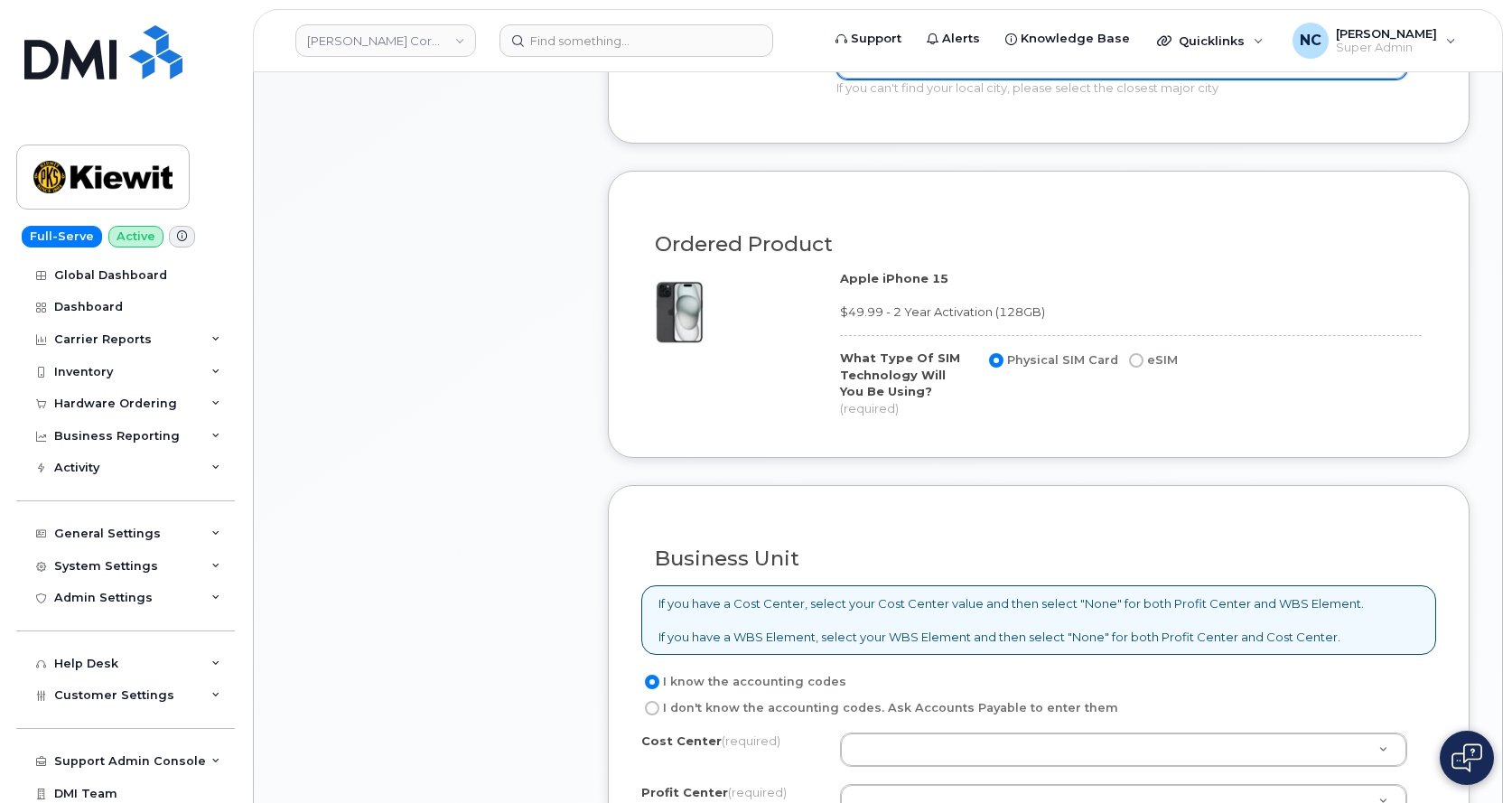
scroll to position [1084, 0]
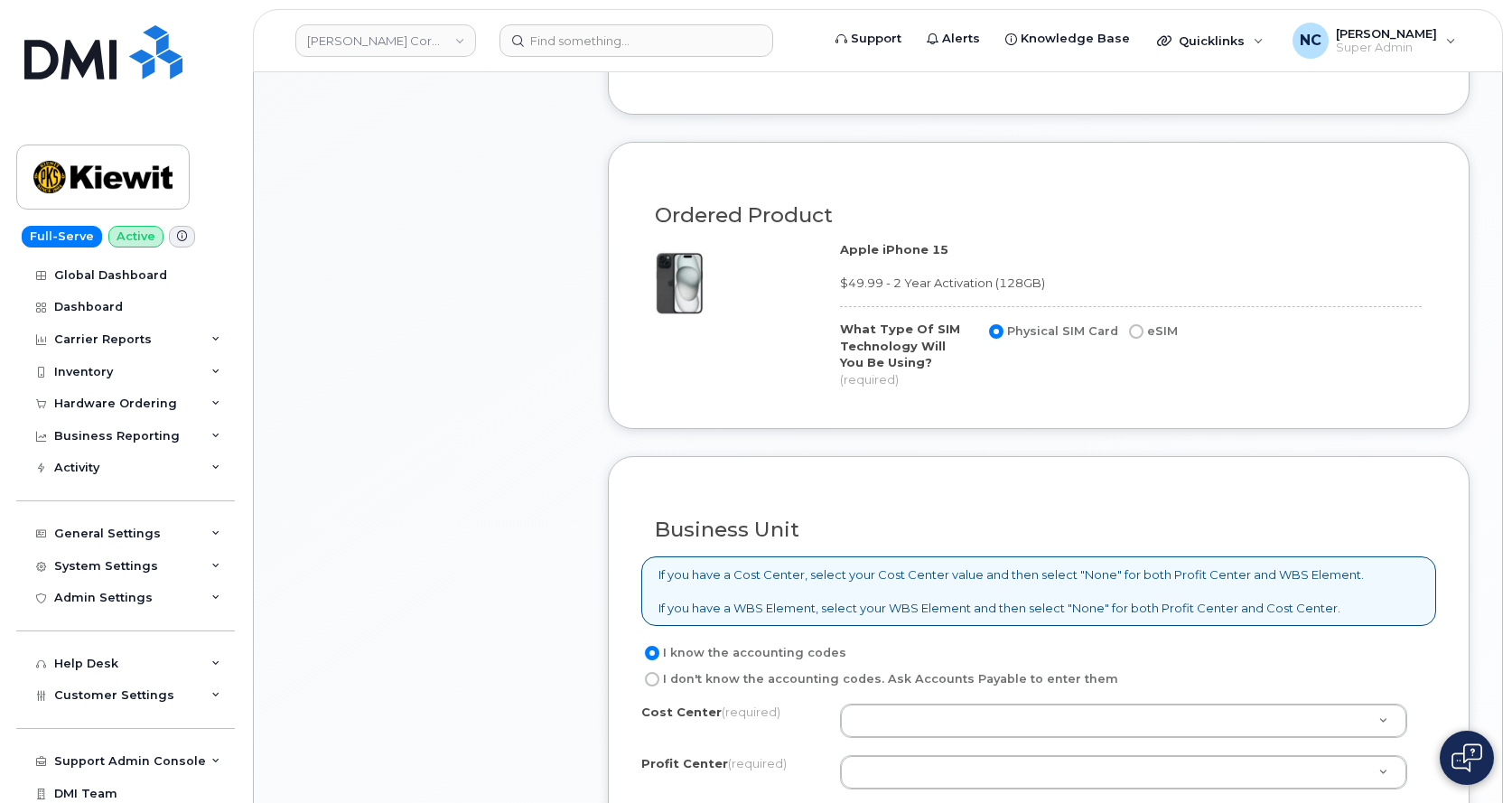
click at [1146, 331] on label "eSIM" at bounding box center [1152, 331] width 53 height 22
click at [1144, 331] on input "eSIM" at bounding box center [1136, 331] width 14 height 14
radio input "true"
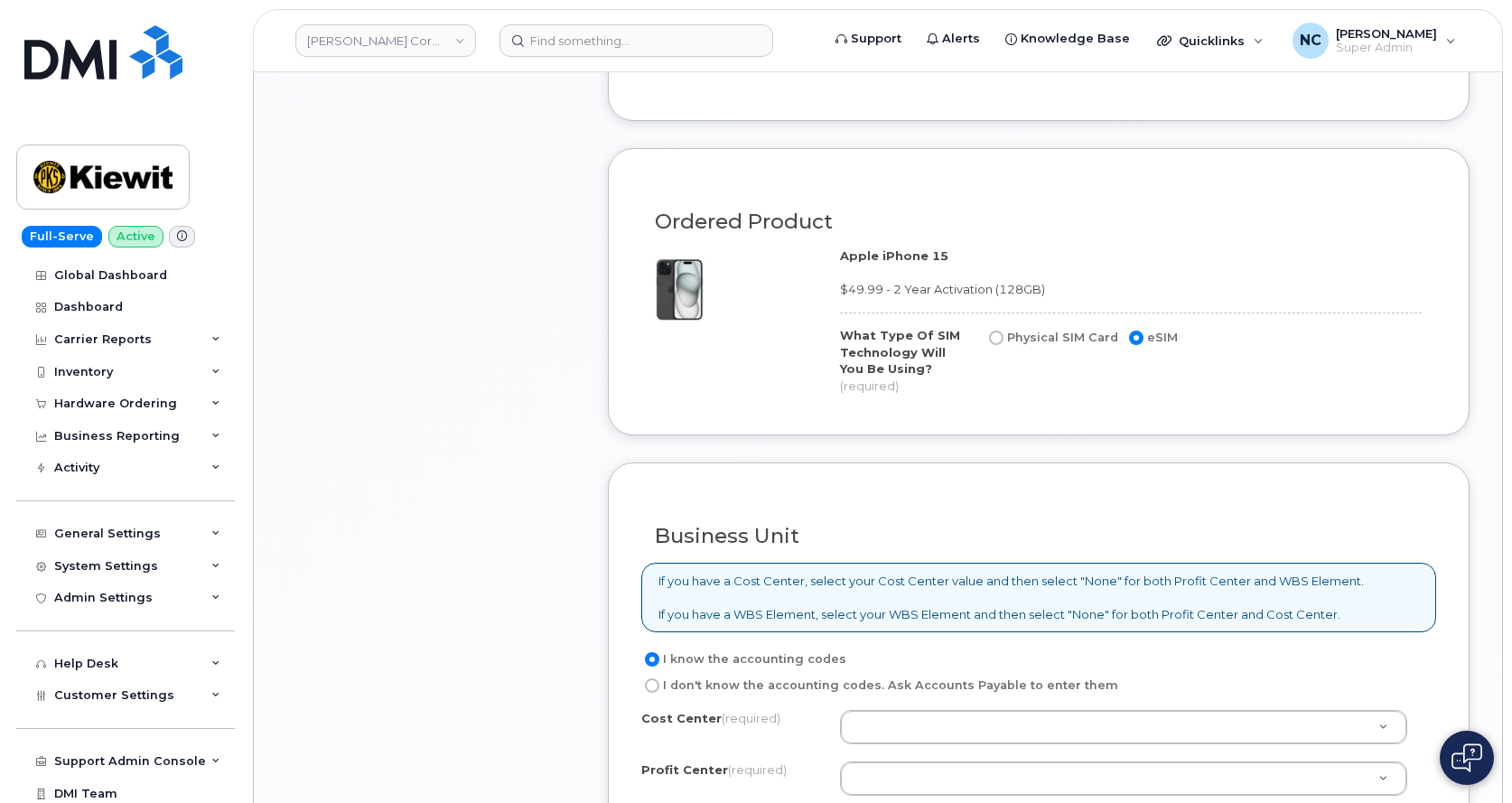
scroll to position [1174, 0]
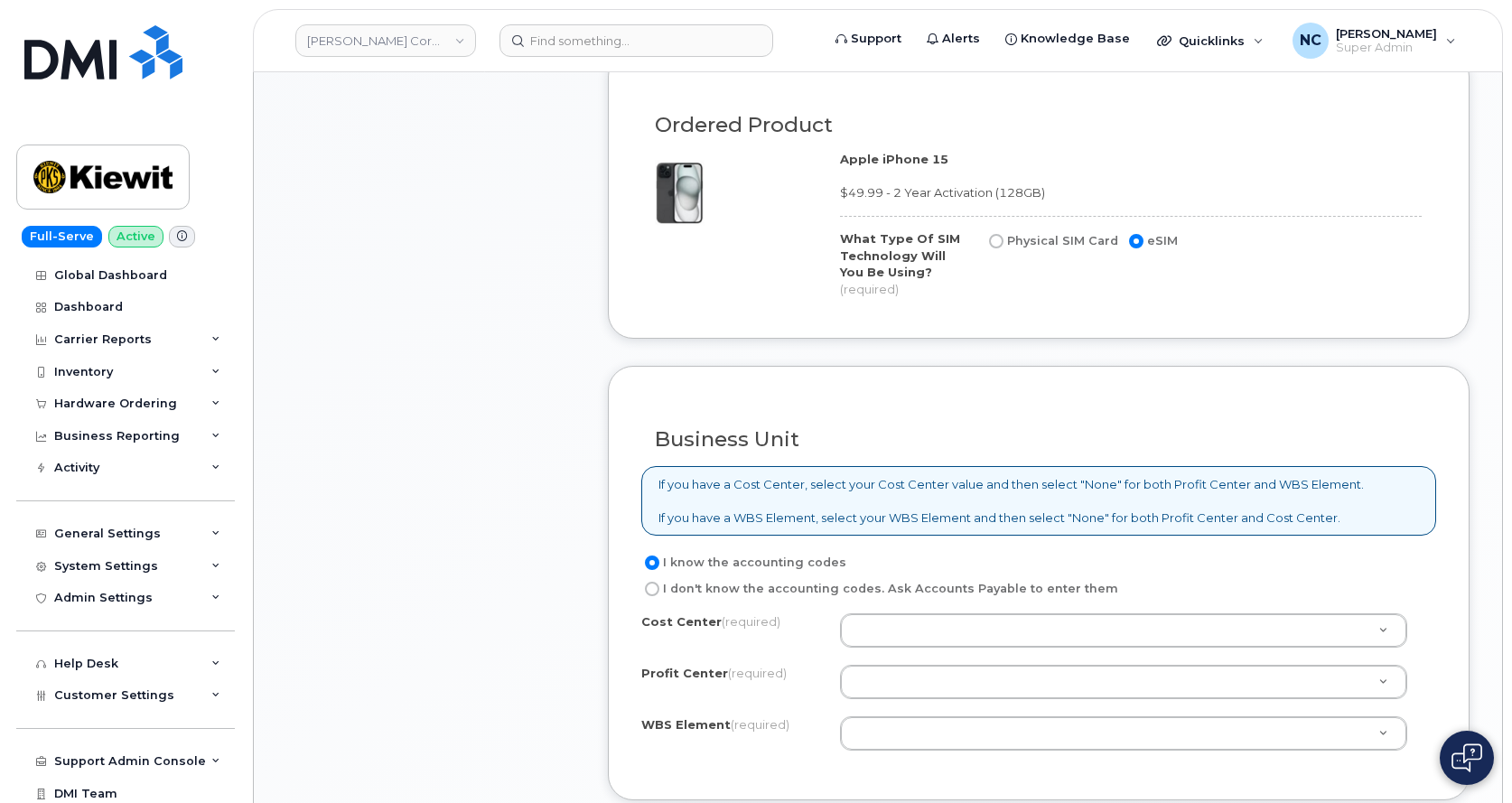
paste input "110320"
type input "110320"
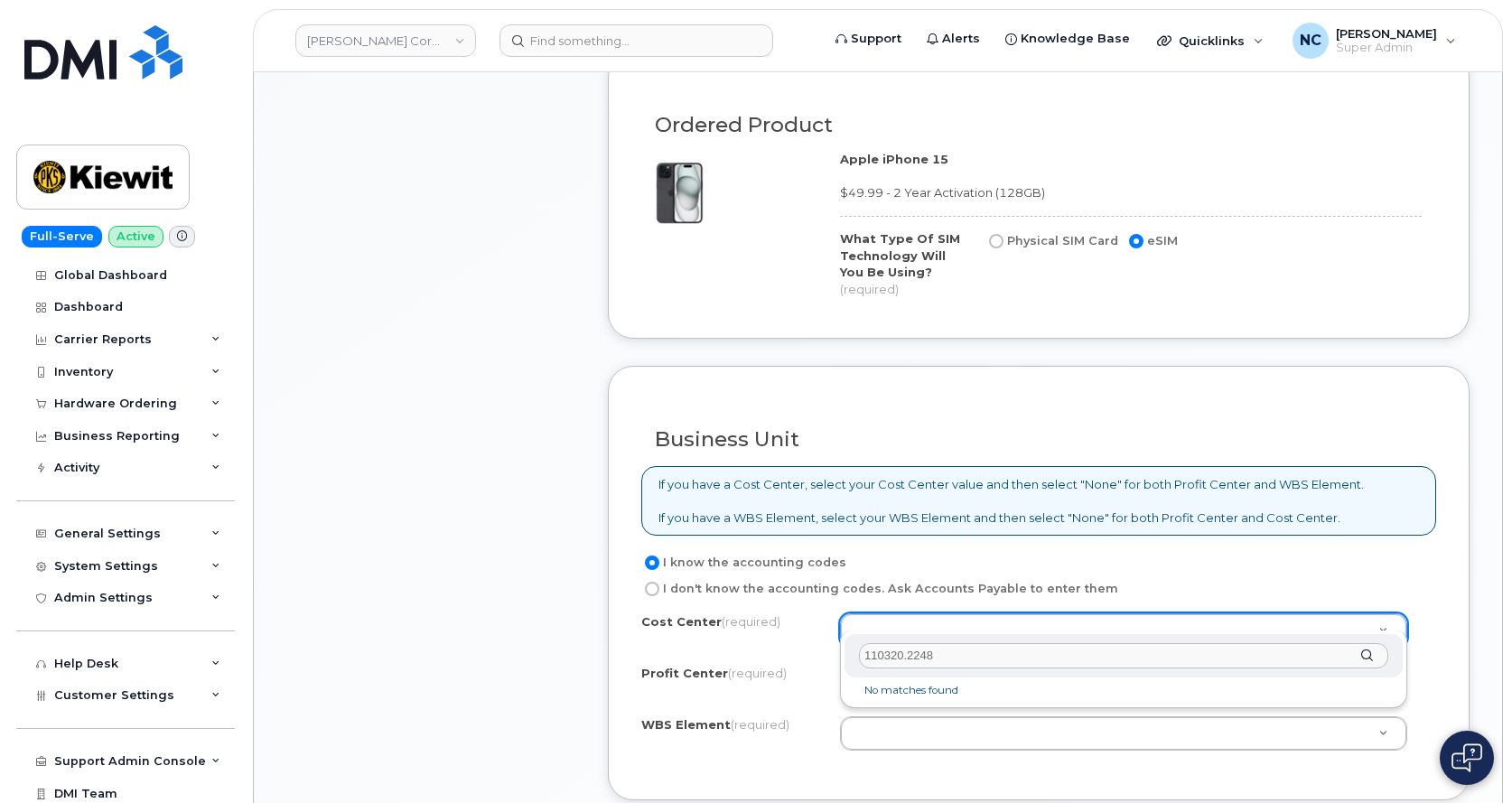
type input "110320.2248"
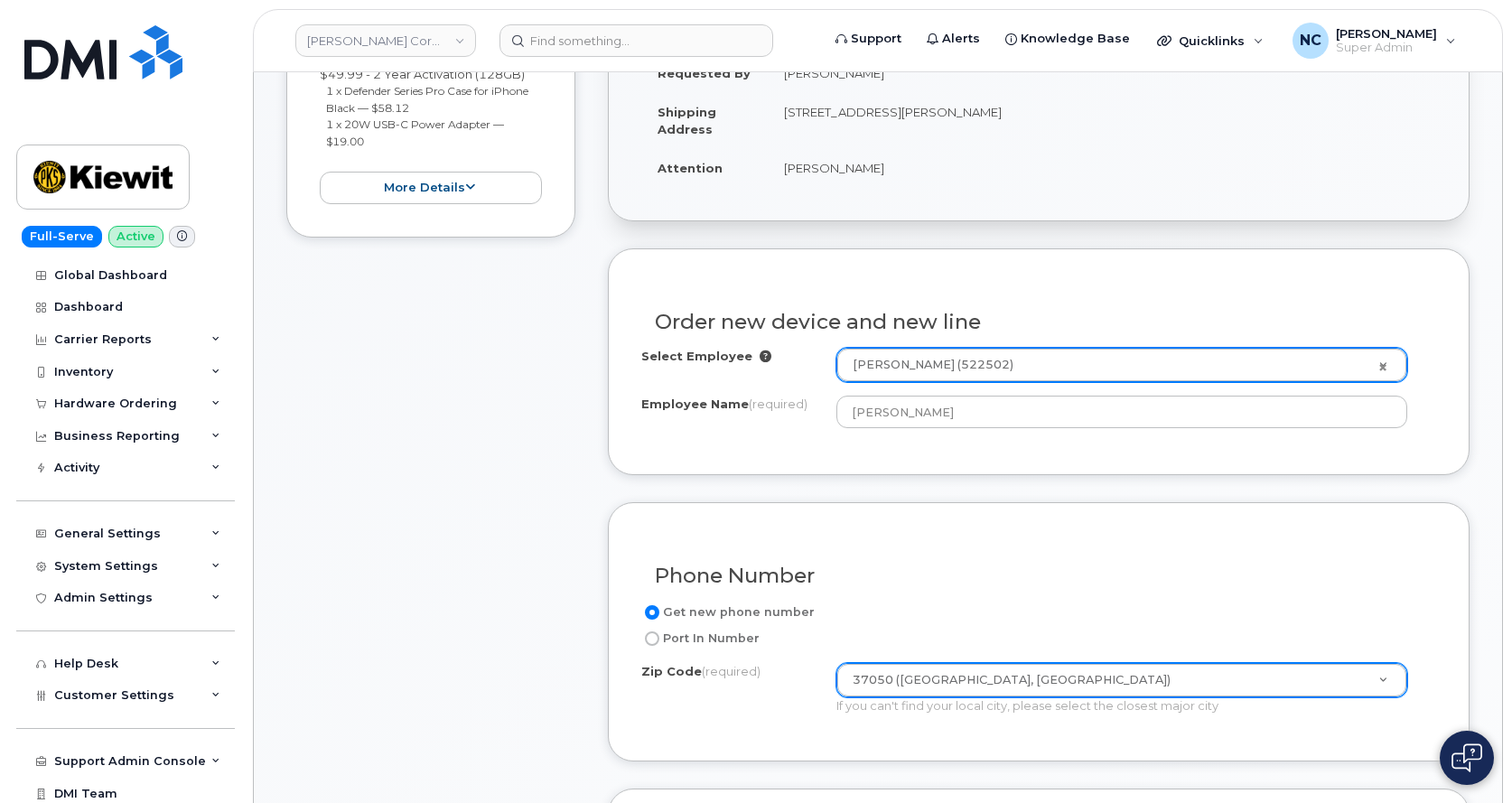
scroll to position [196, 0]
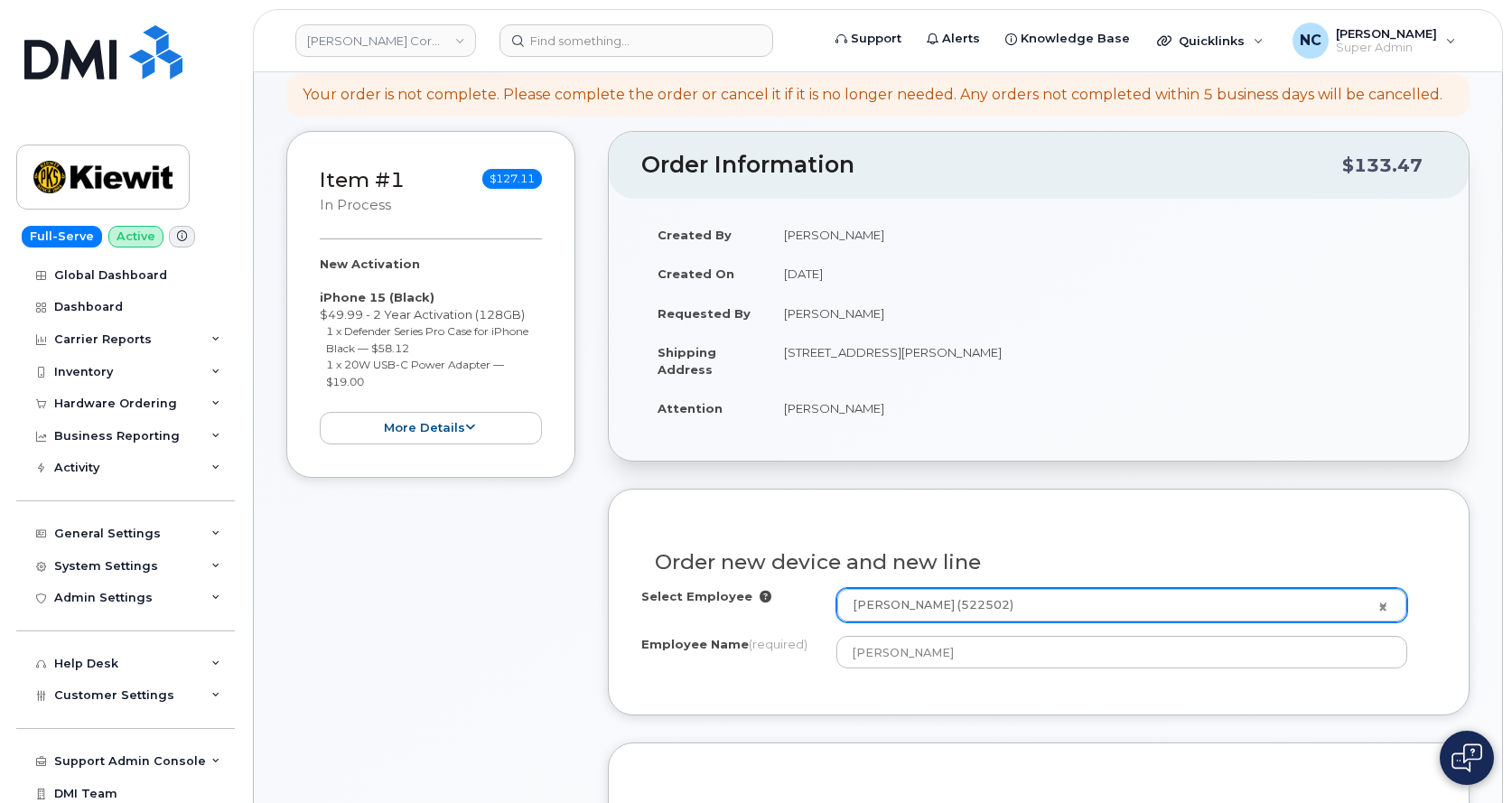
drag, startPoint x: 1130, startPoint y: 376, endPoint x: 1128, endPoint y: 365, distance: 11.2
click at [1128, 365] on td "455 Old Scott Rd, Cumberland City, TN, 37050, USA" at bounding box center [1102, 360] width 668 height 56
drag, startPoint x: 1124, startPoint y: 352, endPoint x: 784, endPoint y: 342, distance: 340.1
click at [784, 342] on td "455 Old Scott Rd, Cumberland City, TN, 37050, USA" at bounding box center [1102, 360] width 668 height 56
copy td "455 Old Scott Rd, Cumberland City, TN, 37050, USA"
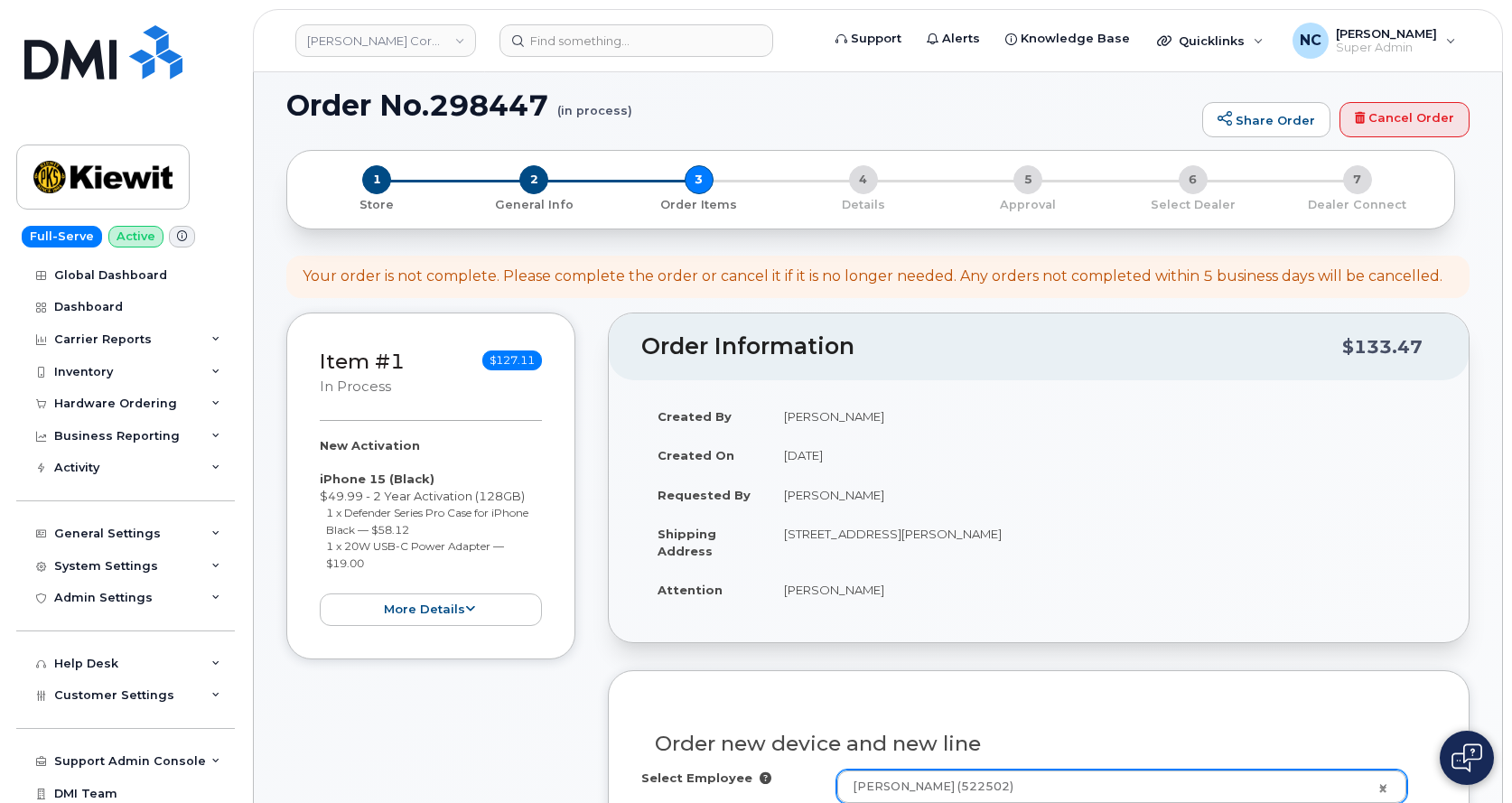
scroll to position [0, 0]
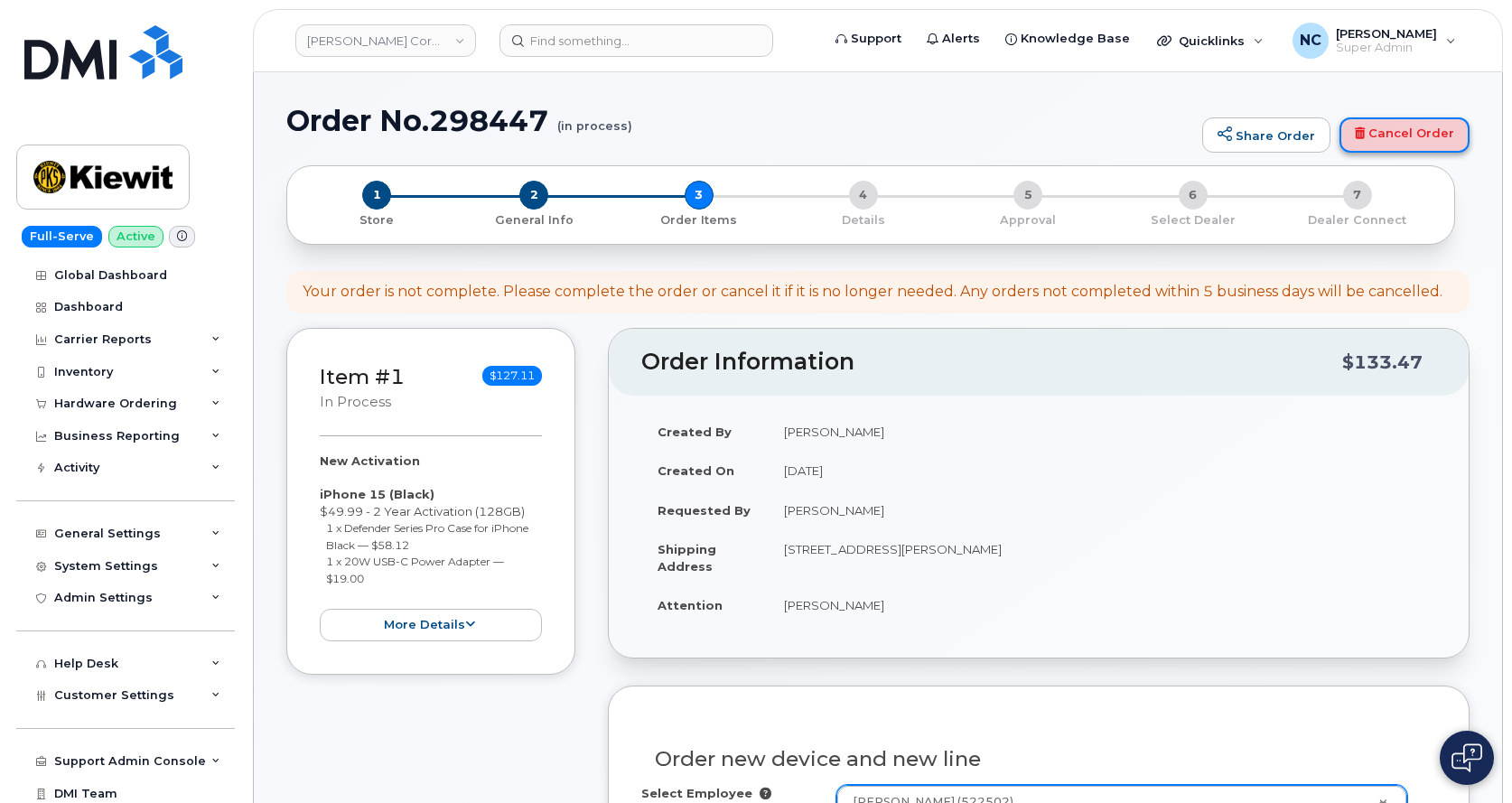
click at [1383, 143] on link "Cancel Order" at bounding box center [1404, 136] width 130 height 36
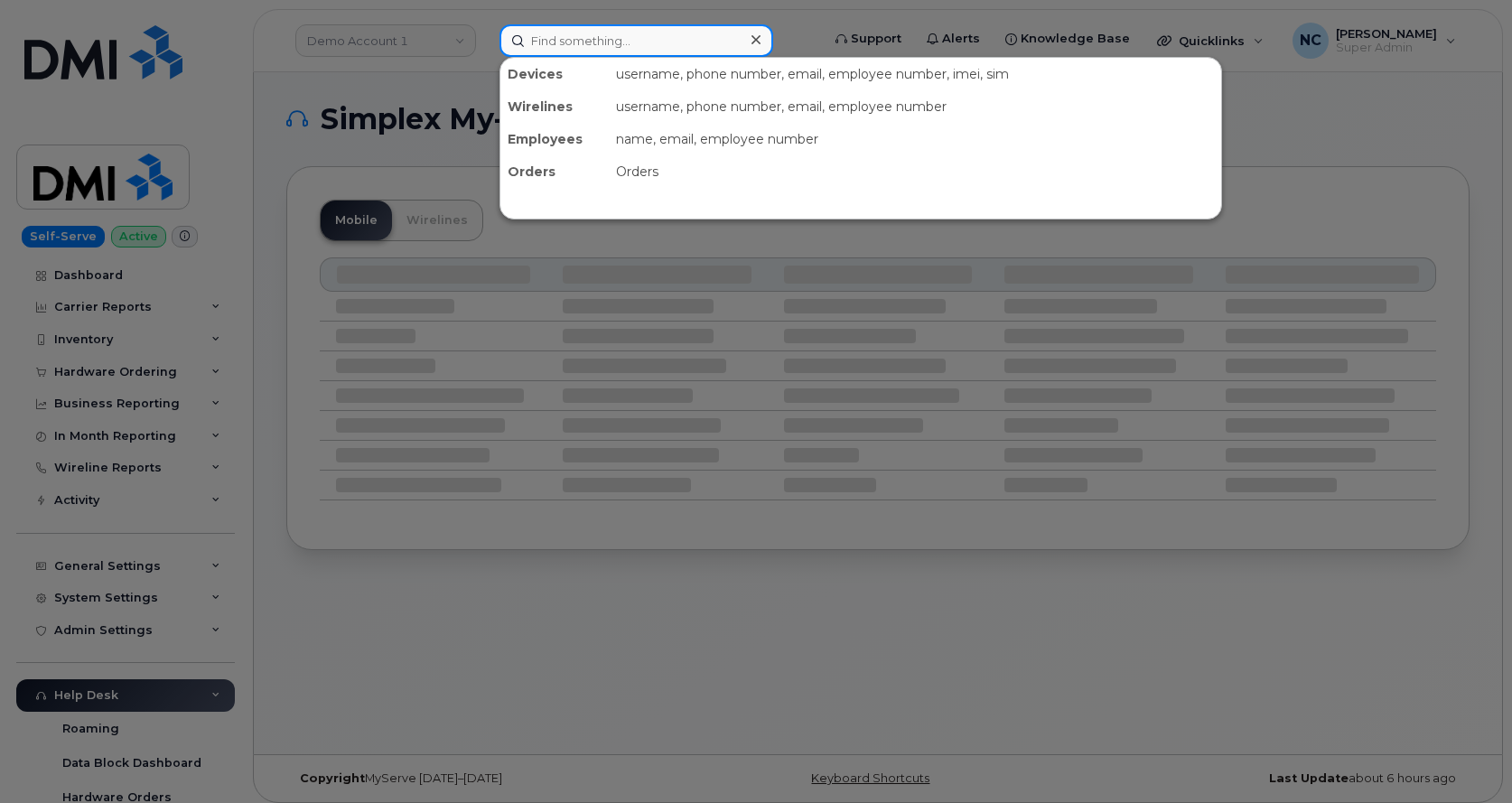
click at [611, 51] on input at bounding box center [636, 41] width 273 height 33
paste input "[PERSON_NAME]"
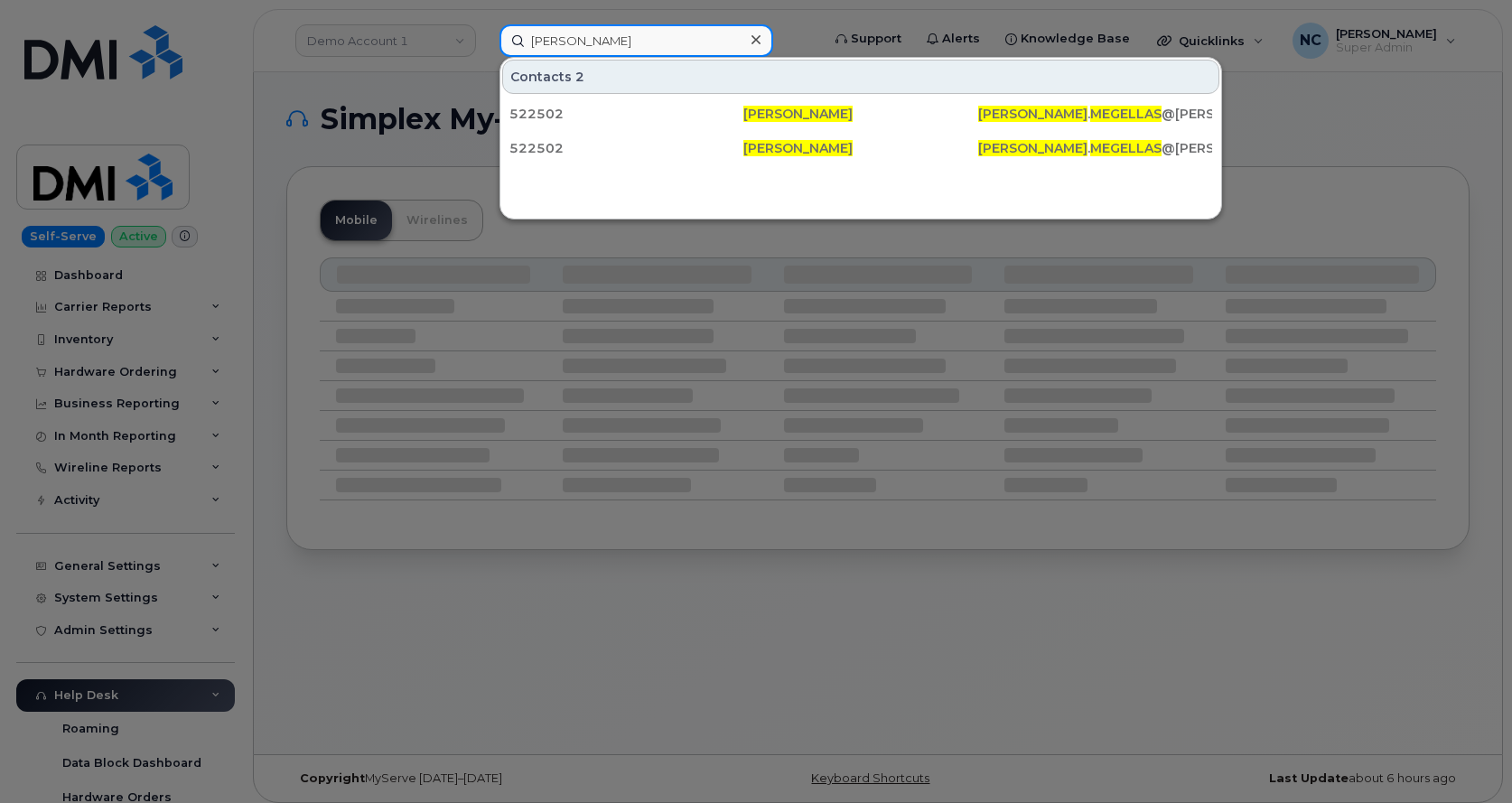
type input "[PERSON_NAME]"
click at [636, 114] on div "522502" at bounding box center [627, 114] width 234 height 18
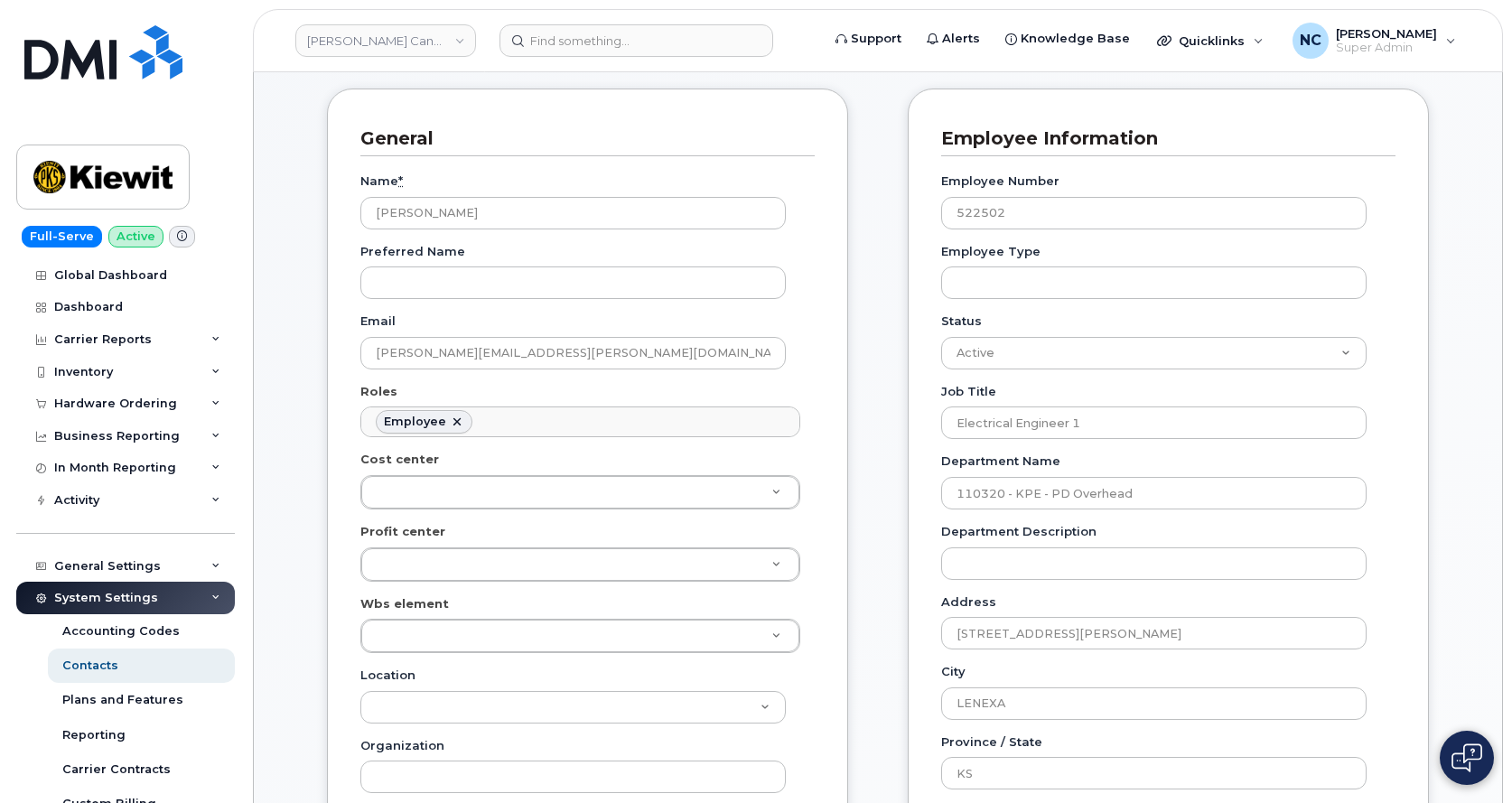
scroll to position [180, 0]
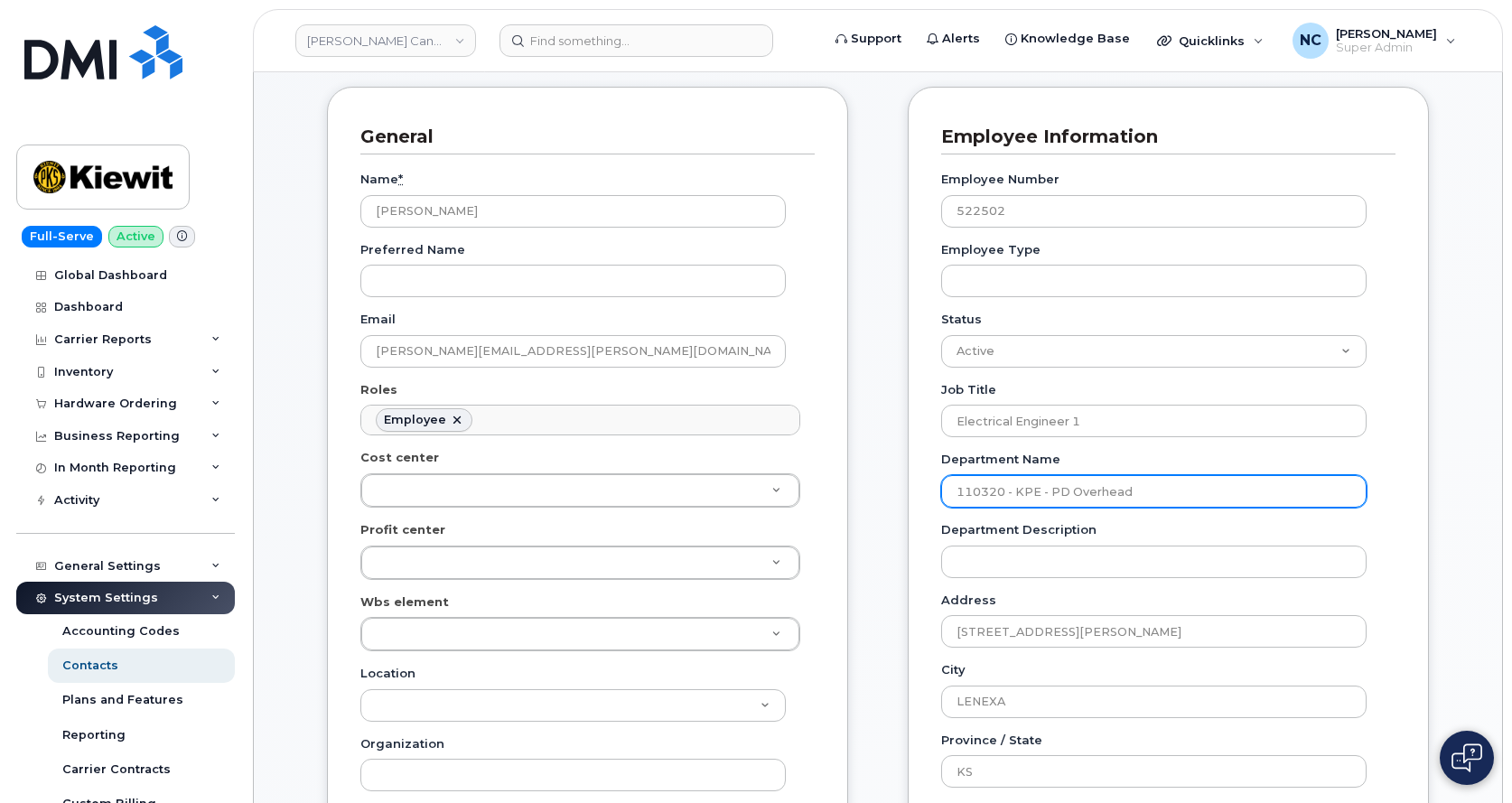
drag, startPoint x: 956, startPoint y: 494, endPoint x: 1003, endPoint y: 497, distance: 47.1
click at [1003, 497] on input "110320 - KPE - PD Overhead" at bounding box center [1153, 492] width 426 height 33
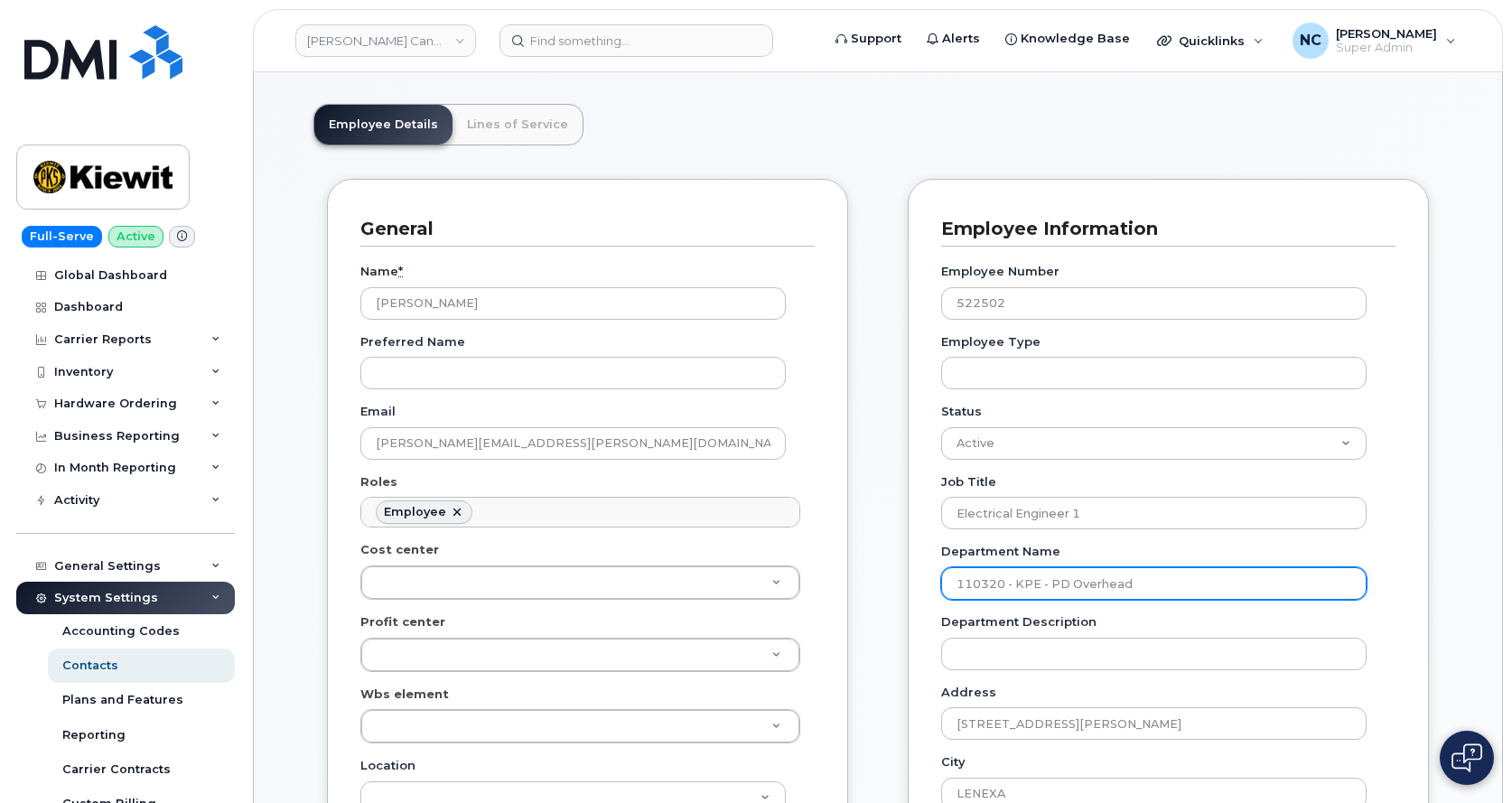
scroll to position [0, 0]
